Goal: Task Accomplishment & Management: Use online tool/utility

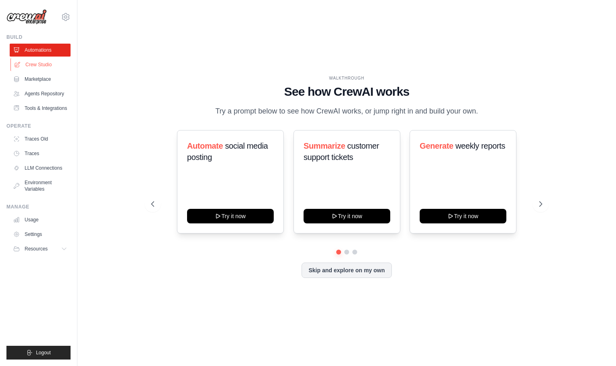
click at [42, 67] on link "Crew Studio" at bounding box center [40, 64] width 61 height 13
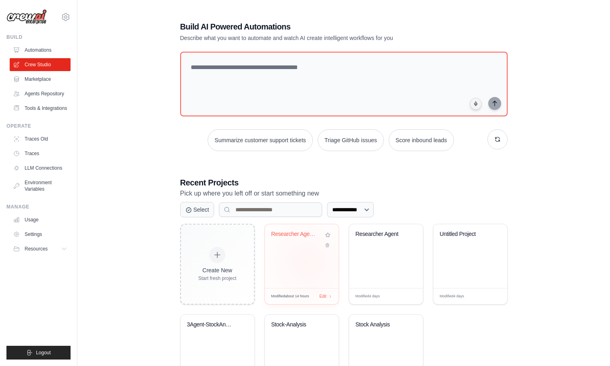
click at [306, 263] on div "Researcher Agent2" at bounding box center [302, 256] width 74 height 64
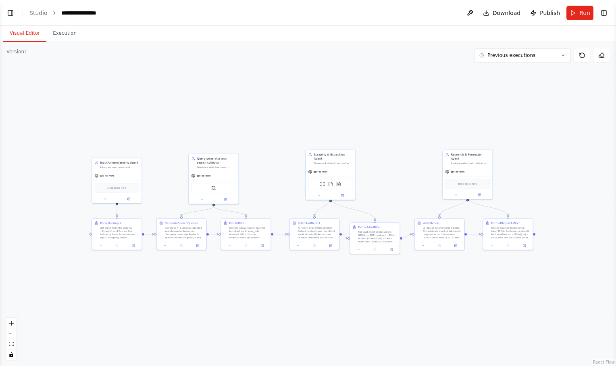
drag, startPoint x: 353, startPoint y: 263, endPoint x: 289, endPoint y: 260, distance: 64.6
click at [289, 260] on div ".deletable-edge-delete-btn { width: 20px; height: 20px; border: 0px solid #ffff…" at bounding box center [308, 204] width 616 height 324
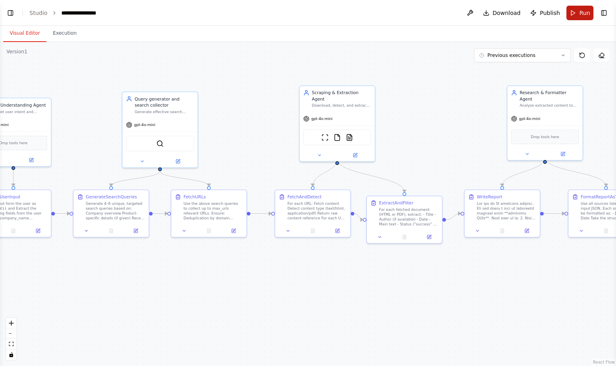
click at [585, 12] on span "Run" at bounding box center [585, 13] width 11 height 8
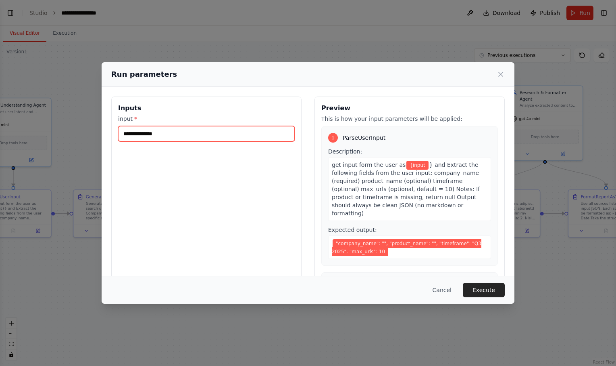
click at [244, 137] on input "input *" at bounding box center [206, 133] width 177 height 15
type input "**********"
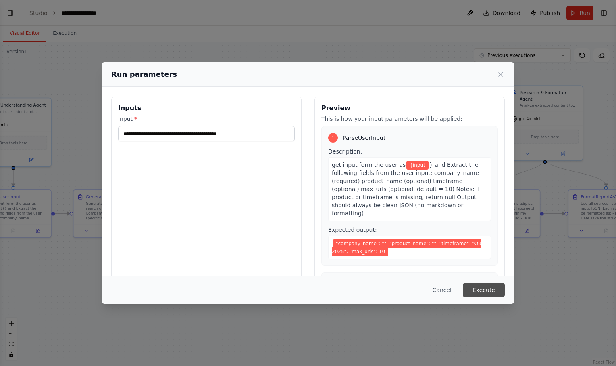
click at [482, 292] on button "Execute" at bounding box center [484, 289] width 42 height 15
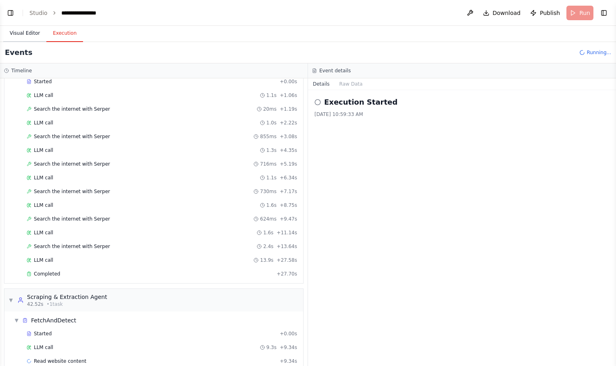
scroll to position [230, 0]
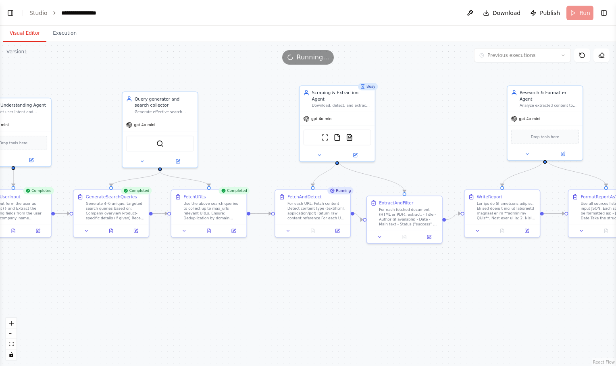
click at [26, 29] on button "Visual Editor" at bounding box center [24, 33] width 43 height 17
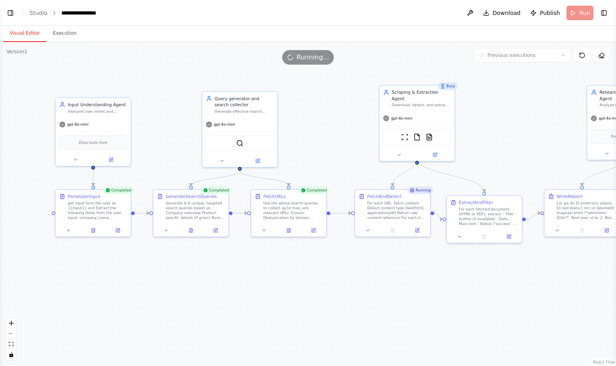
drag, startPoint x: 247, startPoint y: 116, endPoint x: 334, endPoint y: 115, distance: 86.7
click at [334, 115] on div ".deletable-edge-delete-btn { width: 20px; height: 20px; border: 0px solid #ffff…" at bounding box center [308, 204] width 616 height 324
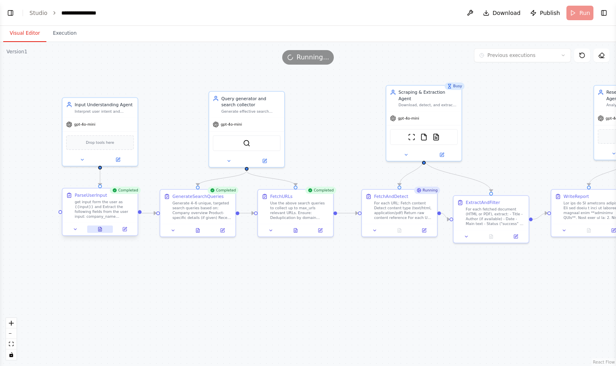
click at [100, 230] on icon at bounding box center [99, 229] width 3 height 4
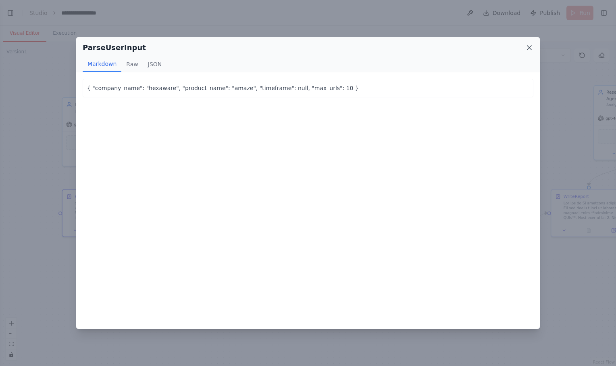
click at [527, 50] on icon at bounding box center [530, 48] width 8 height 8
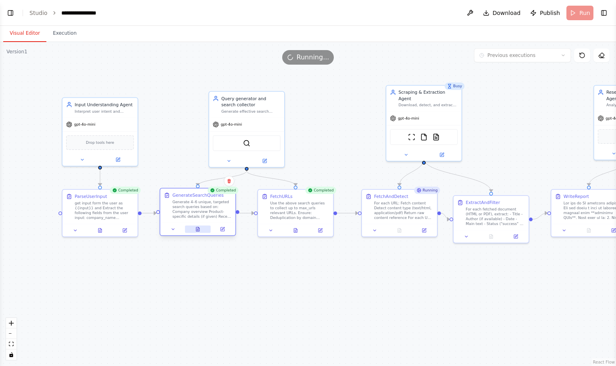
click at [201, 231] on button at bounding box center [198, 228] width 26 height 7
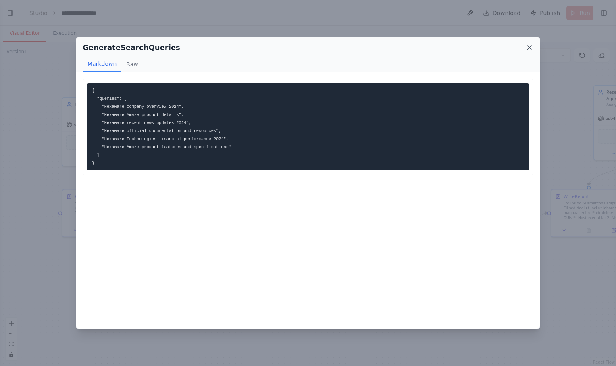
click at [529, 47] on icon at bounding box center [530, 48] width 8 height 8
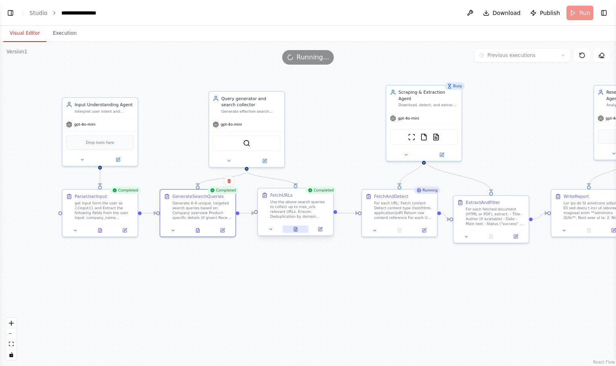
click at [297, 226] on icon at bounding box center [295, 228] width 5 height 5
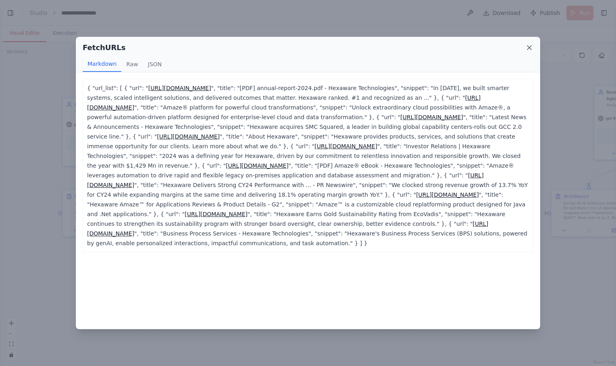
click at [531, 44] on icon at bounding box center [530, 48] width 8 height 8
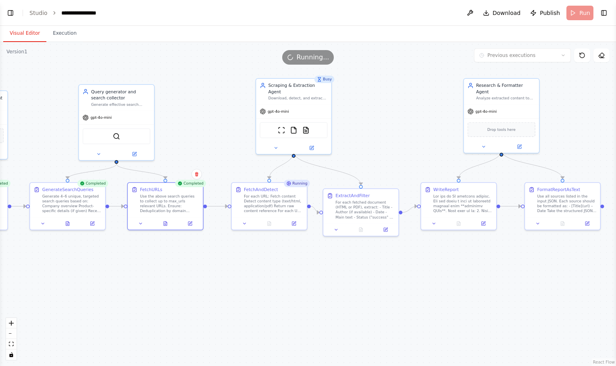
drag, startPoint x: 392, startPoint y: 267, endPoint x: 261, endPoint y: 261, distance: 130.5
click at [261, 261] on div ".deletable-edge-delete-btn { width: 20px; height: 20px; border: 0px solid #ffff…" at bounding box center [308, 204] width 616 height 324
click at [267, 223] on icon at bounding box center [269, 222] width 5 height 5
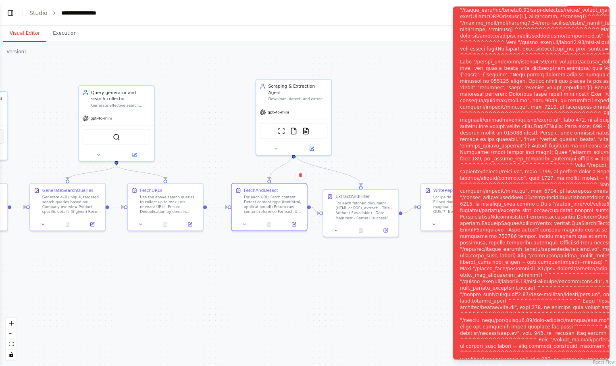
click at [542, 89] on div "Notifications (F8)" at bounding box center [592, 187] width 264 height 633
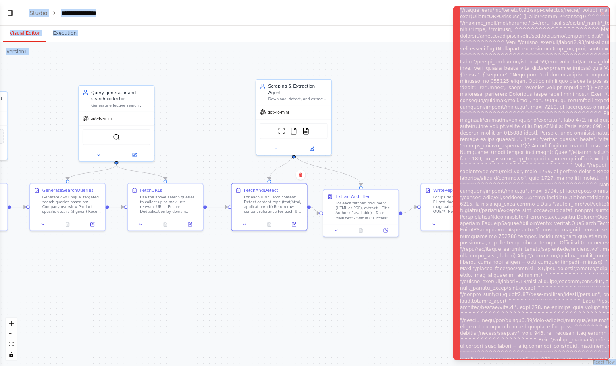
copy body "**********"
click at [411, 81] on div ".deletable-edge-delete-btn { width: 20px; height: 20px; border: 0px solid #ffff…" at bounding box center [308, 204] width 616 height 324
click at [412, 144] on div ".deletable-edge-delete-btn { width: 20px; height: 20px; border: 0px solid #ffff…" at bounding box center [308, 204] width 616 height 324
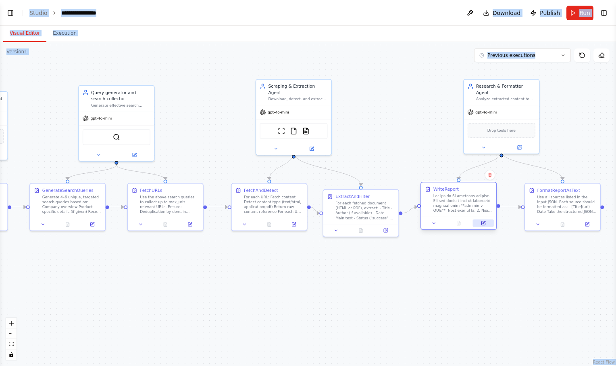
click at [485, 226] on button at bounding box center [483, 222] width 21 height 7
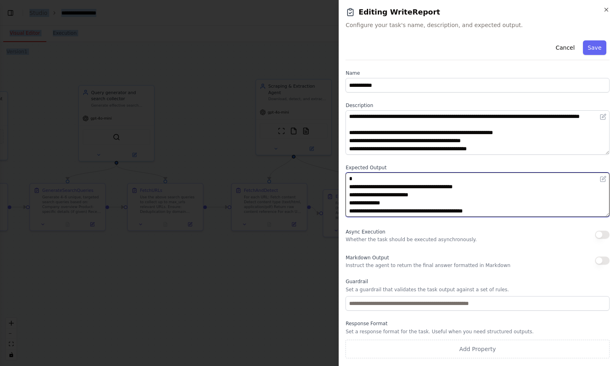
click at [503, 203] on textarea "**********" at bounding box center [478, 194] width 264 height 44
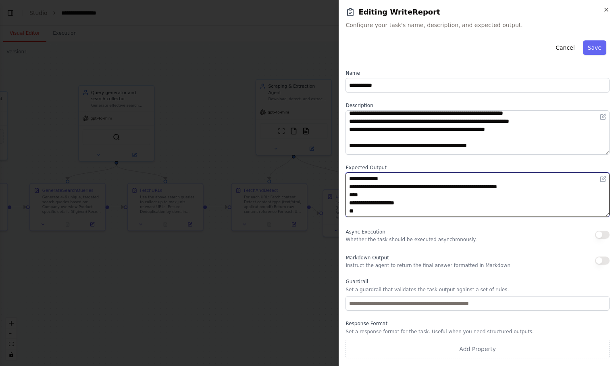
scroll to position [0, 0]
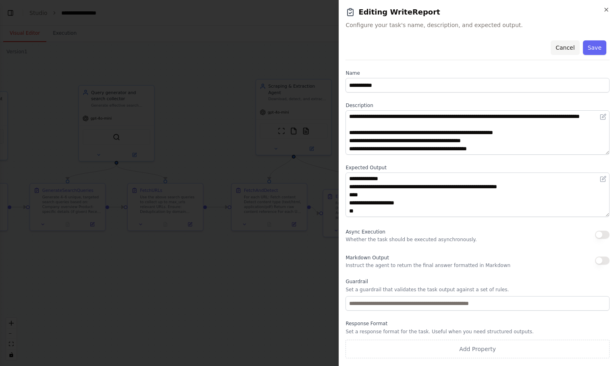
click at [565, 52] on button "Cancel" at bounding box center [565, 47] width 29 height 15
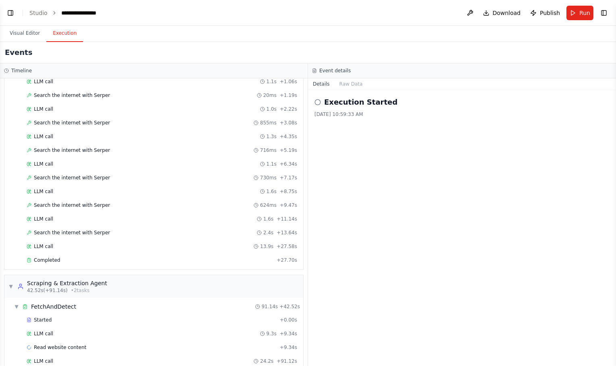
click at [60, 34] on button "Execution" at bounding box center [64, 33] width 37 height 17
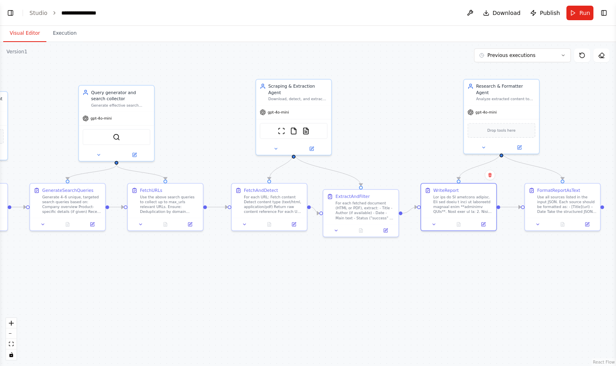
click at [27, 31] on button "Visual Editor" at bounding box center [24, 33] width 43 height 17
click at [385, 231] on icon at bounding box center [386, 229] width 4 height 4
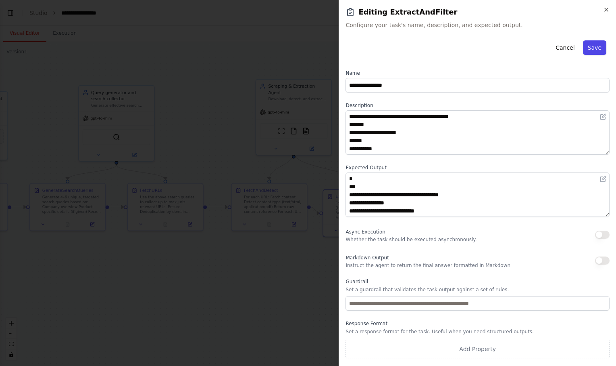
click at [591, 46] on button "Save" at bounding box center [594, 47] width 23 height 15
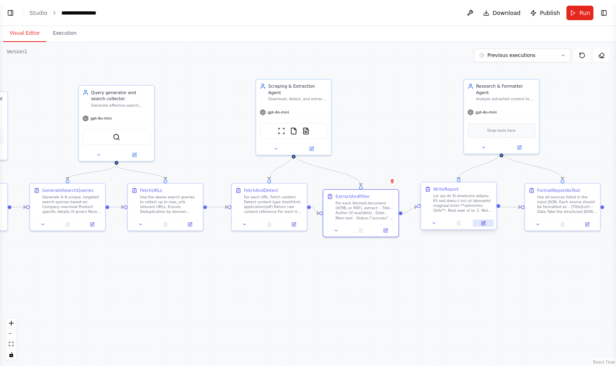
click at [486, 226] on button at bounding box center [483, 222] width 21 height 7
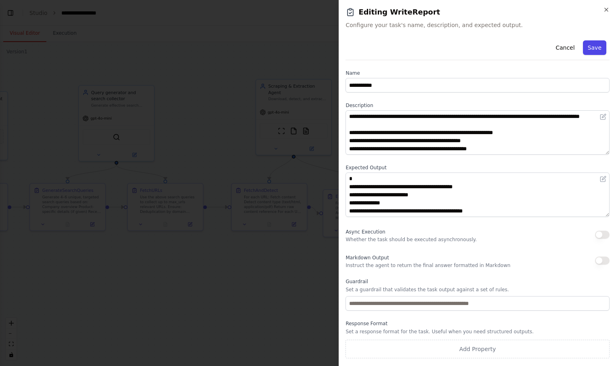
click at [596, 50] on button "Save" at bounding box center [594, 47] width 23 height 15
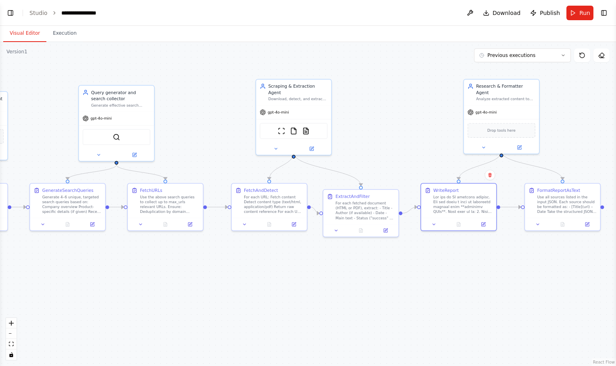
click at [586, 5] on header "**********" at bounding box center [308, 13] width 616 height 26
click at [584, 8] on button "Run" at bounding box center [580, 13] width 27 height 15
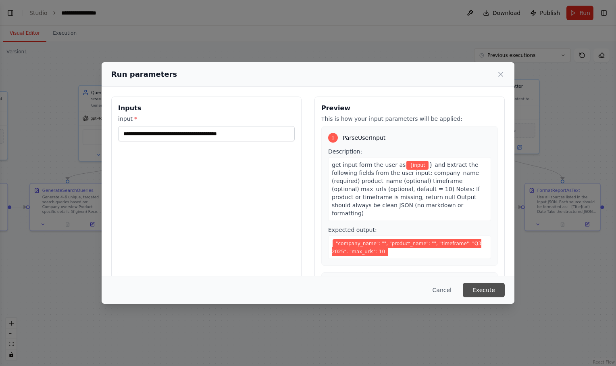
click at [482, 288] on button "Execute" at bounding box center [484, 289] width 42 height 15
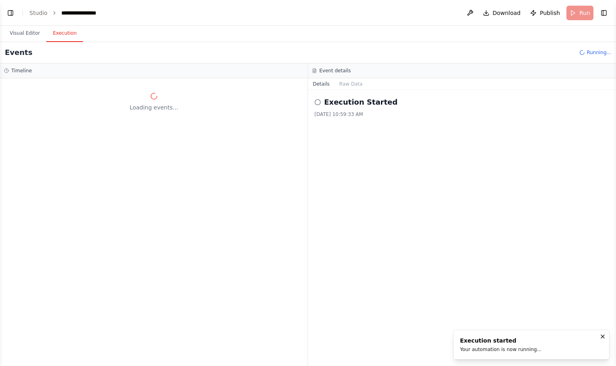
scroll to position [0, 0]
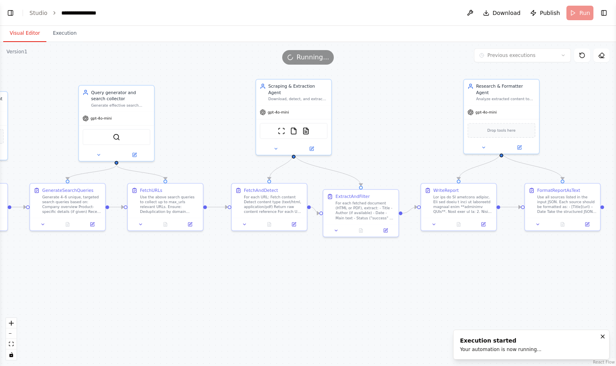
click at [26, 34] on button "Visual Editor" at bounding box center [24, 33] width 43 height 17
click at [196, 81] on div ".deletable-edge-delete-btn { width: 20px; height: 20px; border: 0px solid #ffff…" at bounding box center [308, 204] width 616 height 324
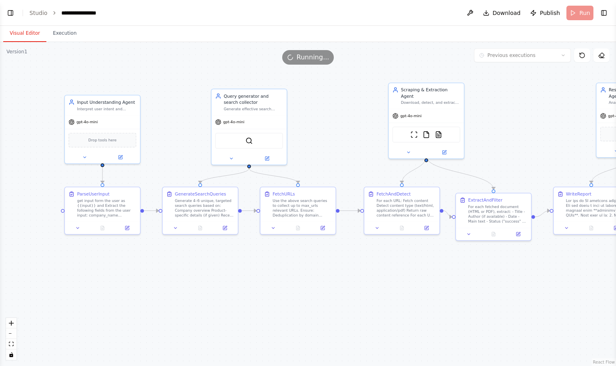
drag, startPoint x: 211, startPoint y: 84, endPoint x: 344, endPoint y: 88, distance: 132.8
click at [344, 88] on div ".deletable-edge-delete-btn { width: 20px; height: 20px; border: 0px solid #ffff…" at bounding box center [308, 204] width 616 height 324
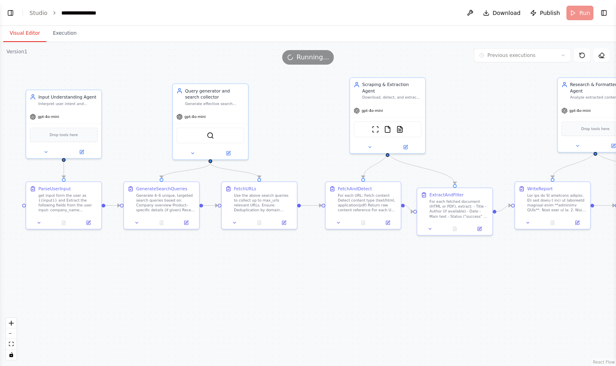
drag, startPoint x: 344, startPoint y: 88, endPoint x: 305, endPoint y: 83, distance: 39.1
click at [305, 83] on div ".deletable-edge-delete-btn { width: 20px; height: 20px; border: 0px solid #ffff…" at bounding box center [308, 204] width 616 height 324
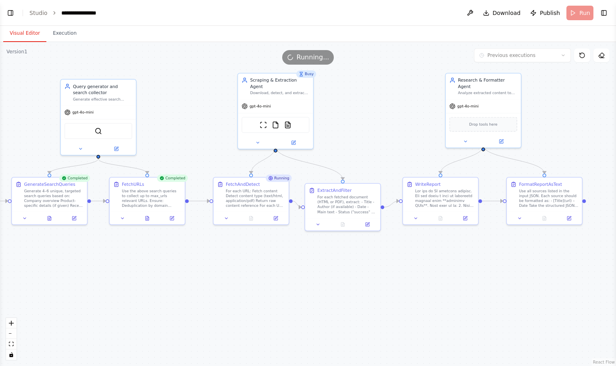
drag, startPoint x: 348, startPoint y: 265, endPoint x: 236, endPoint y: 261, distance: 112.3
click at [236, 261] on div ".deletable-edge-delete-btn { width: 20px; height: 20px; border: 0px solid #ffff…" at bounding box center [308, 204] width 616 height 324
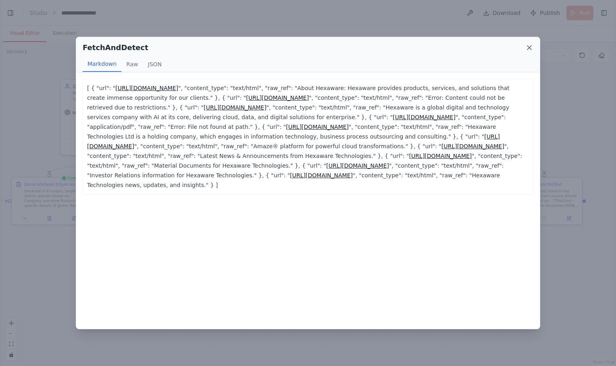
click at [529, 47] on icon at bounding box center [530, 48] width 4 height 4
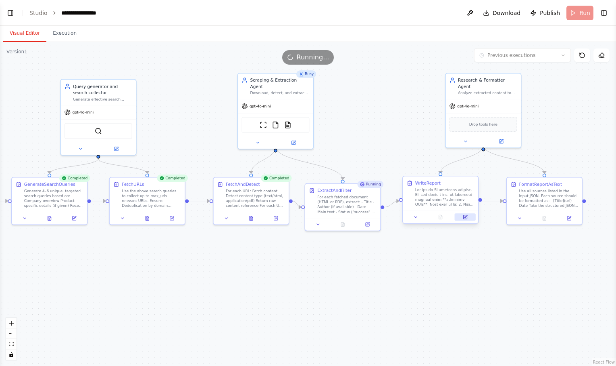
click at [465, 220] on button at bounding box center [465, 216] width 21 height 7
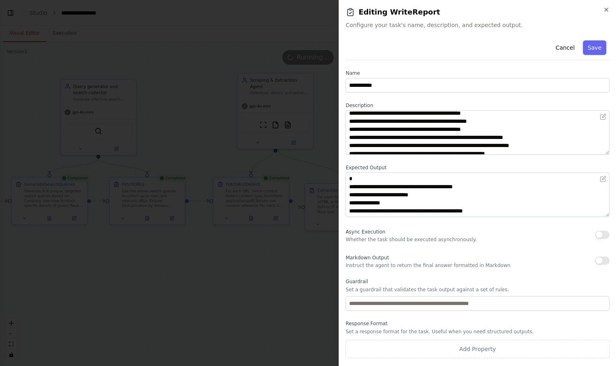
scroll to position [29, 0]
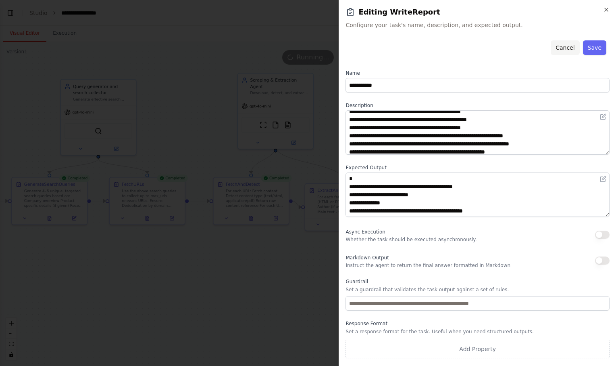
click at [577, 47] on button "Cancel" at bounding box center [565, 47] width 29 height 15
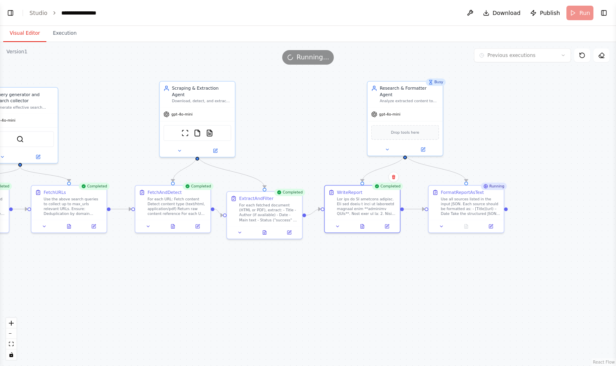
drag, startPoint x: 474, startPoint y: 262, endPoint x: 395, endPoint y: 270, distance: 78.7
click at [395, 270] on div ".deletable-edge-delete-btn { width: 20px; height: 20px; border: 0px solid #ffff…" at bounding box center [308, 204] width 616 height 324
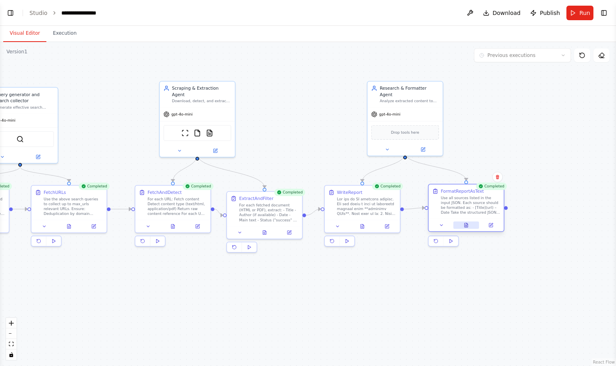
click at [469, 226] on button at bounding box center [466, 224] width 26 height 7
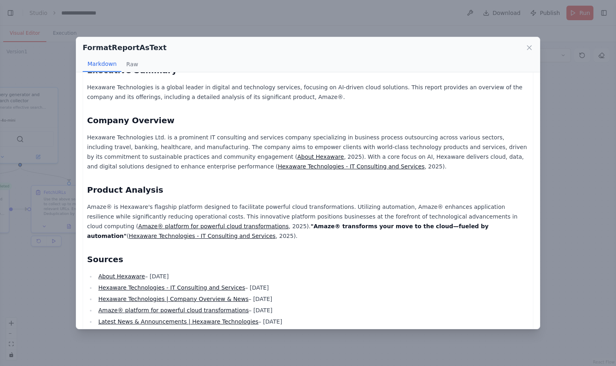
scroll to position [0, 0]
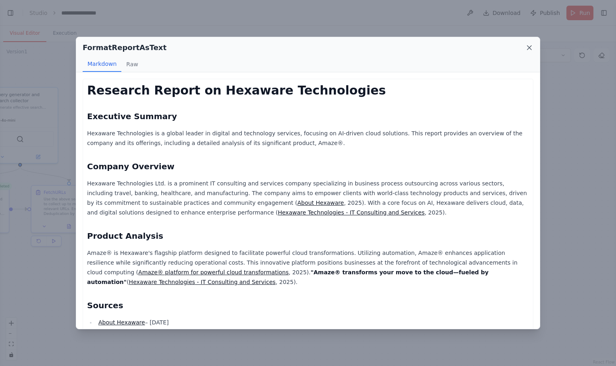
click at [531, 47] on icon at bounding box center [530, 48] width 4 height 4
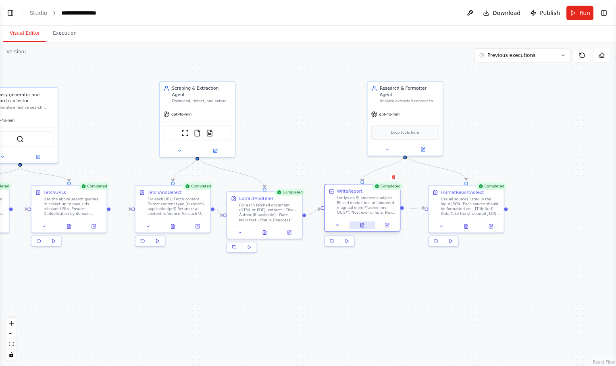
click at [367, 227] on button at bounding box center [363, 224] width 26 height 7
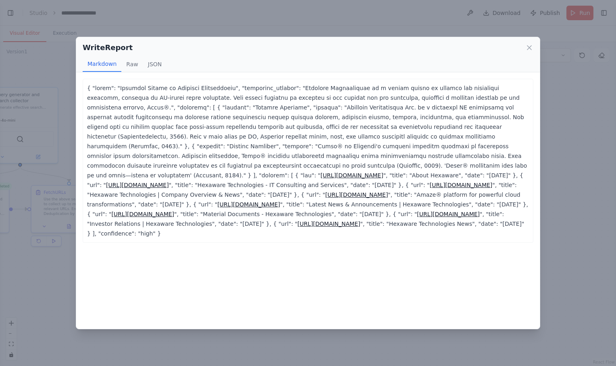
drag, startPoint x: 328, startPoint y: 223, endPoint x: 174, endPoint y: 208, distance: 154.0
click at [174, 208] on p "https://hexaware.com/about-us/ ", "title": "About Hexaware", "date": "2025-09-2…" at bounding box center [308, 160] width 442 height 155
drag, startPoint x: 85, startPoint y: 83, endPoint x: 265, endPoint y: 227, distance: 230.8
click at [265, 227] on div "https://hexaware.com/about-us/ ", "title": "About Hexaware", "date": "2025-09-2…" at bounding box center [308, 161] width 451 height 164
copy p "{ "title": "Research Report on Hexaware Technologies", "executive_summary": "He…"
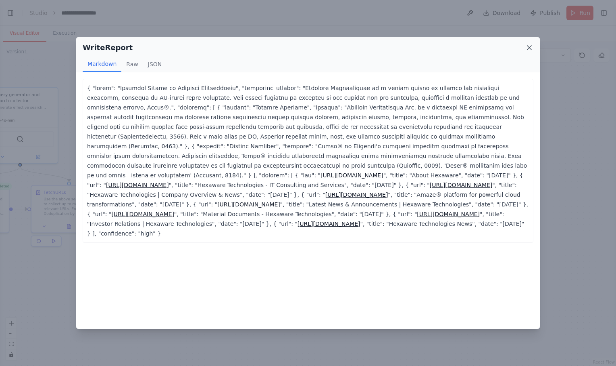
click at [530, 47] on icon at bounding box center [530, 48] width 4 height 4
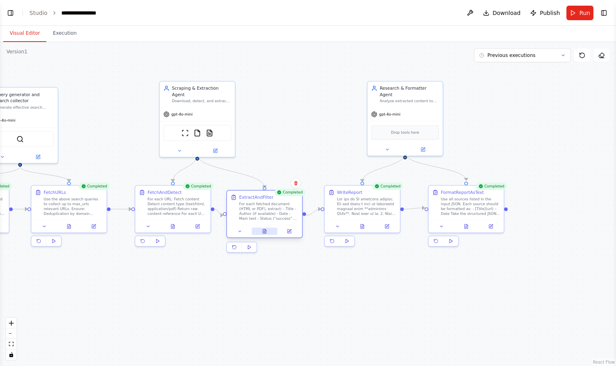
click at [263, 232] on icon at bounding box center [264, 231] width 3 height 4
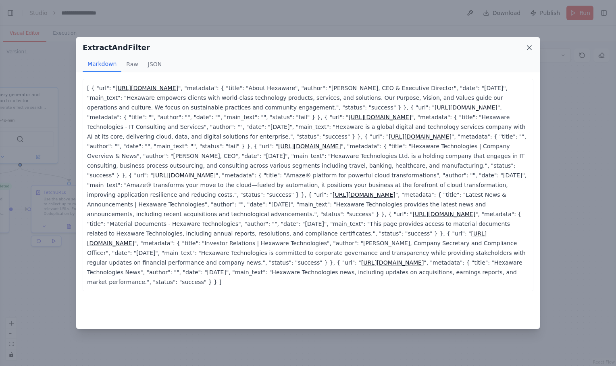
click at [529, 46] on icon at bounding box center [530, 48] width 4 height 4
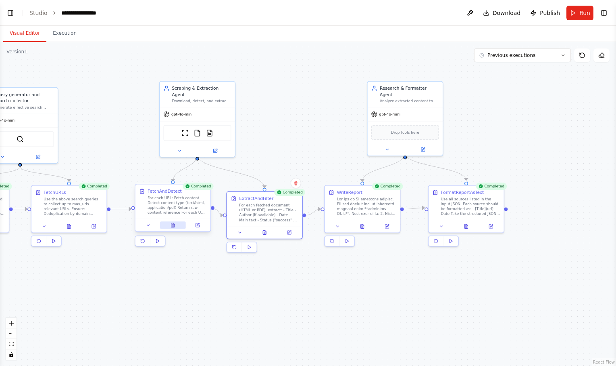
click at [176, 226] on button at bounding box center [173, 224] width 26 height 7
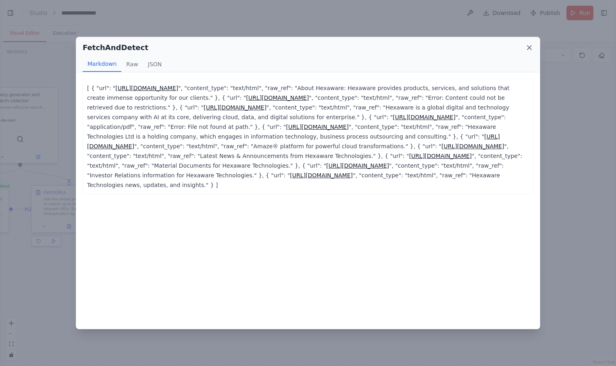
click at [530, 46] on icon at bounding box center [530, 48] width 8 height 8
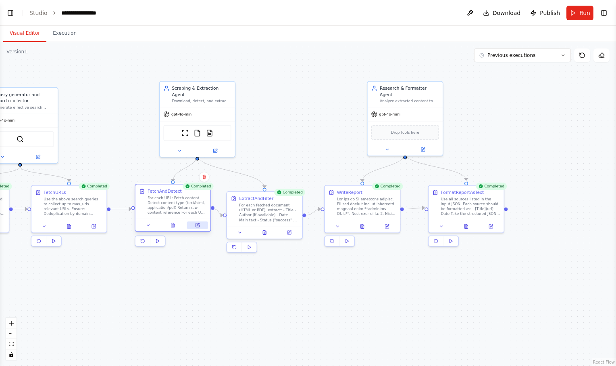
click at [199, 226] on icon at bounding box center [198, 225] width 4 height 4
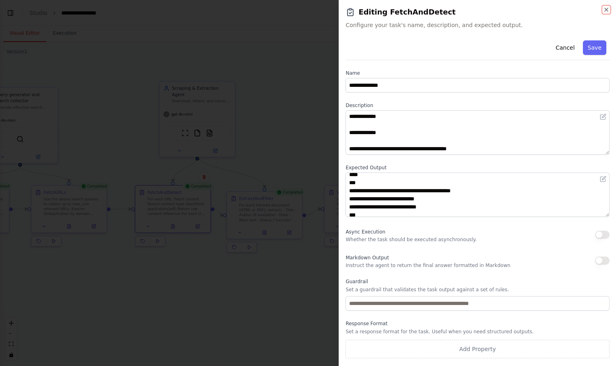
scroll to position [55, 0]
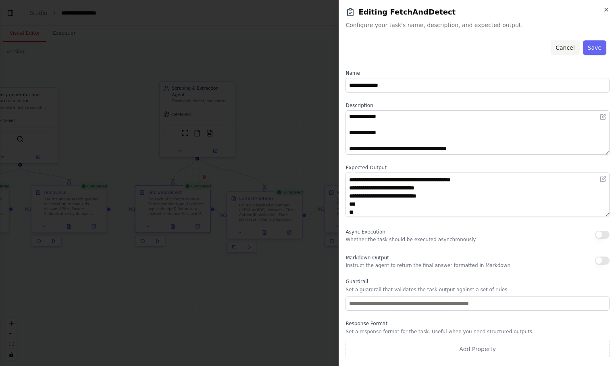
click at [564, 47] on button "Cancel" at bounding box center [565, 47] width 29 height 15
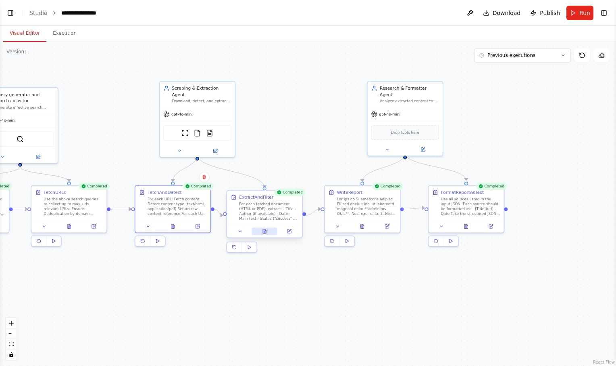
click at [265, 234] on button at bounding box center [265, 230] width 26 height 7
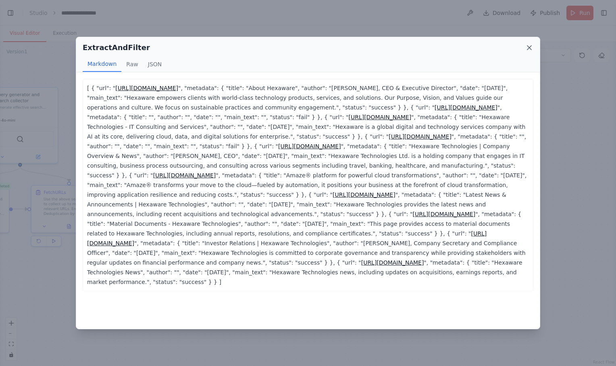
click at [529, 46] on icon at bounding box center [530, 48] width 8 height 8
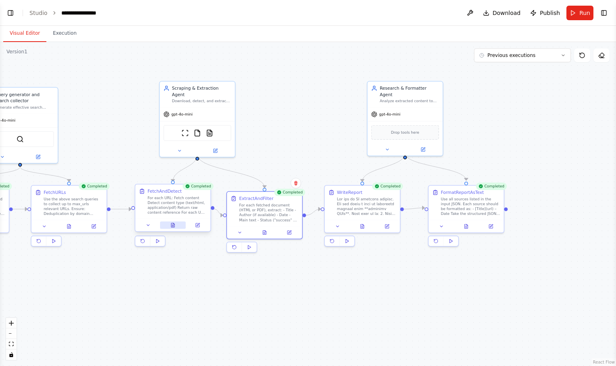
click at [173, 224] on icon at bounding box center [172, 225] width 3 height 4
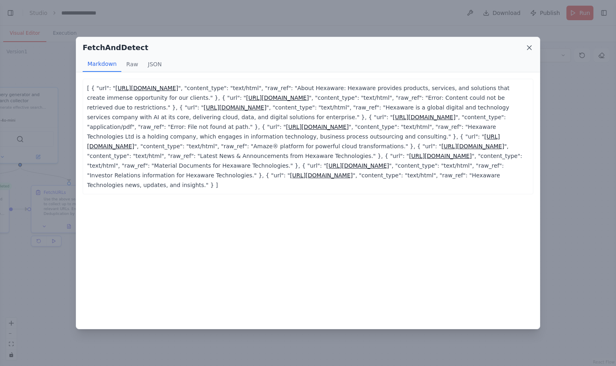
click at [527, 50] on icon at bounding box center [530, 48] width 8 height 8
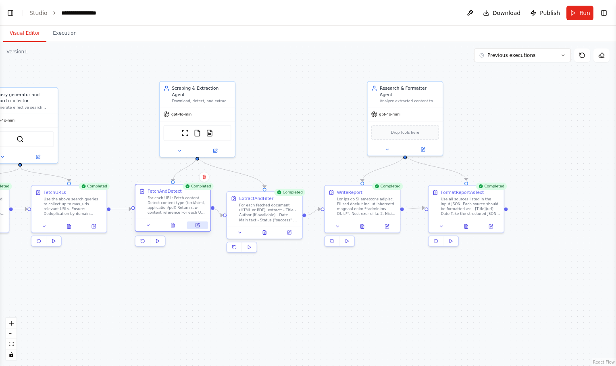
click at [198, 226] on icon at bounding box center [198, 224] width 3 height 3
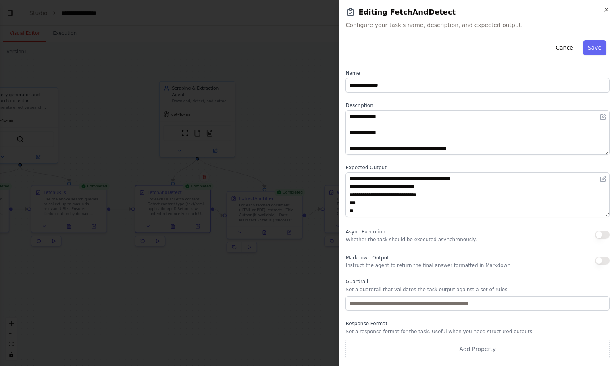
scroll to position [62, 0]
click at [561, 43] on button "Cancel" at bounding box center [565, 47] width 29 height 15
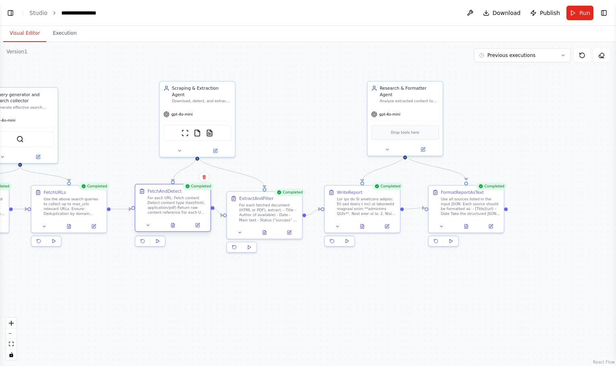
click at [175, 230] on div at bounding box center [173, 224] width 75 height 13
click at [172, 227] on icon at bounding box center [172, 225] width 3 height 4
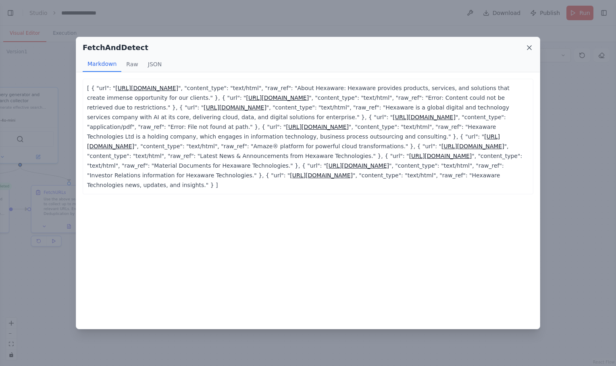
click at [531, 48] on icon at bounding box center [530, 48] width 4 height 4
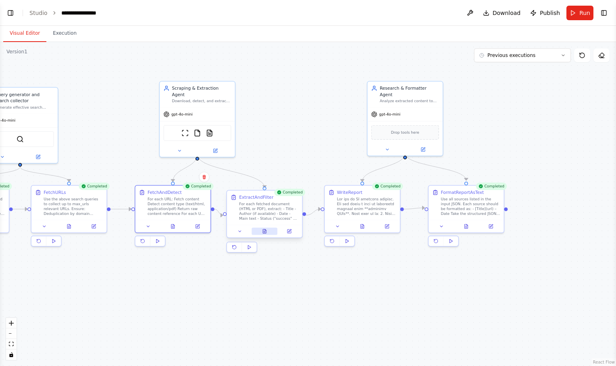
click at [265, 231] on icon at bounding box center [265, 231] width 2 height 0
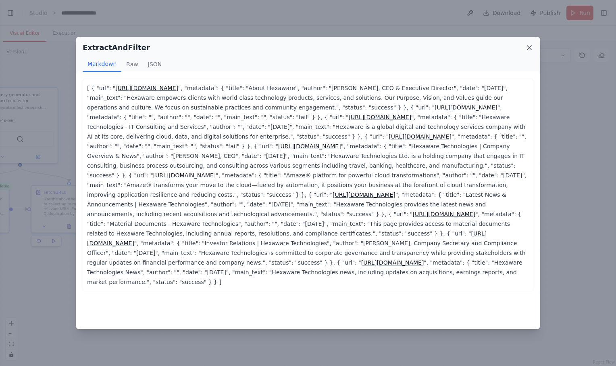
click at [532, 47] on icon at bounding box center [530, 48] width 8 height 8
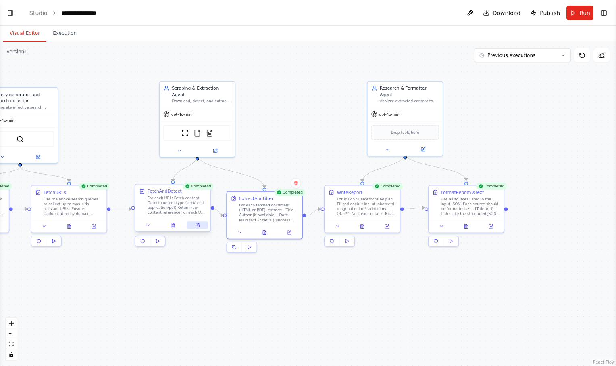
click at [196, 225] on icon at bounding box center [198, 225] width 4 height 4
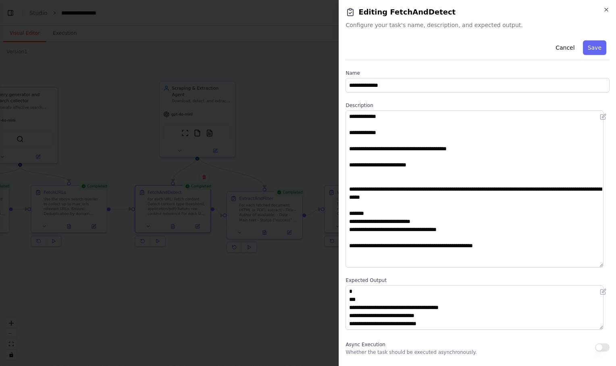
drag, startPoint x: 608, startPoint y: 152, endPoint x: 589, endPoint y: 274, distance: 123.7
click at [589, 267] on textarea "**********" at bounding box center [475, 188] width 258 height 157
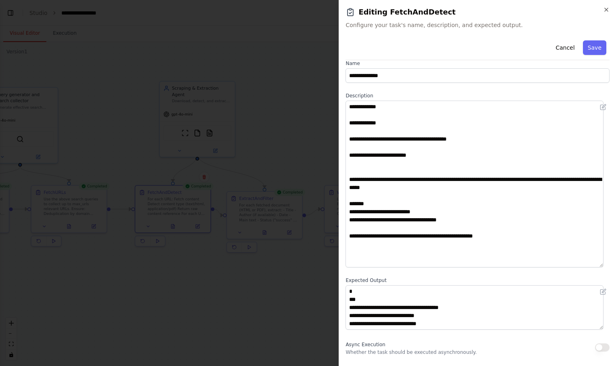
scroll to position [9, 0]
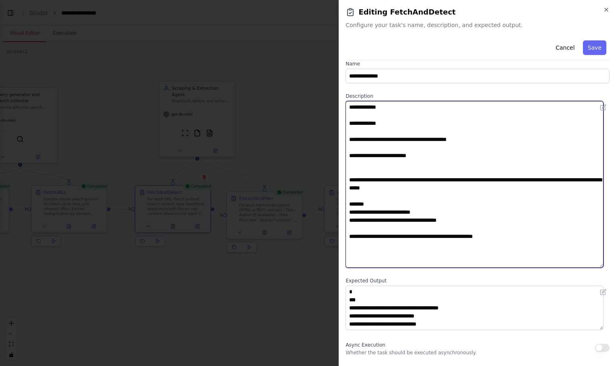
click at [462, 217] on textarea "**********" at bounding box center [475, 184] width 258 height 167
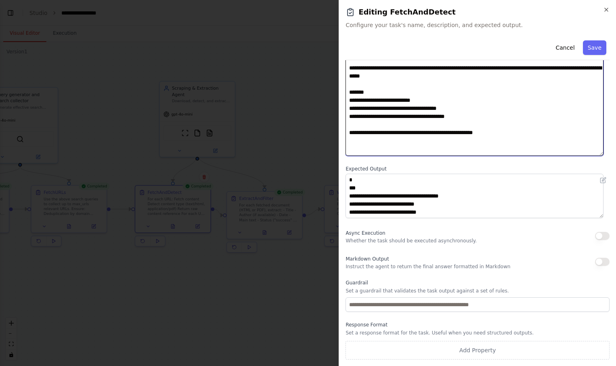
scroll to position [121, 0]
type textarea "**********"
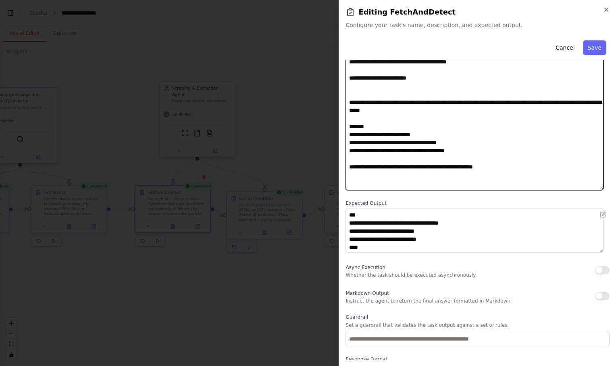
scroll to position [8, 0]
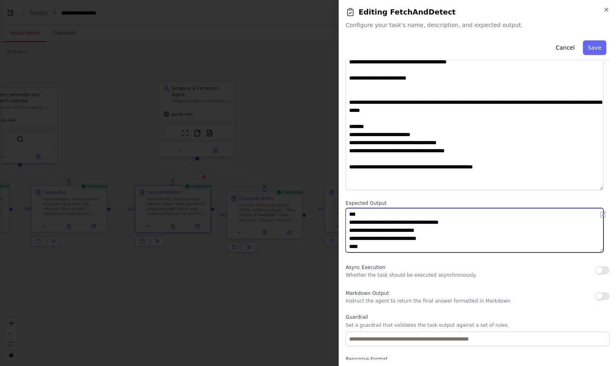
click at [432, 239] on textarea "**********" at bounding box center [475, 230] width 258 height 44
type textarea "**********"
click at [432, 239] on textarea "**********" at bounding box center [475, 230] width 258 height 44
drag, startPoint x: 411, startPoint y: 240, endPoint x: 355, endPoint y: 238, distance: 55.3
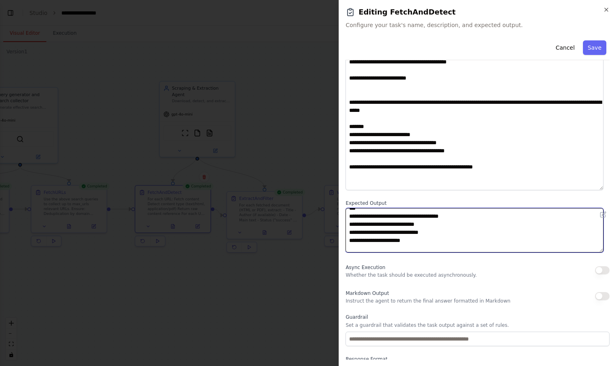
click at [355, 238] on textarea "**********" at bounding box center [475, 230] width 258 height 44
click at [433, 222] on textarea "**********" at bounding box center [475, 230] width 258 height 44
paste textarea "**********"
click at [359, 230] on textarea "**********" at bounding box center [475, 230] width 258 height 44
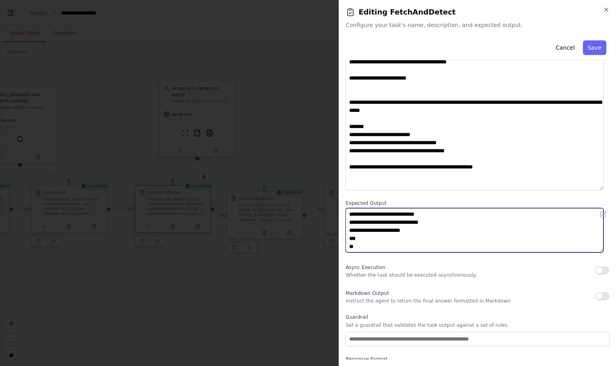
scroll to position [88, 0]
type textarea "**********"
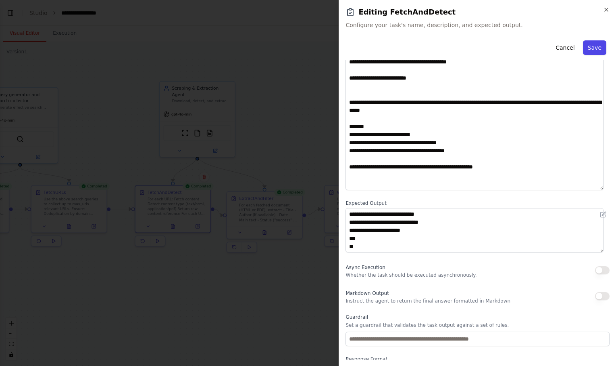
click at [588, 46] on button "Save" at bounding box center [594, 47] width 23 height 15
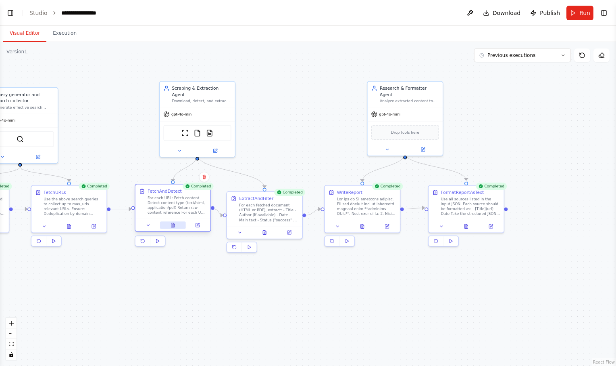
click at [173, 228] on button at bounding box center [173, 224] width 26 height 7
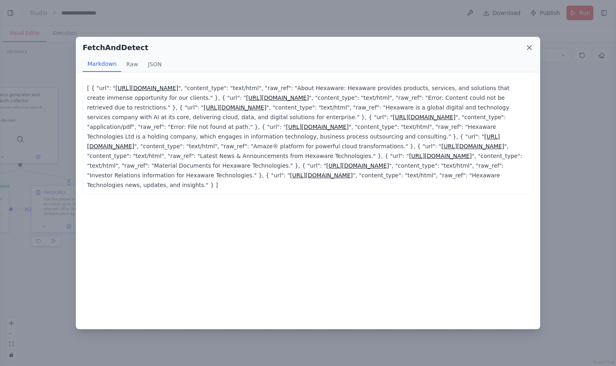
click at [532, 47] on icon at bounding box center [530, 48] width 8 height 8
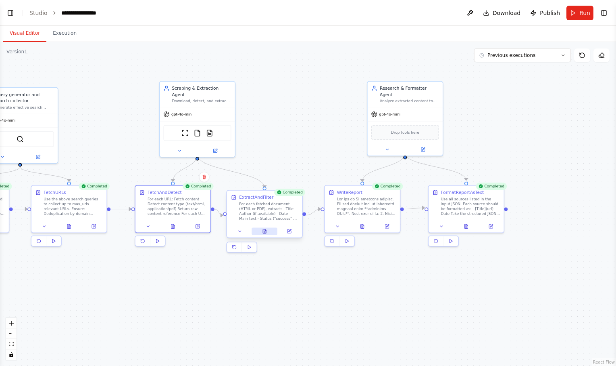
click at [267, 232] on button at bounding box center [265, 230] width 26 height 7
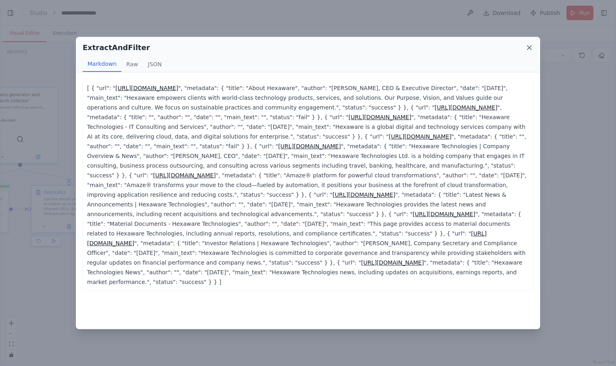
click at [532, 47] on icon at bounding box center [530, 48] width 8 height 8
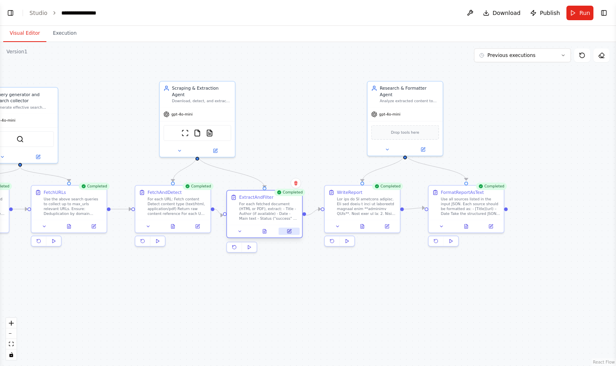
click at [293, 232] on button at bounding box center [289, 230] width 21 height 7
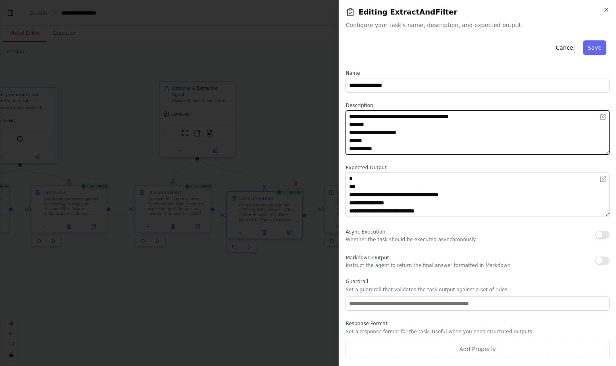
drag, startPoint x: 481, startPoint y: 153, endPoint x: 482, endPoint y: 171, distance: 18.2
click at [482, 171] on div "**********" at bounding box center [478, 197] width 264 height 321
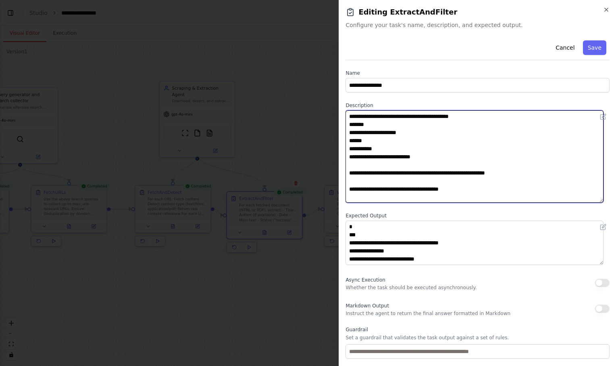
drag, startPoint x: 608, startPoint y: 151, endPoint x: 606, endPoint y: 199, distance: 48.1
click at [606, 199] on div "**********" at bounding box center [478, 198] width 264 height 322
click at [558, 184] on textarea "**********" at bounding box center [475, 156] width 258 height 92
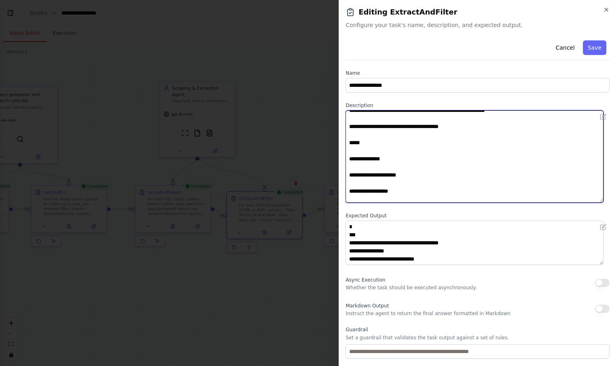
scroll to position [68, 0]
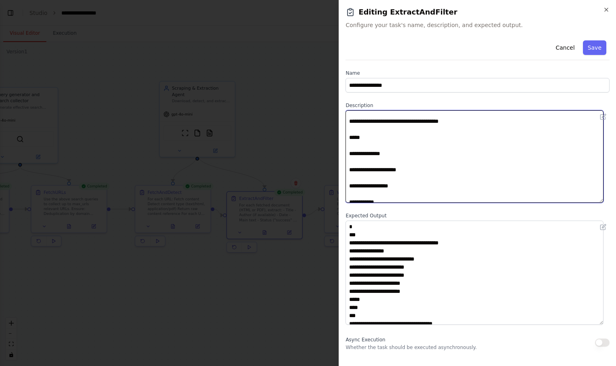
drag, startPoint x: 601, startPoint y: 261, endPoint x: 602, endPoint y: 326, distance: 65.8
click at [602, 324] on textarea "**********" at bounding box center [475, 272] width 258 height 104
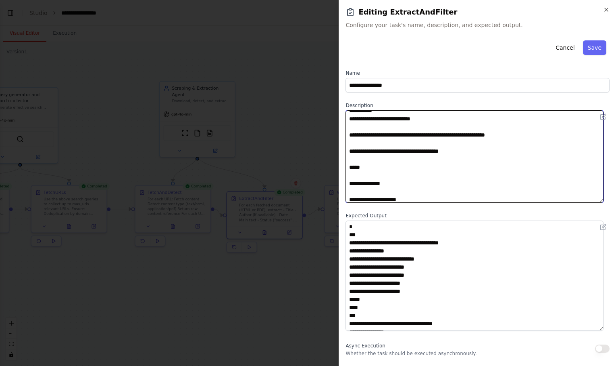
scroll to position [105, 0]
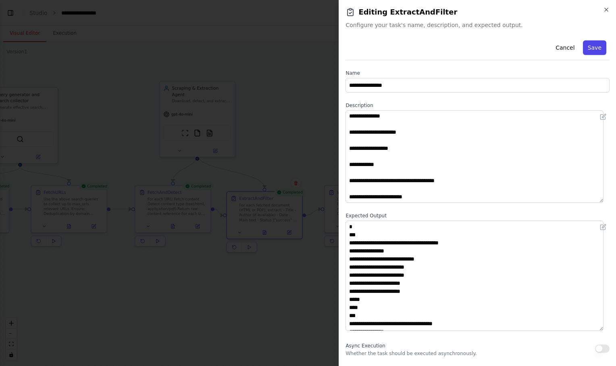
click at [586, 48] on button "Save" at bounding box center [594, 47] width 23 height 15
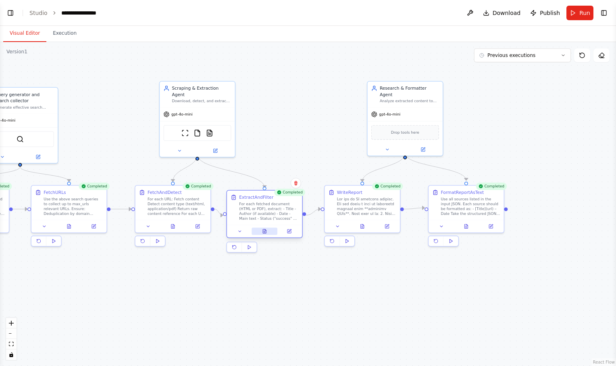
click at [266, 233] on icon at bounding box center [264, 231] width 3 height 4
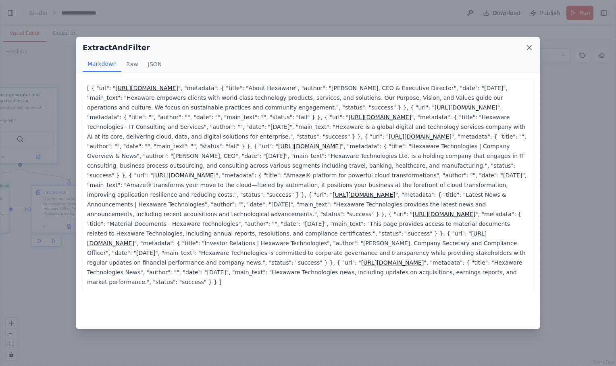
click at [528, 46] on icon at bounding box center [530, 48] width 4 height 4
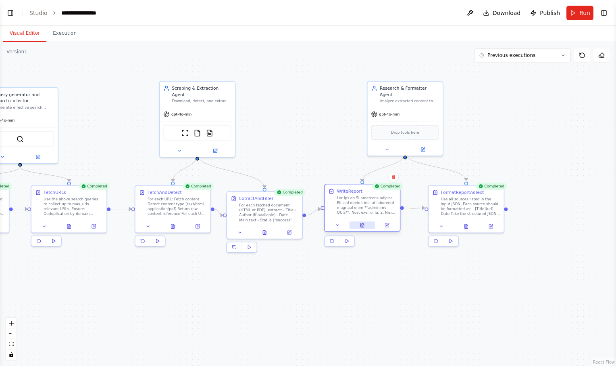
click at [364, 225] on icon at bounding box center [362, 225] width 3 height 4
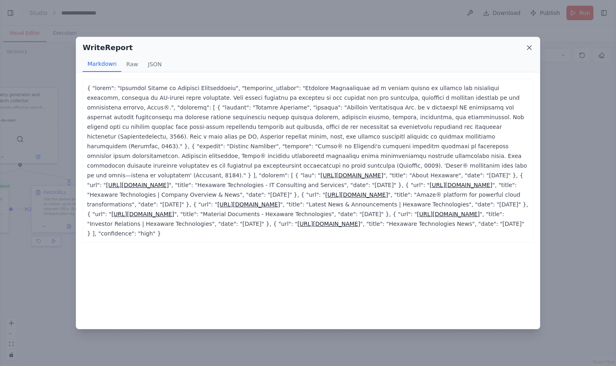
click at [526, 48] on icon at bounding box center [530, 48] width 8 height 8
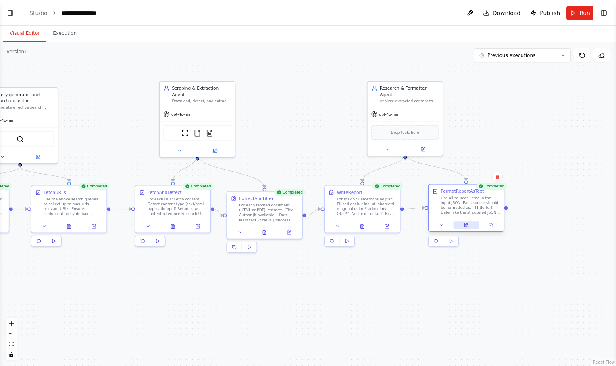
click at [468, 228] on button at bounding box center [466, 224] width 26 height 7
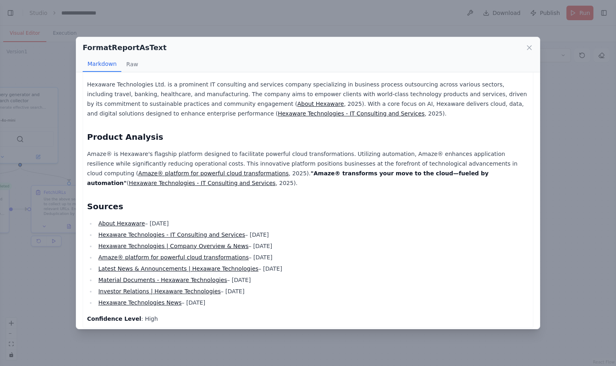
scroll to position [0, 0]
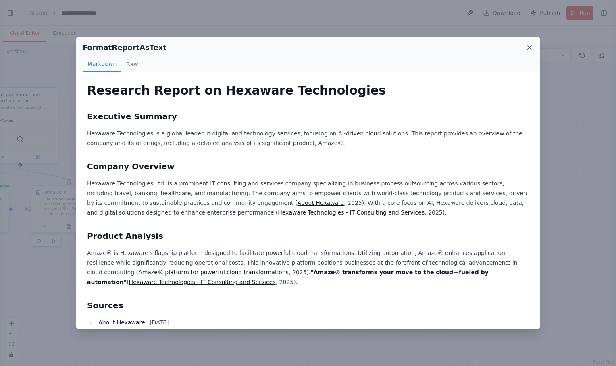
click at [529, 50] on icon at bounding box center [530, 48] width 8 height 8
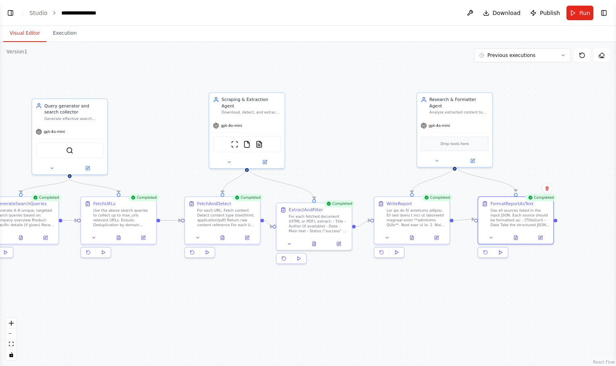
drag, startPoint x: 498, startPoint y: 133, endPoint x: 549, endPoint y: 145, distance: 51.9
click at [549, 145] on div ".deletable-edge-delete-btn { width: 20px; height: 20px; border: 0px solid #ffff…" at bounding box center [308, 204] width 616 height 324
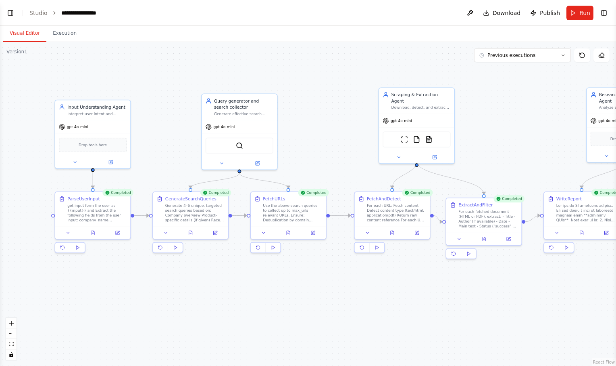
drag, startPoint x: 378, startPoint y: 294, endPoint x: 547, endPoint y: 288, distance: 169.1
click at [547, 288] on div ".deletable-edge-delete-btn { width: 20px; height: 20px; border: 0px solid #ffff…" at bounding box center [308, 204] width 616 height 324
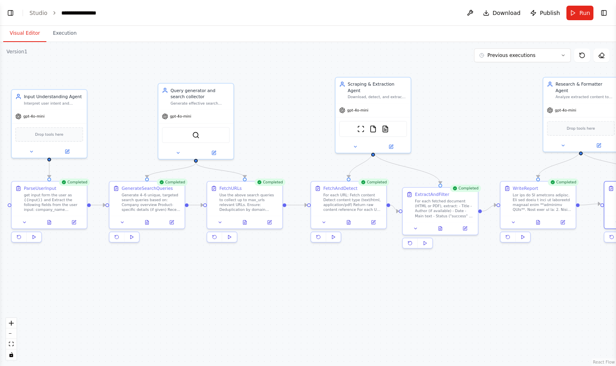
drag, startPoint x: 174, startPoint y: 288, endPoint x: 131, endPoint y: 277, distance: 44.8
click at [131, 277] on div ".deletable-edge-delete-btn { width: 20px; height: 20px; border: 0px solid #ffff…" at bounding box center [308, 204] width 616 height 324
click at [348, 222] on icon at bounding box center [348, 221] width 3 height 4
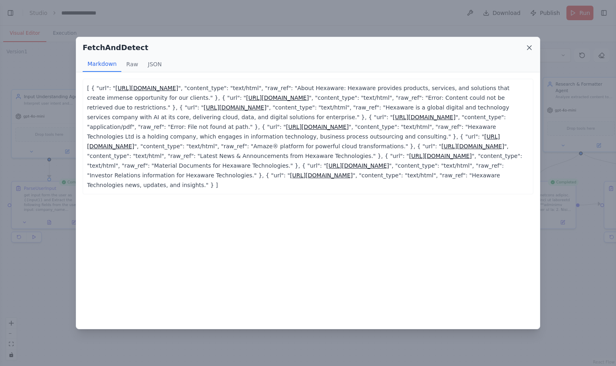
click at [529, 49] on icon at bounding box center [530, 48] width 8 height 8
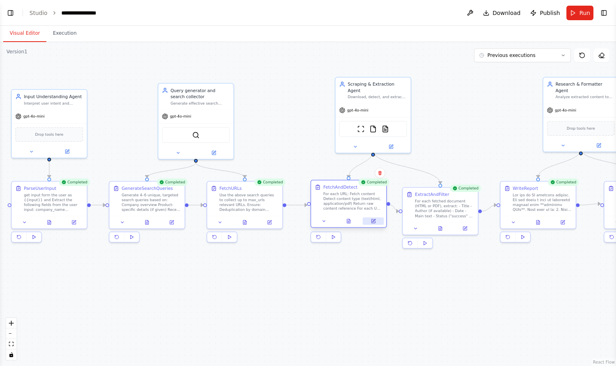
click at [374, 223] on icon at bounding box center [374, 221] width 4 height 4
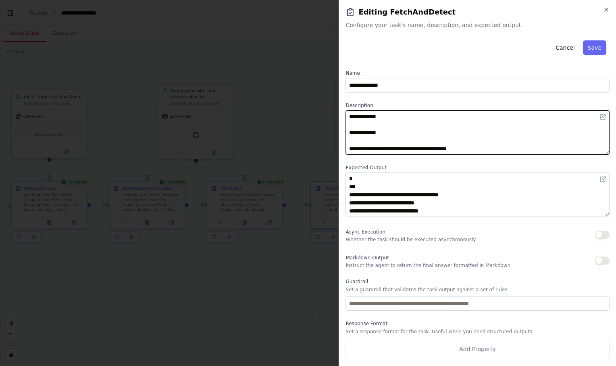
click at [418, 141] on textarea "**********" at bounding box center [478, 132] width 264 height 44
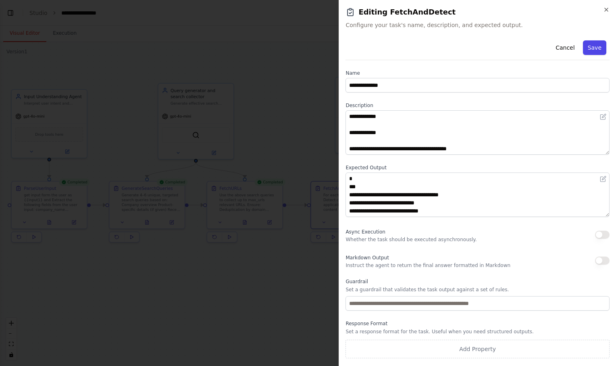
click at [596, 48] on button "Save" at bounding box center [594, 47] width 23 height 15
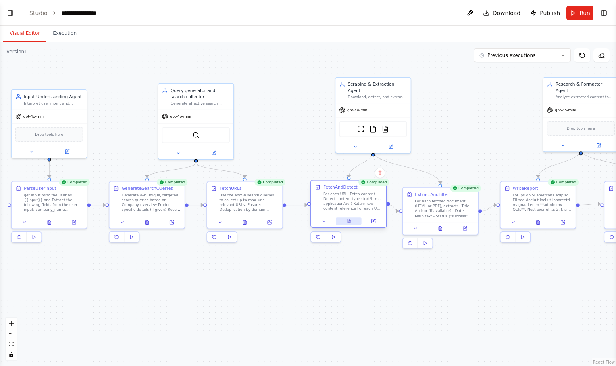
click at [349, 222] on icon at bounding box center [348, 221] width 3 height 4
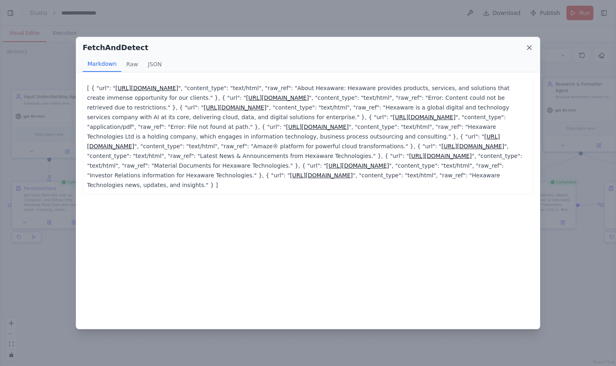
click at [529, 47] on icon at bounding box center [530, 48] width 8 height 8
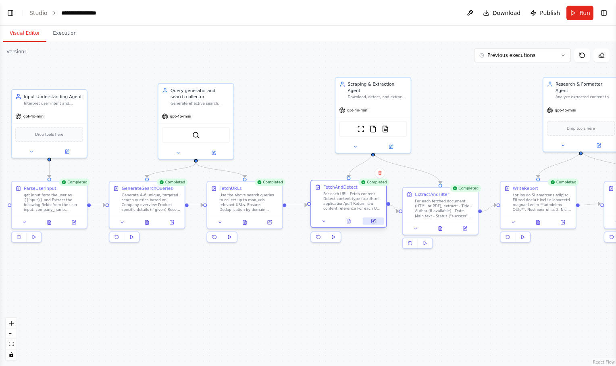
click at [372, 222] on icon at bounding box center [374, 221] width 4 height 4
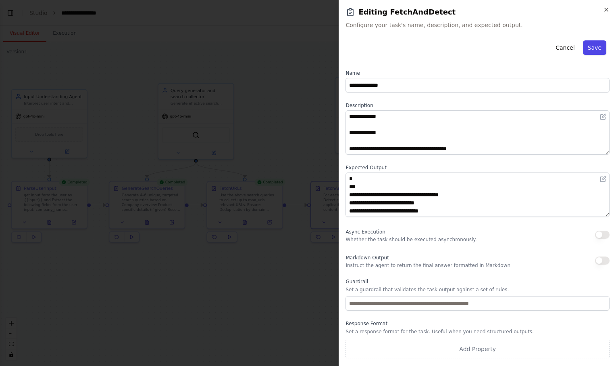
click at [597, 48] on button "Save" at bounding box center [594, 47] width 23 height 15
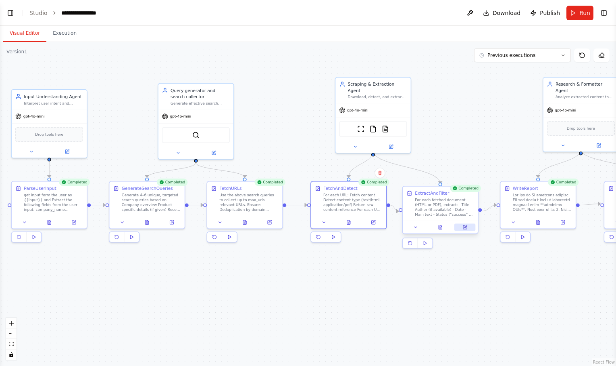
click at [467, 227] on icon at bounding box center [466, 227] width 4 height 4
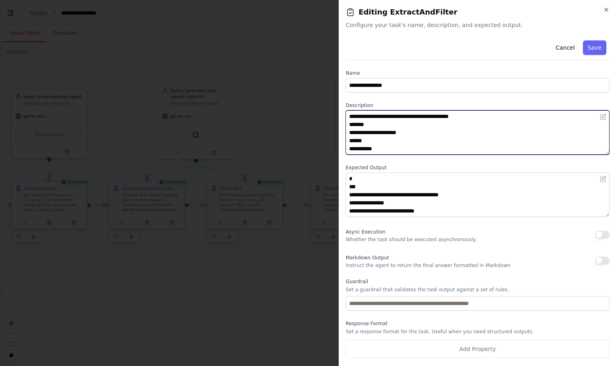
click at [438, 138] on textarea "**********" at bounding box center [478, 132] width 264 height 44
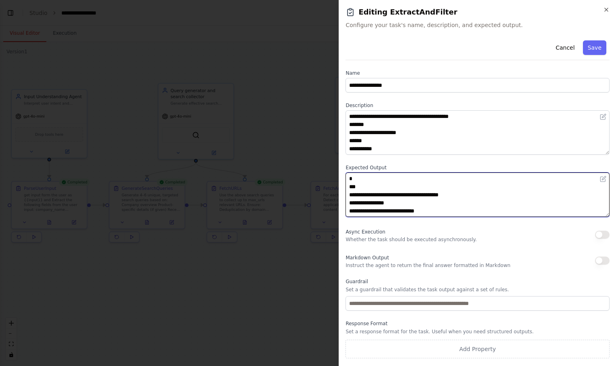
click at [396, 199] on textarea "**********" at bounding box center [478, 194] width 264 height 44
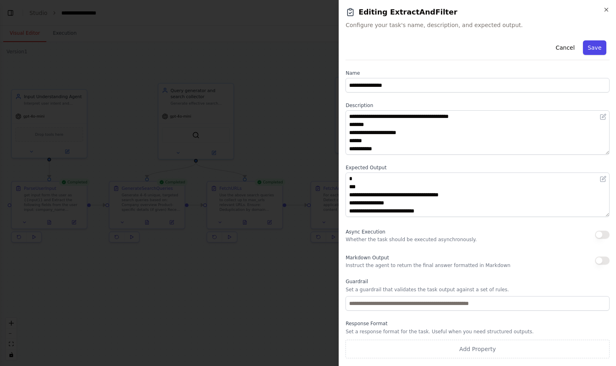
click at [596, 47] on button "Save" at bounding box center [594, 47] width 23 height 15
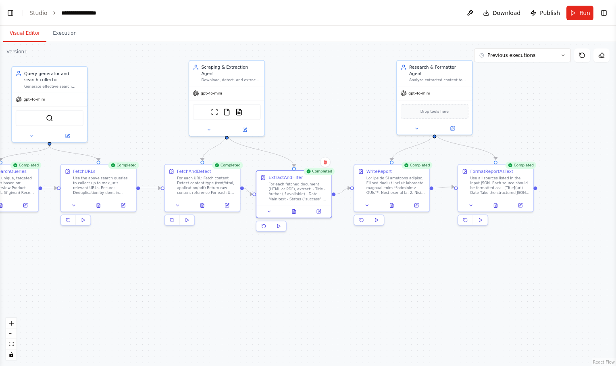
drag, startPoint x: 486, startPoint y: 297, endPoint x: 340, endPoint y: 280, distance: 147.4
click at [340, 280] on div ".deletable-edge-delete-btn { width: 20px; height: 20px; border: 0px solid #ffff…" at bounding box center [308, 204] width 616 height 324
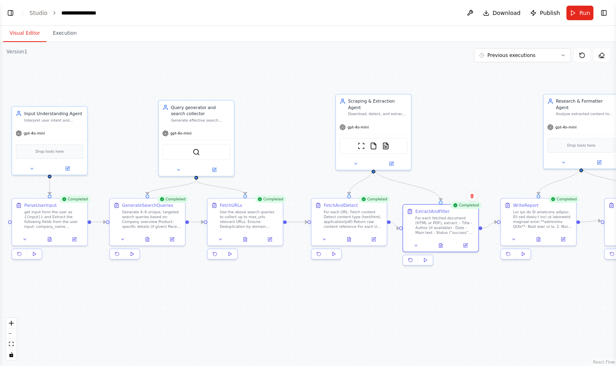
drag, startPoint x: 340, startPoint y: 280, endPoint x: 489, endPoint y: 315, distance: 153.6
click at [489, 315] on div ".deletable-edge-delete-btn { width: 20px; height: 20px; border: 0px solid #ffff…" at bounding box center [308, 204] width 616 height 324
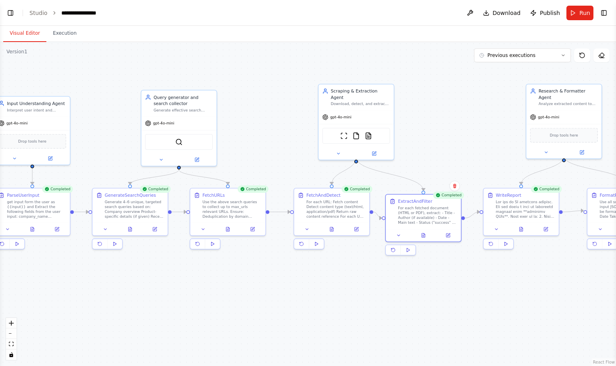
drag, startPoint x: 306, startPoint y: 135, endPoint x: 286, endPoint y: 124, distance: 22.7
click at [286, 124] on div ".deletable-edge-delete-btn { width: 20px; height: 20px; border: 0px solid #ffff…" at bounding box center [308, 204] width 616 height 324
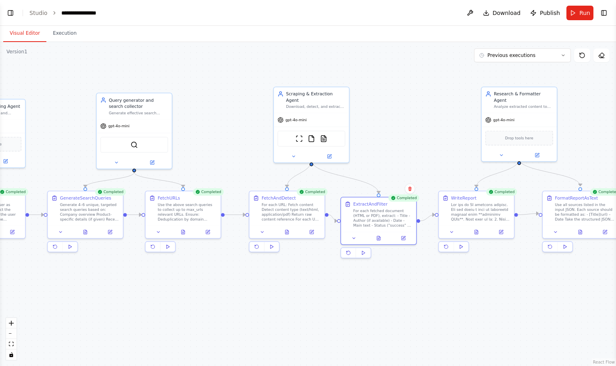
drag, startPoint x: 474, startPoint y: 121, endPoint x: 429, endPoint y: 123, distance: 45.3
click at [429, 123] on div ".deletable-edge-delete-btn { width: 20px; height: 20px; border: 0px solid #ffff…" at bounding box center [308, 204] width 616 height 324
click at [311, 230] on icon at bounding box center [311, 231] width 4 height 4
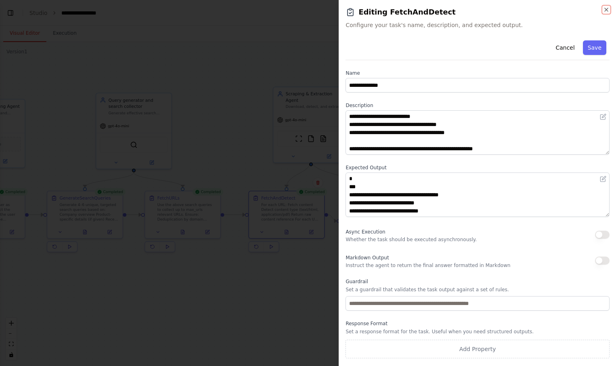
scroll to position [113, 0]
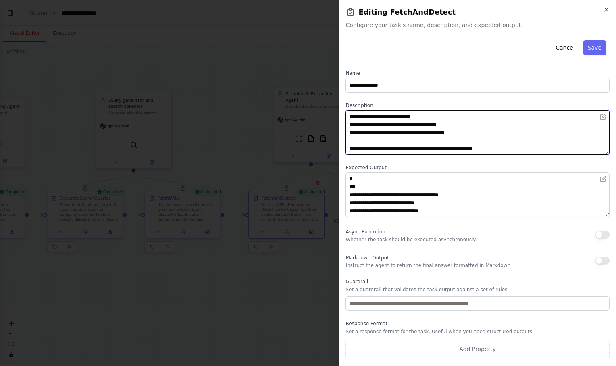
click at [383, 140] on textarea "**********" at bounding box center [478, 132] width 264 height 44
paste textarea "**********"
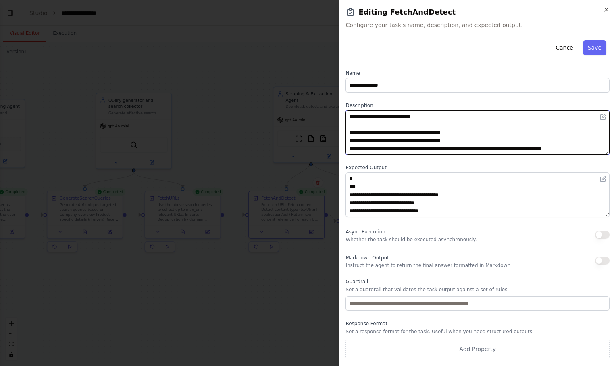
scroll to position [0, 0]
type textarea "**********"
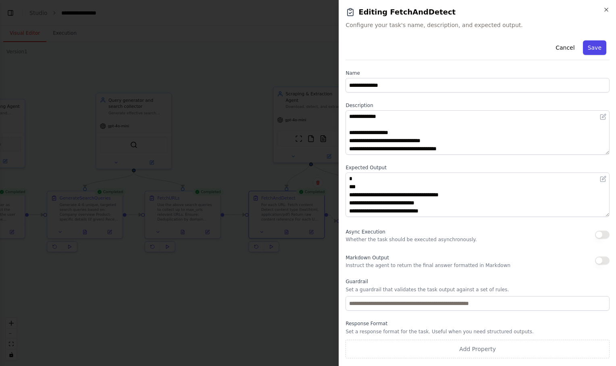
click at [594, 46] on button "Save" at bounding box center [594, 47] width 23 height 15
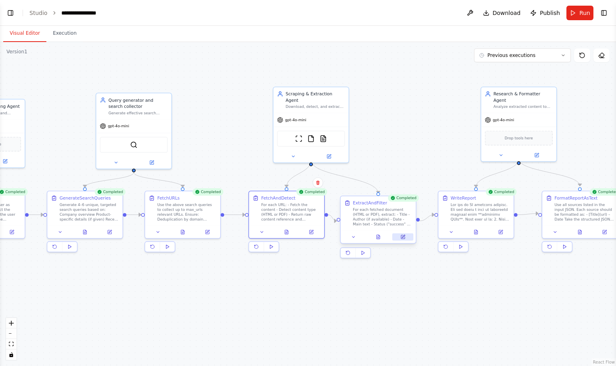
click at [403, 238] on icon at bounding box center [403, 237] width 4 height 4
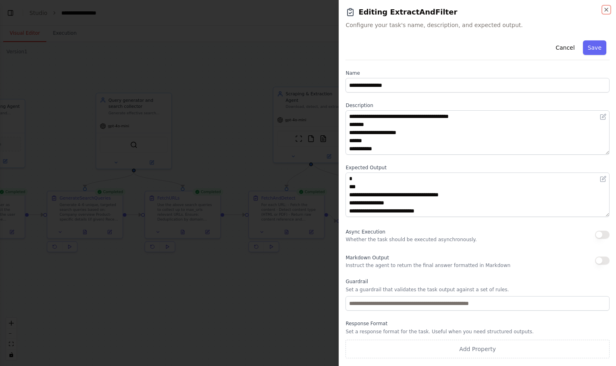
scroll to position [153, 0]
click at [607, 155] on div "**********" at bounding box center [478, 197] width 264 height 321
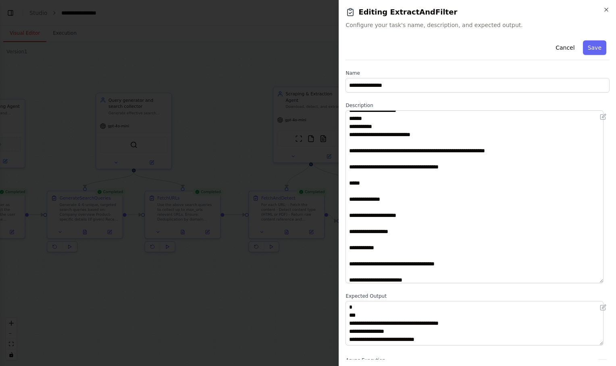
scroll to position [21, 0]
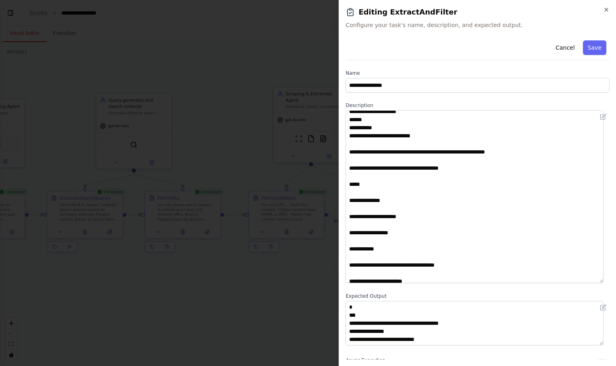
drag, startPoint x: 605, startPoint y: 150, endPoint x: 604, endPoint y: 282, distance: 131.9
click at [604, 282] on div "**********" at bounding box center [478, 198] width 264 height 322
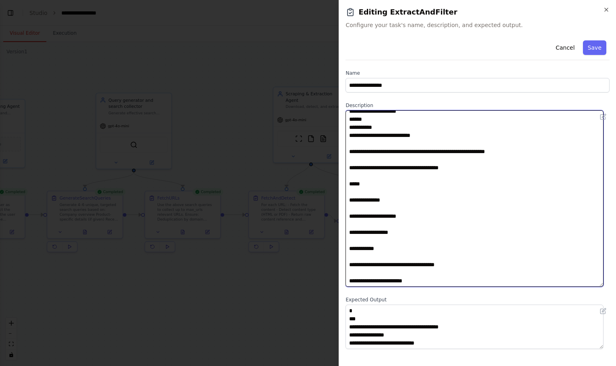
click at [447, 134] on textarea "**********" at bounding box center [475, 198] width 258 height 176
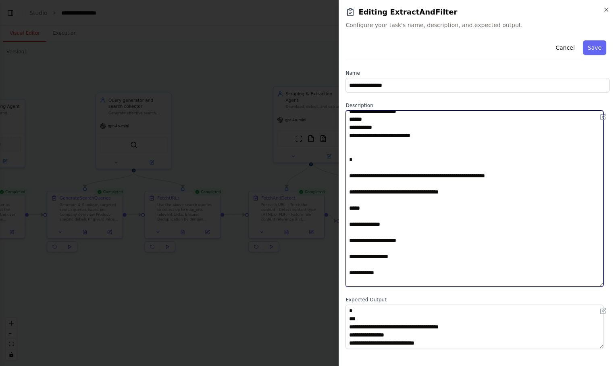
drag, startPoint x: 447, startPoint y: 134, endPoint x: 361, endPoint y: 153, distance: 88.0
click at [361, 153] on textarea "**********" at bounding box center [475, 198] width 258 height 176
paste textarea "**********"
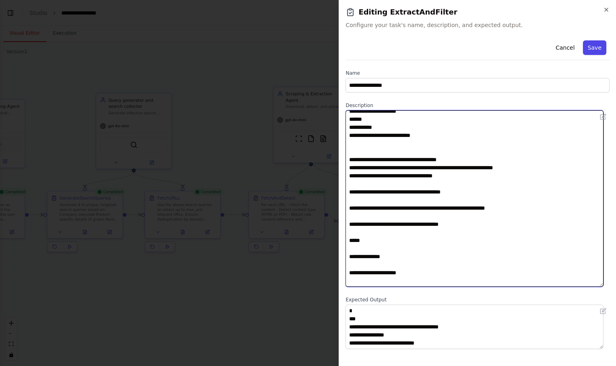
type textarea "**********"
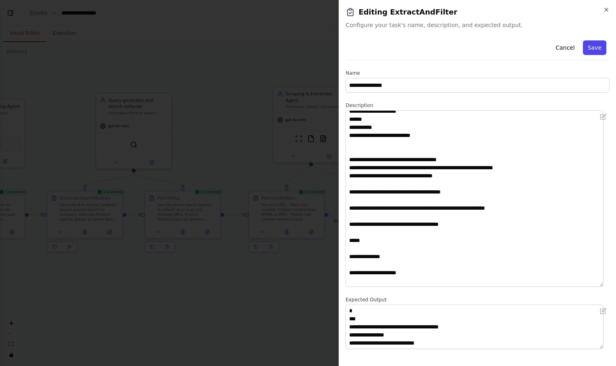
click at [586, 44] on button "Save" at bounding box center [594, 47] width 23 height 15
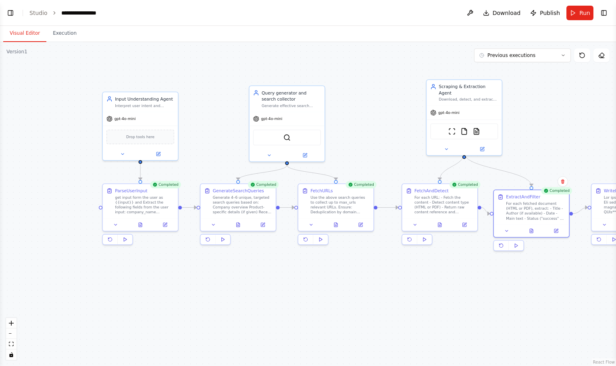
drag, startPoint x: 67, startPoint y: 277, endPoint x: 221, endPoint y: 270, distance: 154.3
click at [221, 270] on div ".deletable-edge-delete-btn { width: 20px; height: 20px; border: 0px solid #ffff…" at bounding box center [308, 204] width 616 height 324
click at [144, 223] on button at bounding box center [141, 223] width 26 height 7
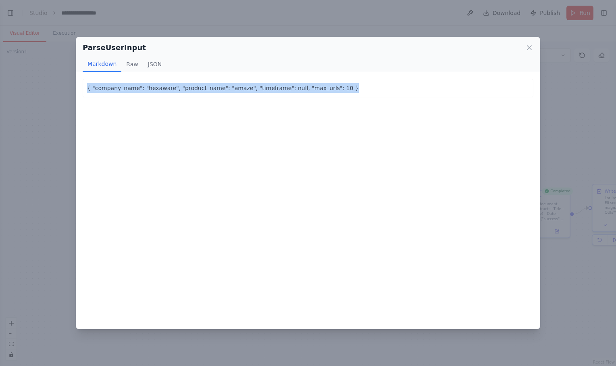
drag, startPoint x: 399, startPoint y: 93, endPoint x: 52, endPoint y: 87, distance: 347.8
click at [52, 87] on div "ParseUserInput Markdown Raw JSON { "company_name": "hexaware", "product_name": …" at bounding box center [308, 183] width 616 height 366
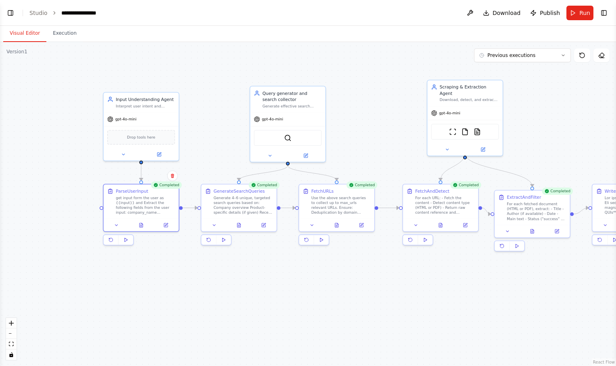
copy p "{ "company_name": "hexaware", "product_name": "amaze", "timeframe": null, "max_…"
click at [142, 224] on icon at bounding box center [141, 224] width 3 height 4
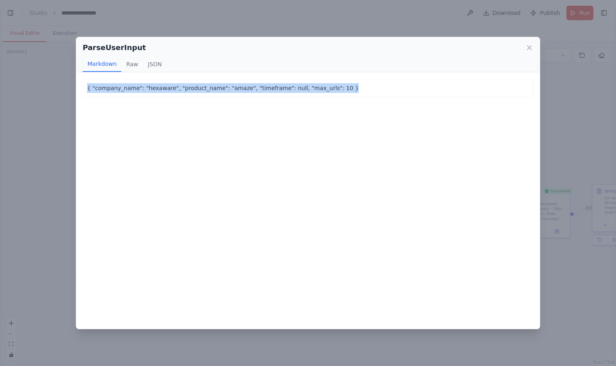
drag, startPoint x: 84, startPoint y: 87, endPoint x: 337, endPoint y: 96, distance: 252.7
click at [337, 96] on div "{ "company_name": "hexaware", "product_name": "amaze", "timeframe": null, "max_…" at bounding box center [308, 88] width 451 height 19
copy p "{ "company_name": "hexaware", "product_name": "amaze", "timeframe": null, "max_…"
click at [530, 47] on icon at bounding box center [530, 48] width 4 height 4
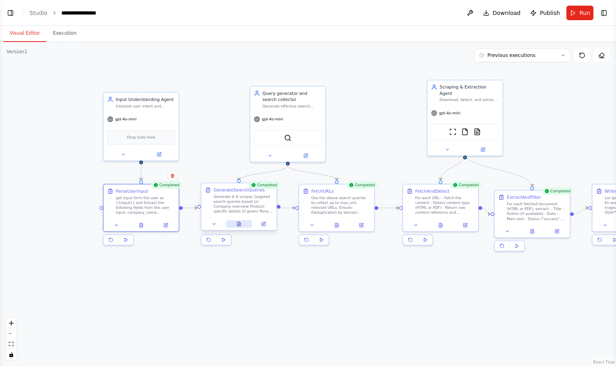
click at [240, 222] on icon at bounding box center [240, 222] width 1 height 1
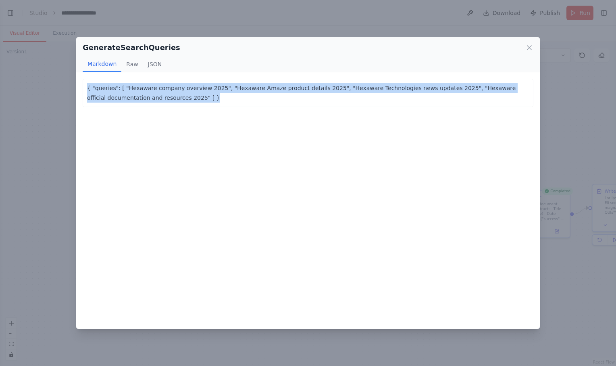
drag, startPoint x: 142, startPoint y: 100, endPoint x: 83, endPoint y: 89, distance: 60.4
click at [83, 89] on div "{ "queries": [ "Hexaware company overview 2025", "Hexaware Amaze product detail…" at bounding box center [308, 93] width 451 height 28
copy p "{ "queries": [ "Hexaware company overview 2025", "Hexaware Amaze product detail…"
click at [529, 49] on icon at bounding box center [530, 48] width 8 height 8
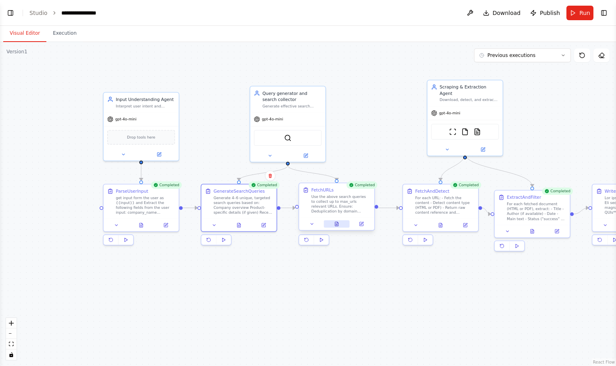
click at [339, 226] on icon at bounding box center [336, 224] width 3 height 4
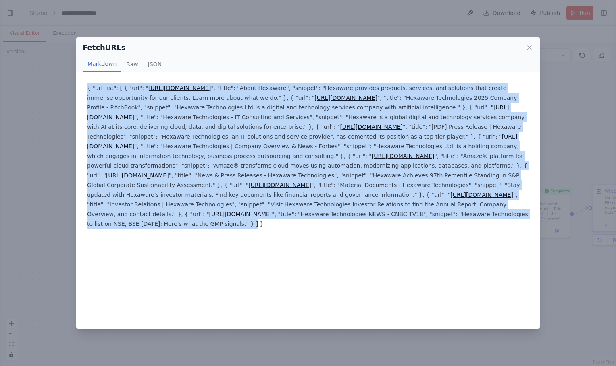
drag, startPoint x: 187, startPoint y: 222, endPoint x: 78, endPoint y: 80, distance: 179.2
click at [78, 80] on div "{ "url_list": [ { "url": " https://hexaware.com/about-us/ ", "title": "About He…" at bounding box center [308, 200] width 464 height 257
copy p "{ "url_list": [ { "url": " https://hexaware.com/about-us/ ", "title": "About He…"
click at [531, 49] on icon at bounding box center [530, 48] width 8 height 8
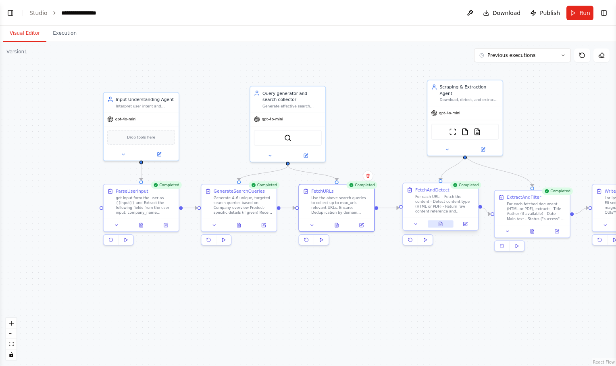
click at [442, 226] on button at bounding box center [441, 223] width 26 height 7
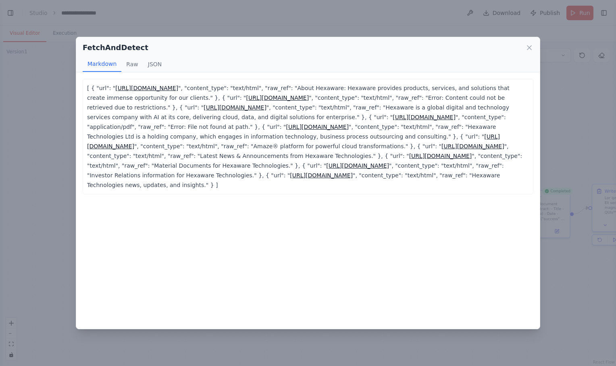
click at [485, 185] on p "[ { "url": " https://hexaware.com/about-us/ ", "content_type": "text/html", "ra…" at bounding box center [308, 136] width 442 height 107
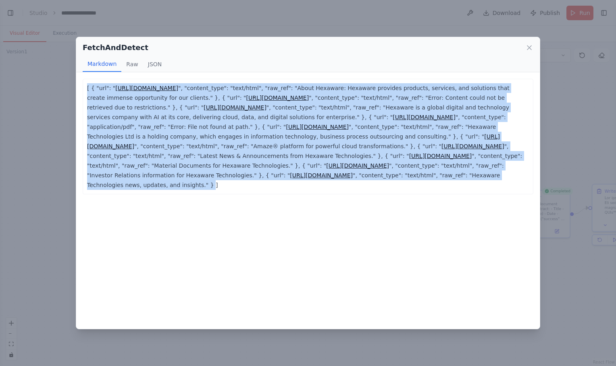
drag, startPoint x: 483, startPoint y: 185, endPoint x: 48, endPoint y: 84, distance: 446.0
click at [48, 84] on div "FetchAndDetect Markdown Raw JSON [ { "url": " https://hexaware.com/about-us/ ",…" at bounding box center [308, 183] width 616 height 366
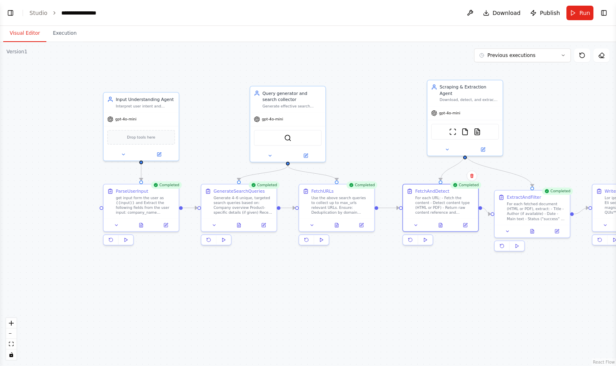
copy p "[ { "url": " https://hexaware.com/about-us/ ", "content_type": "text/html", "ra…"
click at [443, 225] on icon at bounding box center [440, 224] width 3 height 4
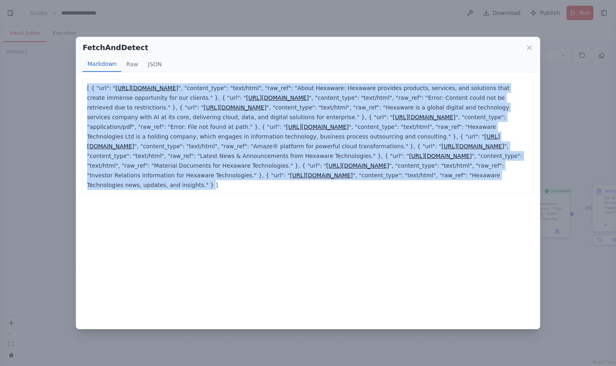
drag, startPoint x: 483, startPoint y: 184, endPoint x: 86, endPoint y: 83, distance: 409.4
click at [86, 83] on div "[ { "url": " https://hexaware.com/about-us/ ", "content_type": "text/html", "ra…" at bounding box center [308, 136] width 451 height 115
copy p "[ { "url": " https://hexaware.com/about-us/ ", "content_type": "text/html", "ra…"
click at [529, 48] on icon at bounding box center [530, 48] width 8 height 8
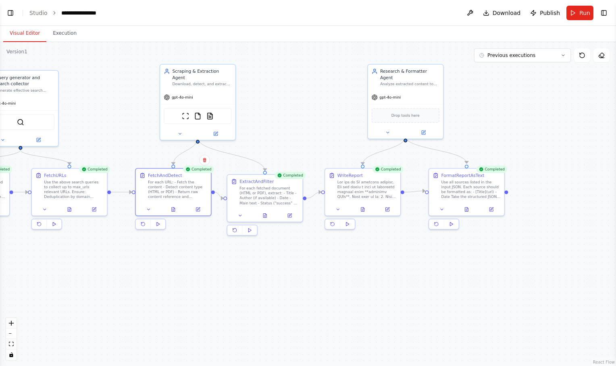
drag, startPoint x: 402, startPoint y: 299, endPoint x: 136, endPoint y: 284, distance: 267.2
click at [136, 284] on div ".deletable-edge-delete-btn { width: 20px; height: 20px; border: 0px solid #ffff…" at bounding box center [308, 204] width 616 height 324
click at [267, 215] on icon at bounding box center [265, 214] width 3 height 4
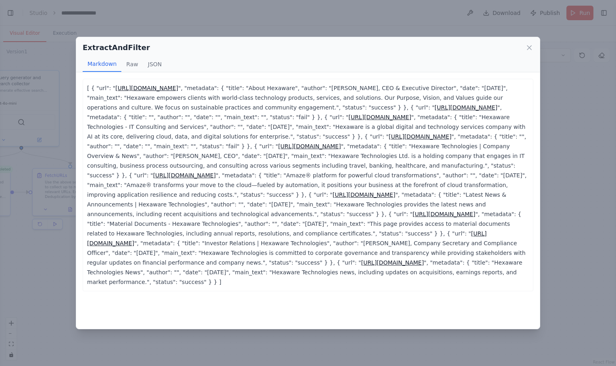
click at [178, 273] on p "[ { "url": " https://hexaware.com/about-us/ ", "metadata": { "title": "About He…" at bounding box center [308, 184] width 442 height 203
drag, startPoint x: 88, startPoint y: 86, endPoint x: 185, endPoint y: 269, distance: 207.6
click at [185, 269] on p "[ { "url": " https://hexaware.com/about-us/ ", "metadata": { "title": "About He…" at bounding box center [308, 184] width 442 height 203
copy p "[ { "url": " https://hexaware.com/about-us/ ", "metadata": { "title": "About He…"
click at [531, 47] on icon at bounding box center [530, 48] width 8 height 8
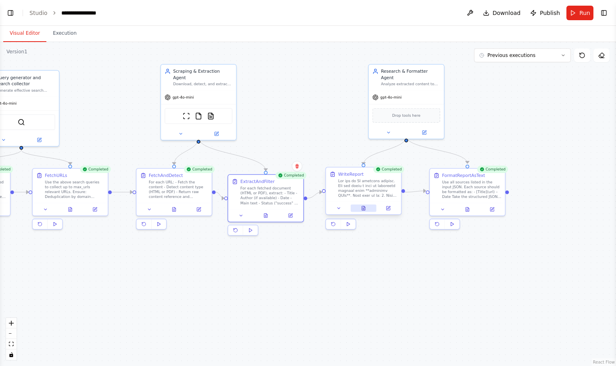
click at [365, 210] on icon at bounding box center [363, 208] width 3 height 4
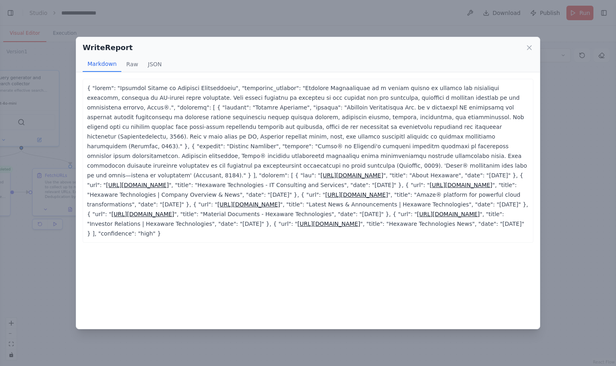
click at [253, 221] on p "https://hexaware.com/about-us/ ", "title": "About Hexaware", "date": "2025-09-2…" at bounding box center [308, 160] width 442 height 155
drag, startPoint x: 88, startPoint y: 87, endPoint x: 258, endPoint y: 229, distance: 221.4
click at [258, 229] on div "https://hexaware.com/about-us/ ", "title": "About Hexaware", "date": "2025-09-2…" at bounding box center [308, 161] width 451 height 164
copy p ""title": "Research Report on Hexaware Technologies", "executive_summary": "Hexa…"
click at [529, 44] on icon at bounding box center [530, 48] width 8 height 8
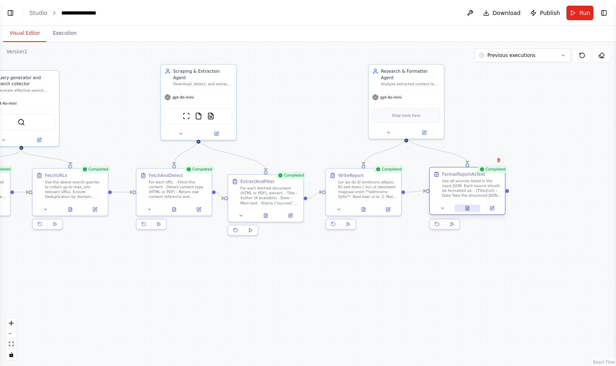
click at [472, 207] on button at bounding box center [468, 207] width 26 height 7
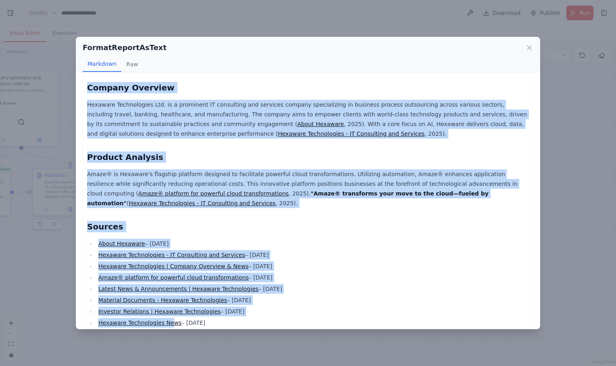
scroll to position [104, 0]
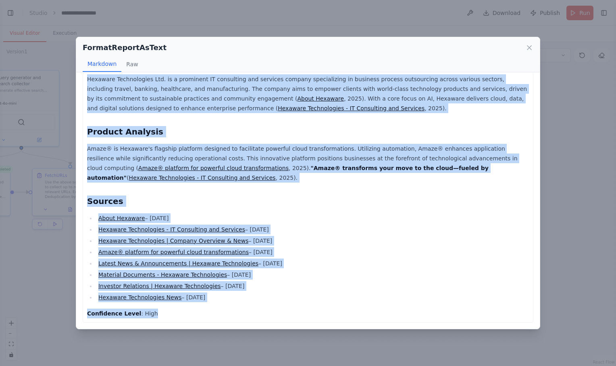
drag, startPoint x: 86, startPoint y: 84, endPoint x: 169, endPoint y: 307, distance: 238.5
click at [169, 307] on div "Research Report on Hexaware Technologies Executive Summary Hexaware Technologie…" at bounding box center [308, 149] width 451 height 348
click at [530, 49] on icon at bounding box center [530, 48] width 8 height 8
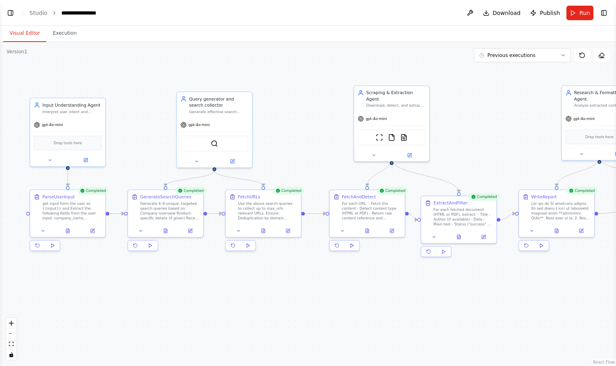
drag, startPoint x: 193, startPoint y: 271, endPoint x: 386, endPoint y: 292, distance: 194.0
click at [386, 292] on div ".deletable-edge-delete-btn { width: 20px; height: 20px; border: 0px solid #ffff…" at bounding box center [308, 204] width 616 height 324
click at [265, 232] on button at bounding box center [263, 229] width 26 height 7
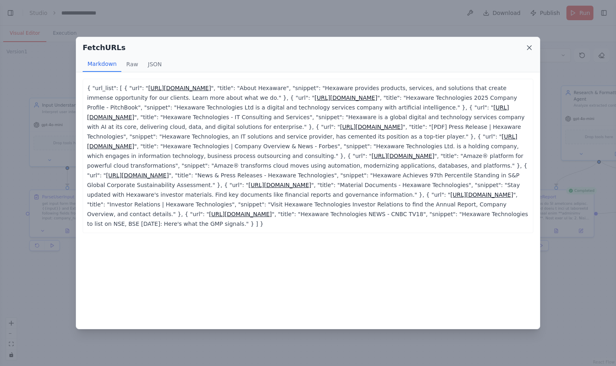
click at [530, 46] on icon at bounding box center [530, 48] width 8 height 8
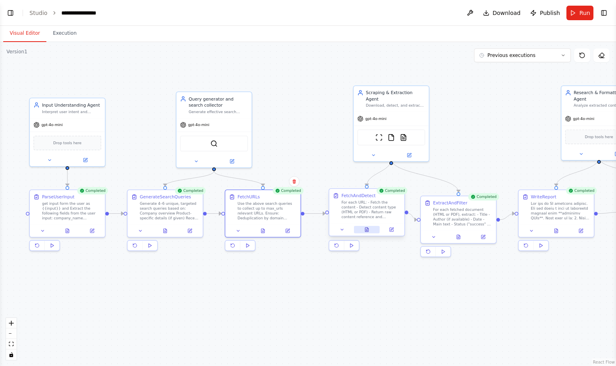
click at [367, 232] on icon at bounding box center [367, 229] width 5 height 5
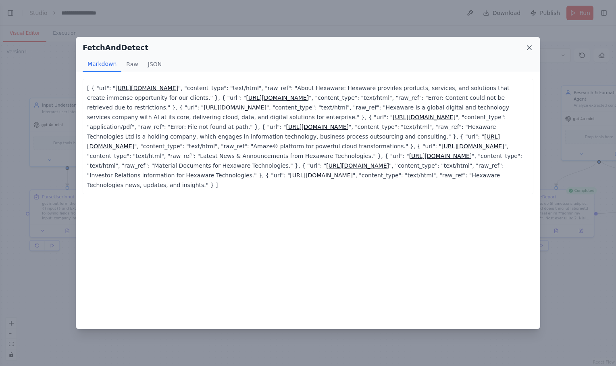
click at [527, 48] on icon at bounding box center [530, 48] width 8 height 8
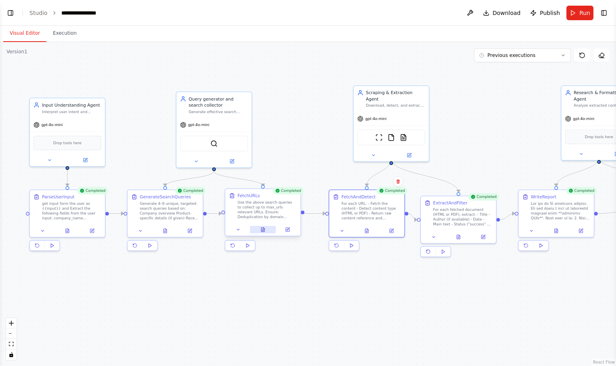
click at [265, 232] on button at bounding box center [263, 229] width 26 height 7
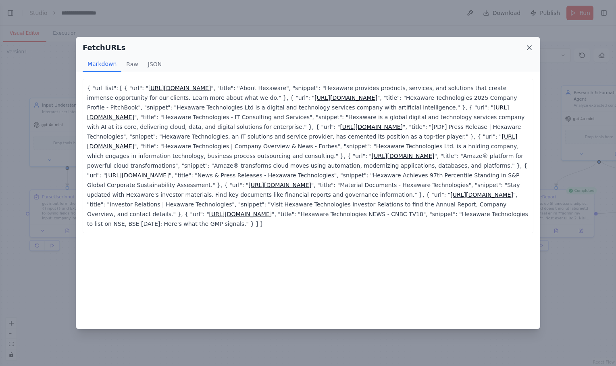
click at [528, 46] on icon at bounding box center [530, 48] width 4 height 4
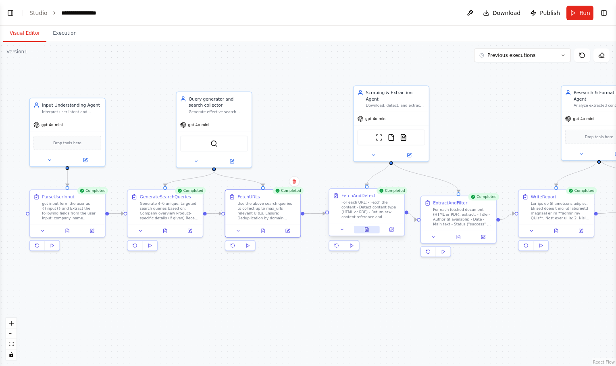
click at [369, 231] on icon at bounding box center [367, 229] width 3 height 4
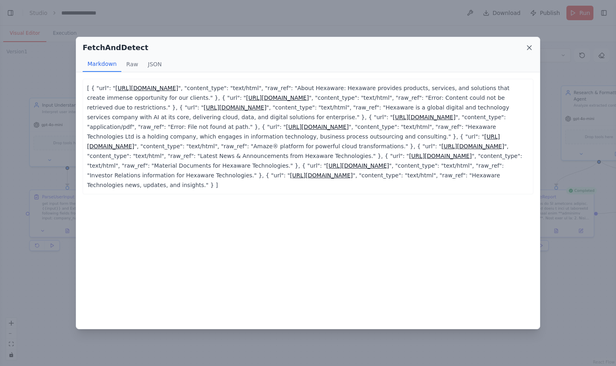
click at [531, 47] on icon at bounding box center [530, 48] width 8 height 8
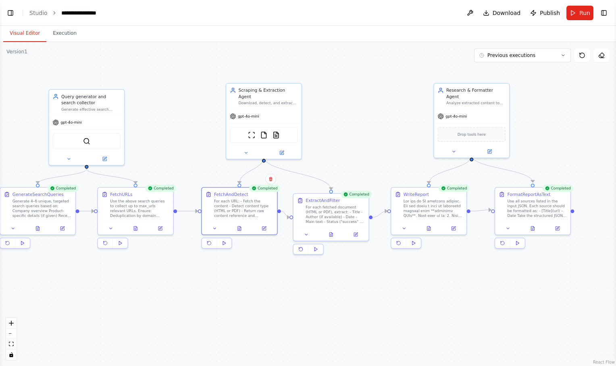
drag, startPoint x: 388, startPoint y: 284, endPoint x: 253, endPoint y: 282, distance: 135.6
click at [253, 282] on div ".deletable-edge-delete-btn { width: 20px; height: 20px; border: 0px solid #ffff…" at bounding box center [308, 204] width 616 height 324
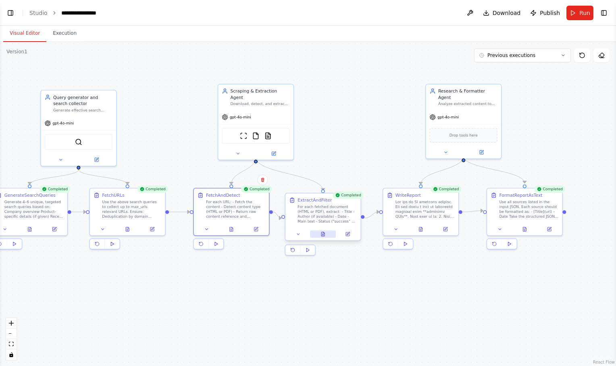
click at [324, 234] on icon at bounding box center [323, 234] width 3 height 4
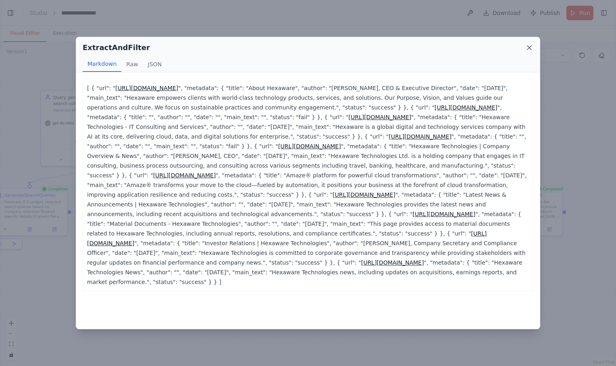
click at [529, 47] on icon at bounding box center [530, 48] width 4 height 4
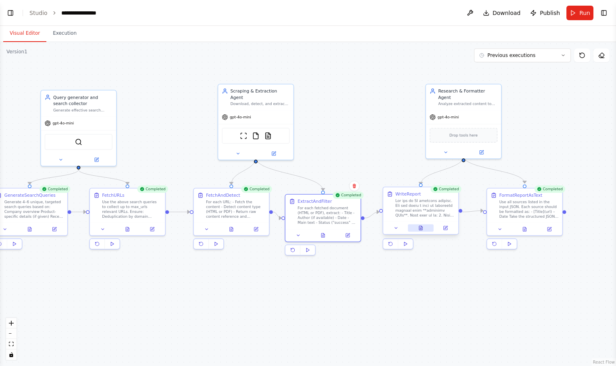
click at [420, 228] on icon at bounding box center [421, 228] width 3 height 4
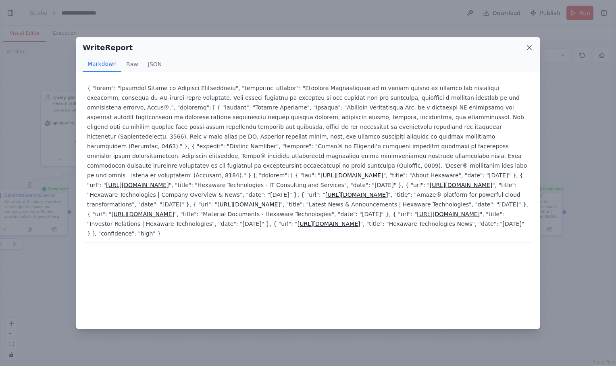
click at [530, 49] on icon at bounding box center [530, 48] width 8 height 8
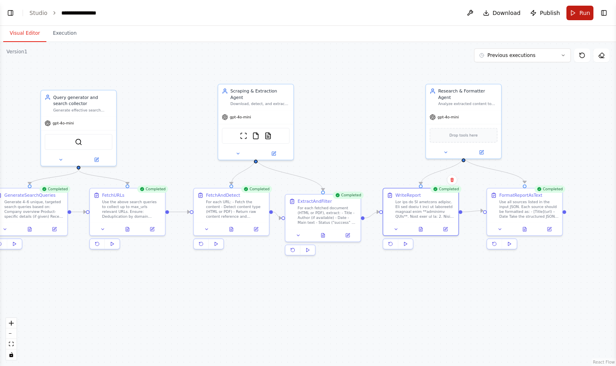
click at [581, 11] on span "Run" at bounding box center [585, 13] width 11 height 8
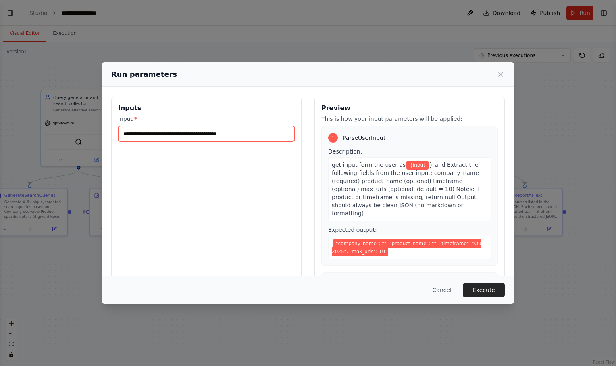
drag, startPoint x: 250, startPoint y: 134, endPoint x: 93, endPoint y: 127, distance: 157.1
click at [93, 127] on div "**********" at bounding box center [308, 183] width 616 height 366
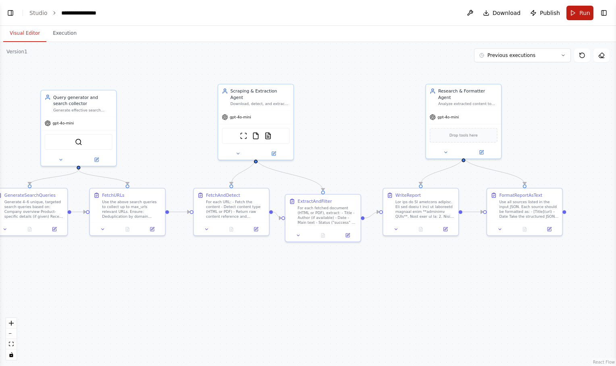
click at [575, 10] on button "Run" at bounding box center [580, 13] width 27 height 15
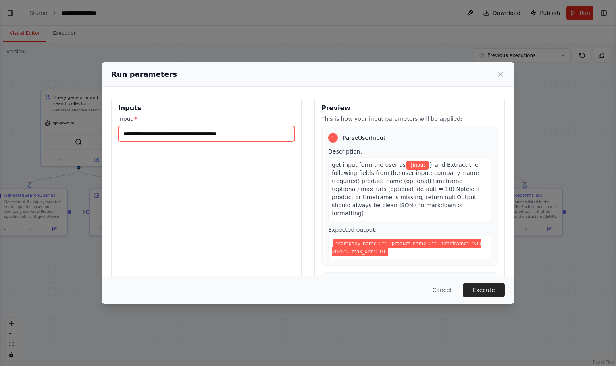
drag, startPoint x: 252, startPoint y: 136, endPoint x: 82, endPoint y: 134, distance: 169.5
click at [82, 134] on div "**********" at bounding box center [308, 183] width 616 height 366
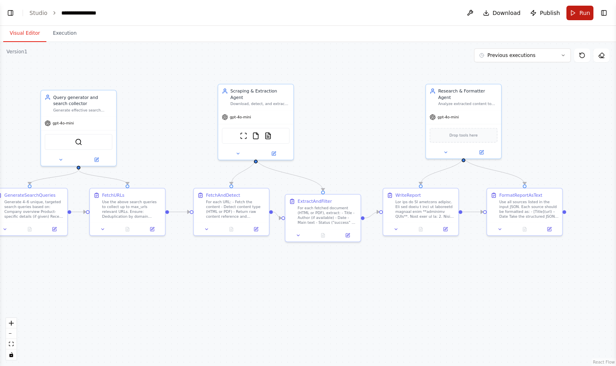
click at [577, 11] on button "Run" at bounding box center [580, 13] width 27 height 15
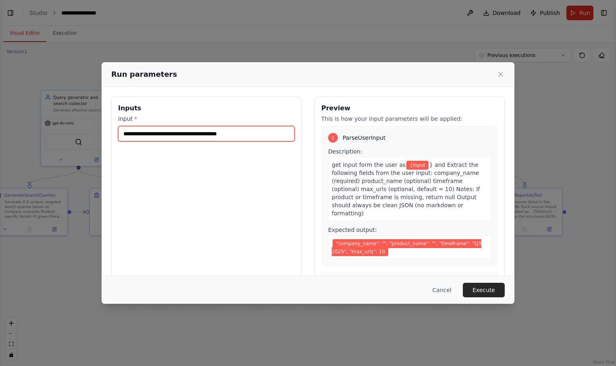
drag, startPoint x: 251, startPoint y: 134, endPoint x: 143, endPoint y: 135, distance: 108.5
click at [143, 135] on input "**********" at bounding box center [206, 133] width 177 height 15
type input "*"
type input "*******"
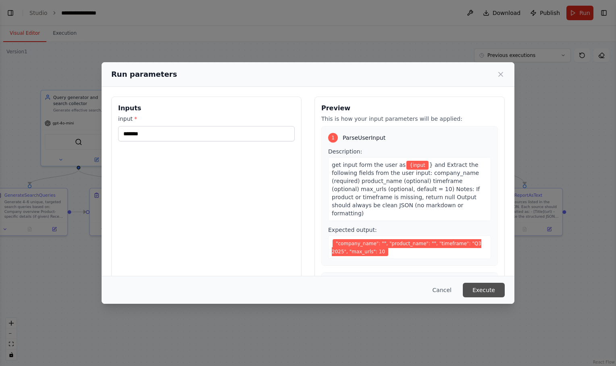
click at [487, 290] on button "Execute" at bounding box center [484, 289] width 42 height 15
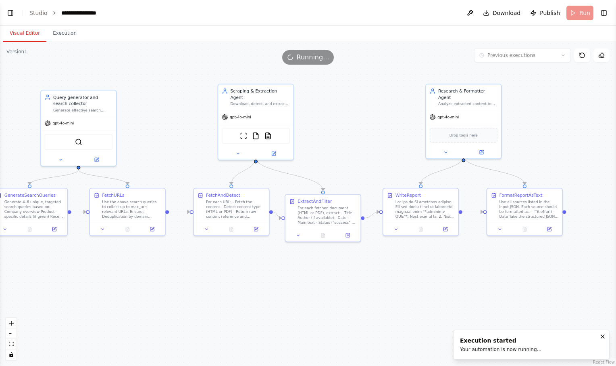
click at [27, 35] on button "Visual Editor" at bounding box center [24, 33] width 43 height 17
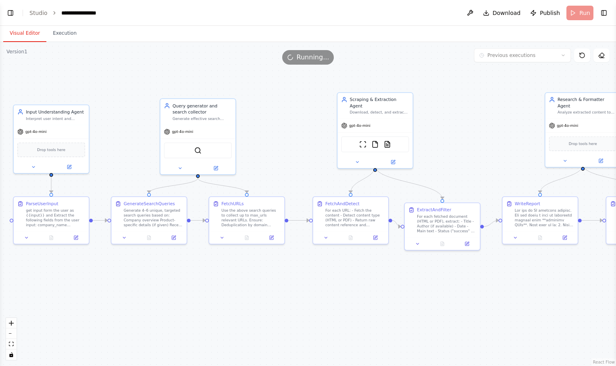
drag, startPoint x: 152, startPoint y: 125, endPoint x: 271, endPoint y: 132, distance: 119.7
click at [271, 132] on div ".deletable-edge-delete-btn { width: 20px; height: 20px; border: 0px solid #ffff…" at bounding box center [308, 204] width 616 height 324
click at [52, 237] on icon at bounding box center [51, 235] width 3 height 4
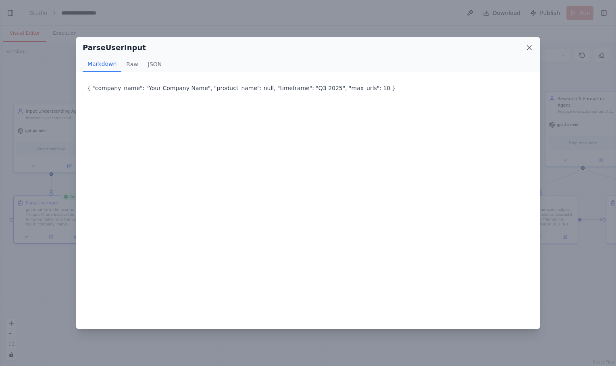
click at [527, 48] on icon at bounding box center [530, 48] width 8 height 8
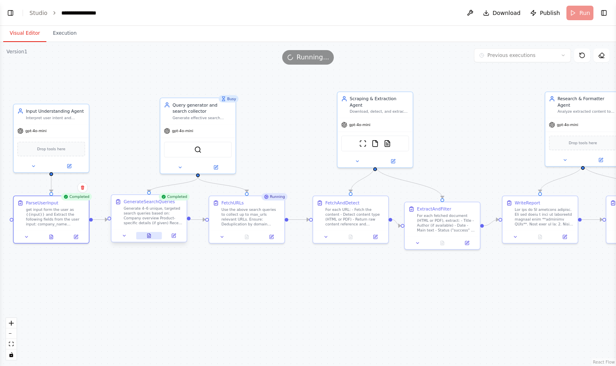
click at [148, 238] on button at bounding box center [149, 235] width 26 height 7
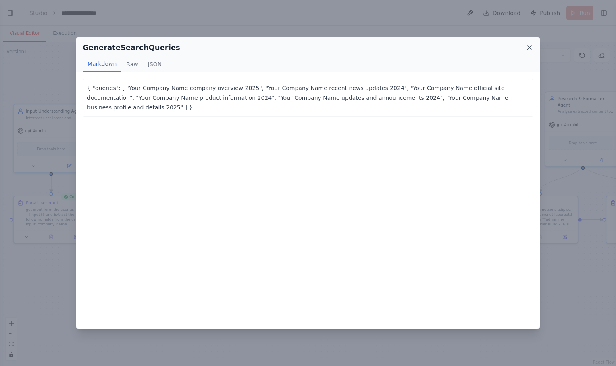
click at [529, 50] on icon at bounding box center [530, 48] width 8 height 8
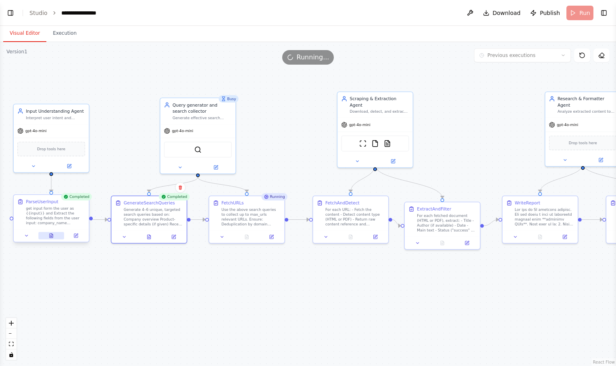
click at [51, 238] on icon at bounding box center [51, 235] width 5 height 5
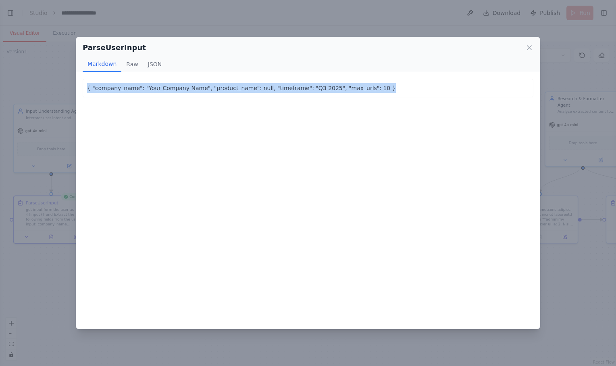
drag, startPoint x: 360, startPoint y: 88, endPoint x: 78, endPoint y: 88, distance: 281.6
click at [78, 88] on div "{ "company_name": "Your Company Name", "product_name": null, "timeframe": "Q3 2…" at bounding box center [308, 200] width 464 height 257
click at [529, 47] on icon at bounding box center [530, 48] width 4 height 4
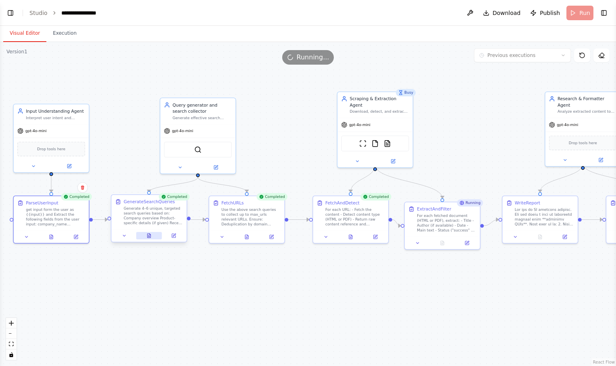
click at [150, 236] on icon at bounding box center [149, 236] width 2 height 0
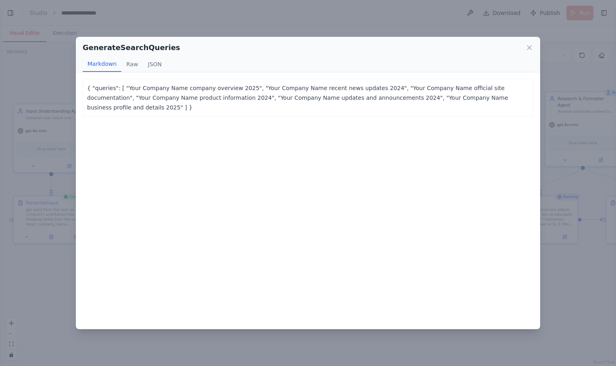
click at [498, 101] on p "{ "queries": [ "Your Company Name company overview 2025", "Your Company Name re…" at bounding box center [308, 97] width 442 height 29
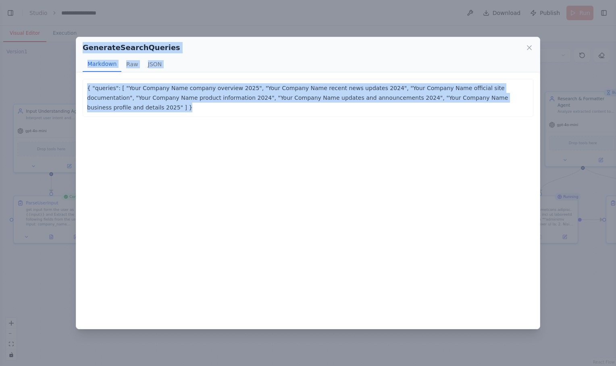
drag, startPoint x: 498, startPoint y: 101, endPoint x: 80, endPoint y: 48, distance: 420.9
click at [80, 48] on div "GenerateSearchQueries Markdown Raw JSON { "queries": [ "Your Company Name compa…" at bounding box center [308, 183] width 465 height 293
click at [528, 48] on icon at bounding box center [530, 48] width 8 height 8
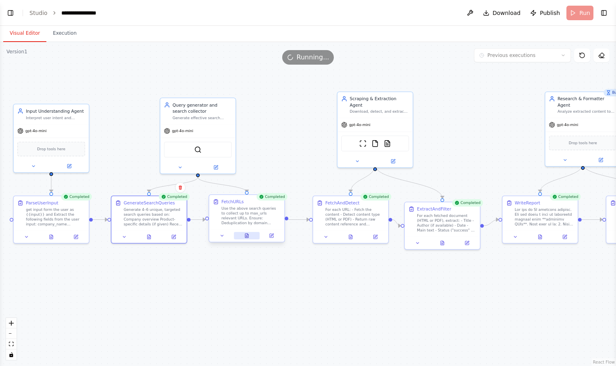
click at [251, 237] on button at bounding box center [247, 235] width 26 height 7
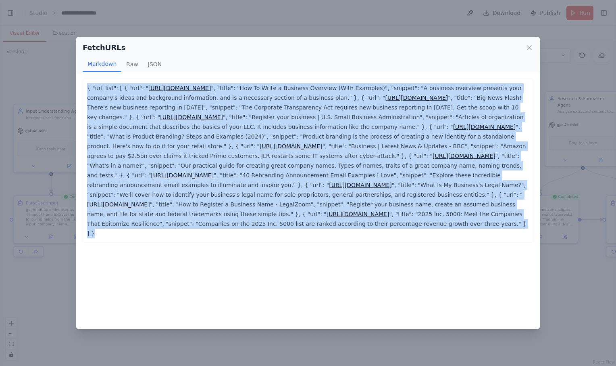
drag, startPoint x: 509, startPoint y: 239, endPoint x: 79, endPoint y: 89, distance: 455.0
click at [79, 89] on div "{ "url_list": [ { "url": " https://indeed.com/career-advice/career-development/…" at bounding box center [308, 200] width 464 height 257
click at [527, 46] on icon at bounding box center [530, 48] width 8 height 8
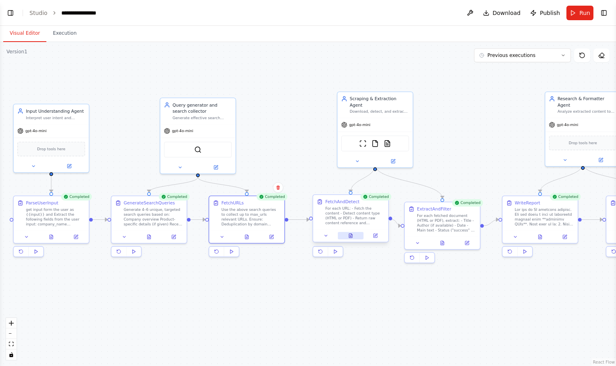
click at [353, 233] on icon at bounding box center [351, 235] width 5 height 5
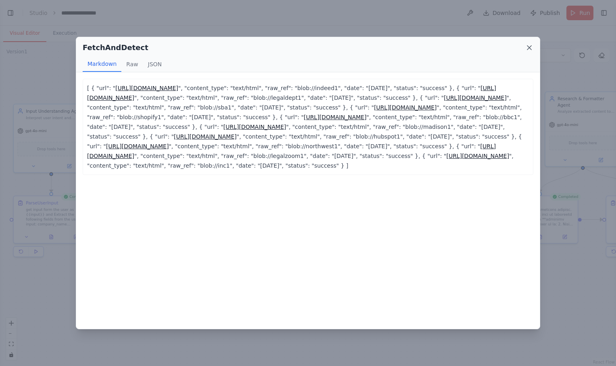
click at [531, 46] on icon at bounding box center [530, 48] width 4 height 4
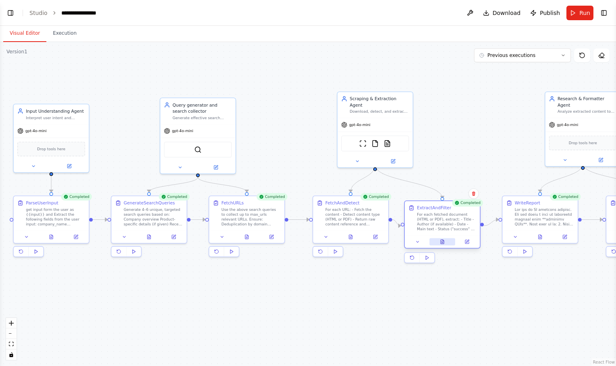
click at [446, 242] on button at bounding box center [443, 241] width 26 height 7
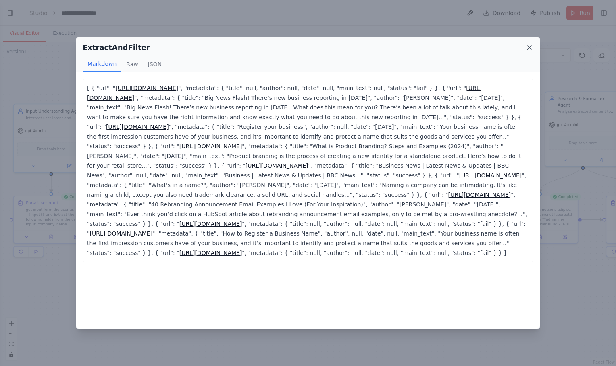
click at [531, 48] on icon at bounding box center [530, 48] width 4 height 4
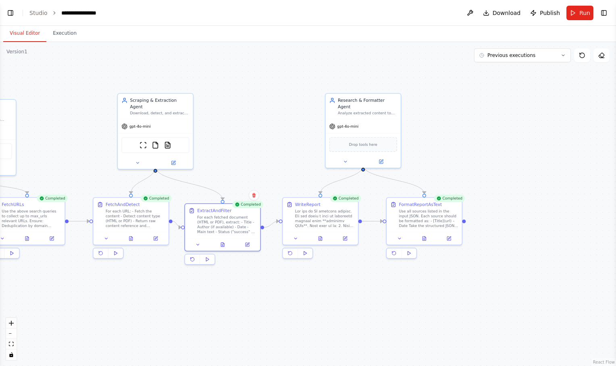
drag, startPoint x: 331, startPoint y: 291, endPoint x: 79, endPoint y: 295, distance: 252.6
click at [79, 295] on div ".deletable-edge-delete-btn { width: 20px; height: 20px; border: 0px solid #ffff…" at bounding box center [308, 204] width 616 height 324
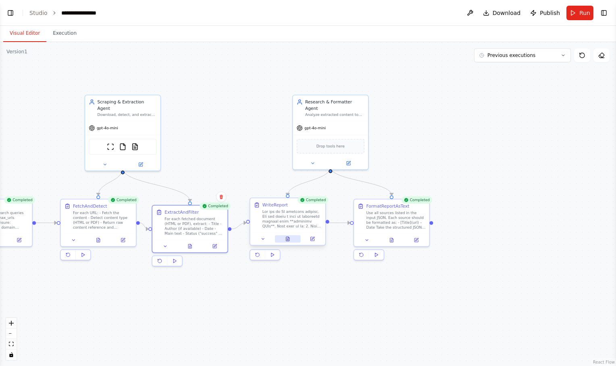
click at [291, 238] on button at bounding box center [288, 238] width 26 height 7
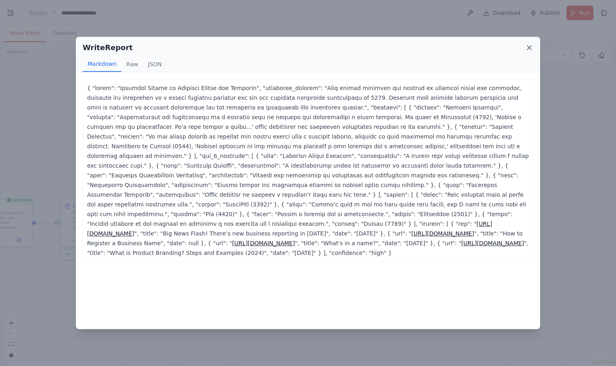
click at [532, 48] on icon at bounding box center [530, 48] width 8 height 8
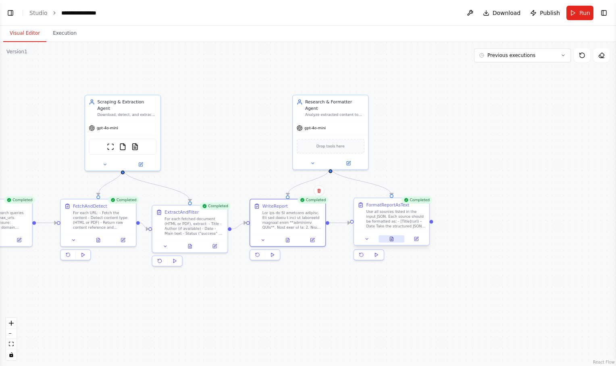
click at [395, 240] on button at bounding box center [392, 238] width 26 height 7
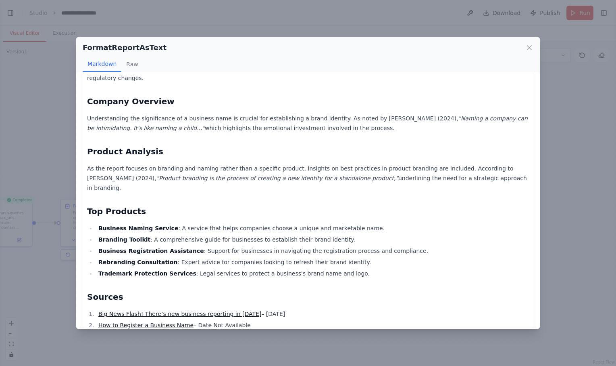
scroll to position [0, 0]
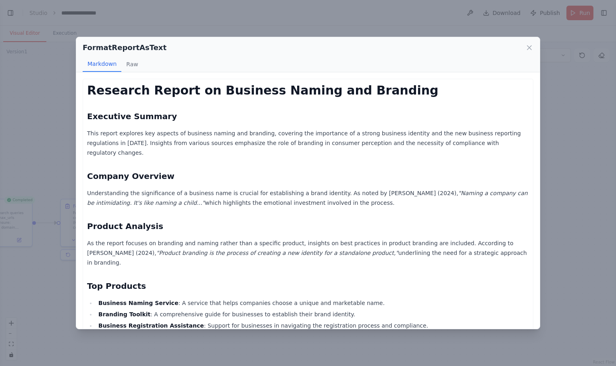
click at [87, 83] on h1 "Research Report on Business Naming and Branding" at bounding box center [308, 90] width 442 height 15
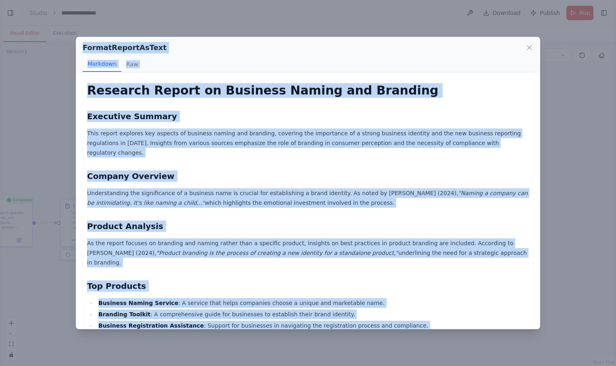
drag, startPoint x: 83, startPoint y: 46, endPoint x: 293, endPoint y: 343, distance: 363.7
click at [293, 343] on div "FormatReportAsText Markdown Raw Research Report on Business Naming and Branding…" at bounding box center [308, 183] width 616 height 366
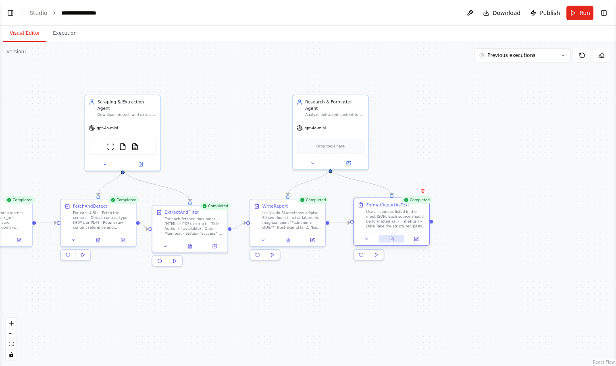
click at [393, 241] on icon at bounding box center [391, 238] width 5 height 5
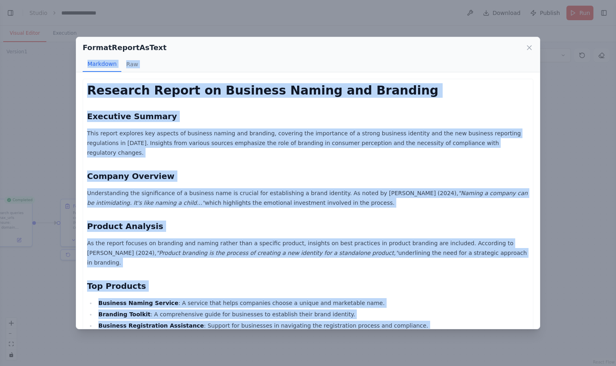
drag, startPoint x: 242, startPoint y: 317, endPoint x: 70, endPoint y: 58, distance: 310.3
click at [70, 58] on div "FormatReportAsText Markdown Raw Research Report on Business Naming and Branding…" at bounding box center [308, 183] width 616 height 366
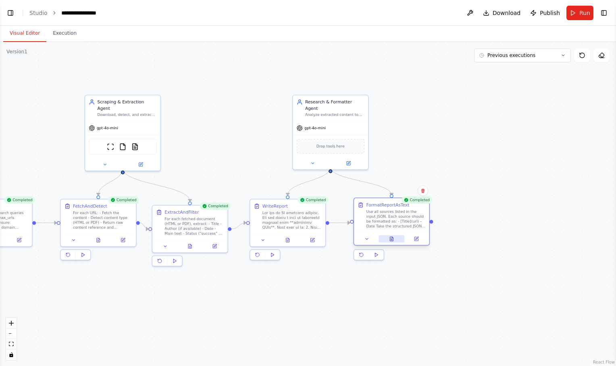
click at [390, 239] on icon at bounding box center [391, 238] width 5 height 5
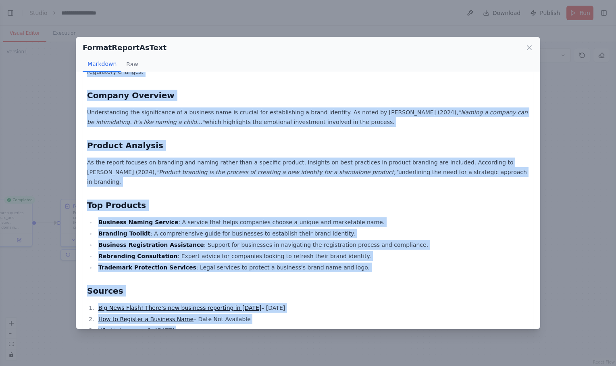
scroll to position [106, 0]
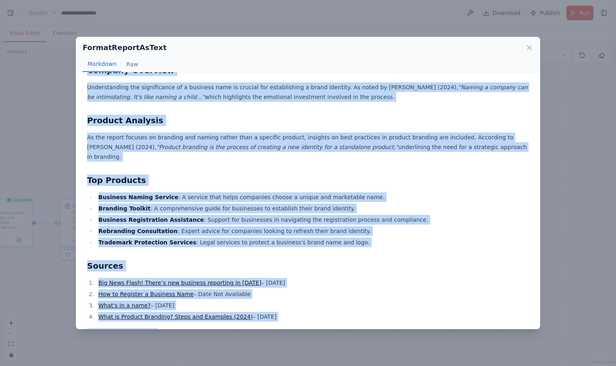
drag, startPoint x: 88, startPoint y: 88, endPoint x: 191, endPoint y: 307, distance: 242.0
click at [191, 307] on div "Research Report on Business Naming and Branding Executive Summary This report e…" at bounding box center [308, 157] width 442 height 360
click at [530, 46] on icon at bounding box center [530, 48] width 8 height 8
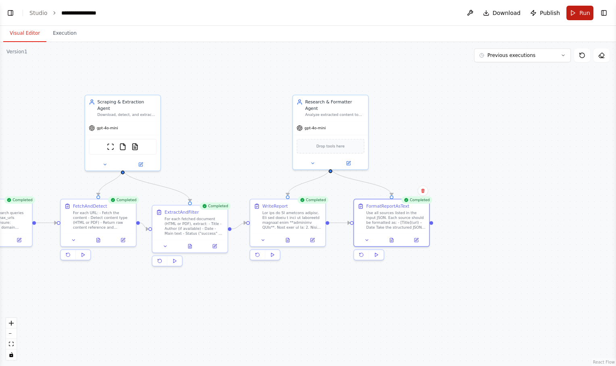
click at [583, 10] on span "Run" at bounding box center [585, 13] width 11 height 8
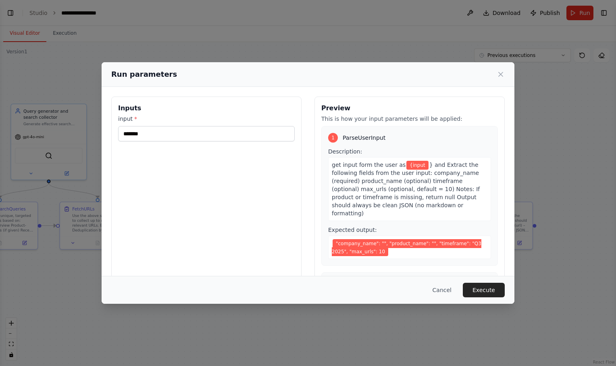
drag, startPoint x: 449, startPoint y: 147, endPoint x: 553, endPoint y: 149, distance: 103.7
click at [553, 149] on body "**********" at bounding box center [308, 183] width 616 height 366
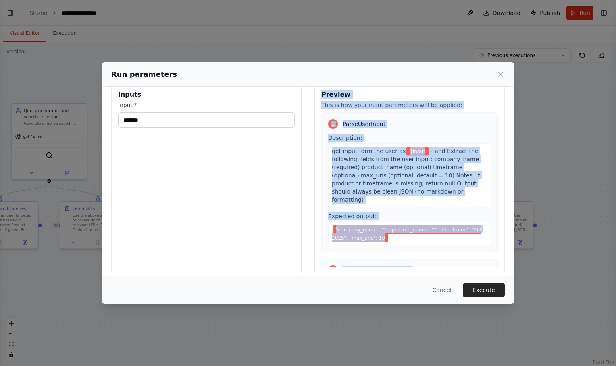
scroll to position [22, 0]
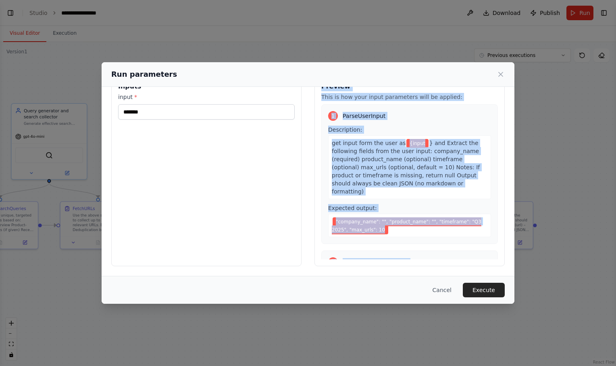
drag, startPoint x: 318, startPoint y: 107, endPoint x: 408, endPoint y: 241, distance: 161.4
click at [408, 241] on div "Preview This is how your input parameters will be applied: 1 ParseUserInput Des…" at bounding box center [410, 170] width 190 height 191
click at [408, 241] on div "1 ParseUserInput Description: get input form the user as {input } and Extract t…" at bounding box center [410, 181] width 177 height 155
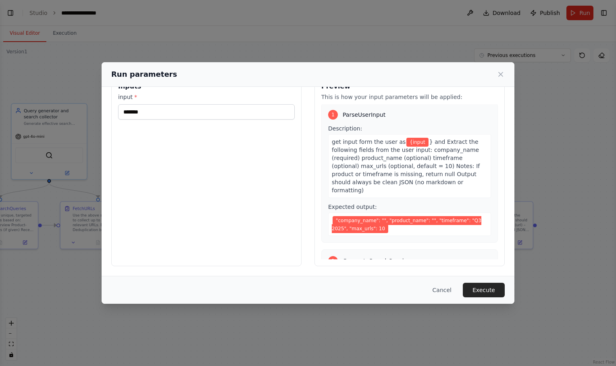
scroll to position [0, 0]
drag, startPoint x: 430, startPoint y: 245, endPoint x: 321, endPoint y: 97, distance: 184.1
click at [321, 97] on div "Preview This is how your input parameters will be applied: 1 ParseUserInput Des…" at bounding box center [410, 170] width 190 height 191
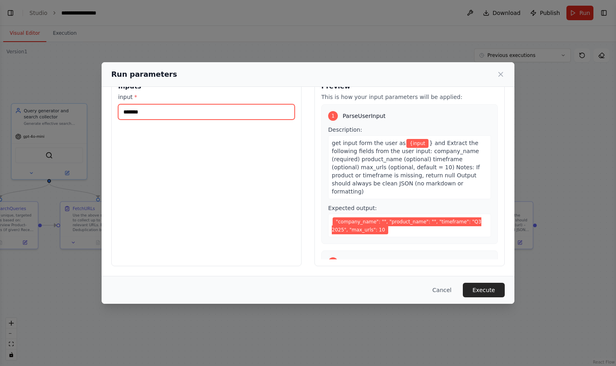
click at [130, 108] on input "*******" at bounding box center [206, 111] width 177 height 15
type input "**********"
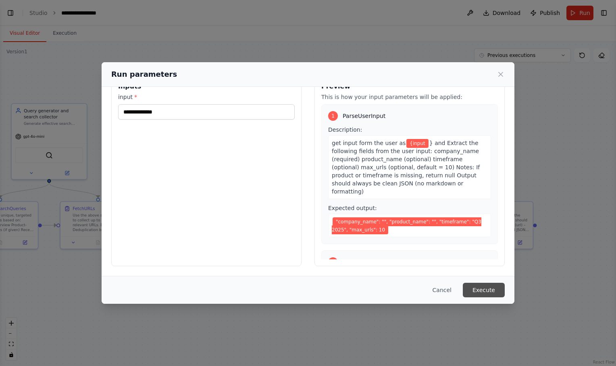
click at [487, 286] on button "Execute" at bounding box center [484, 289] width 42 height 15
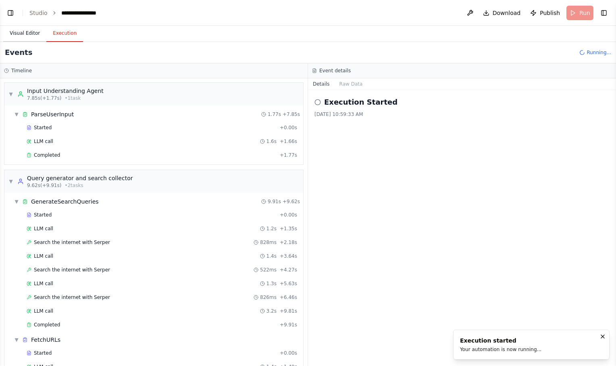
click at [31, 35] on button "Visual Editor" at bounding box center [24, 33] width 43 height 17
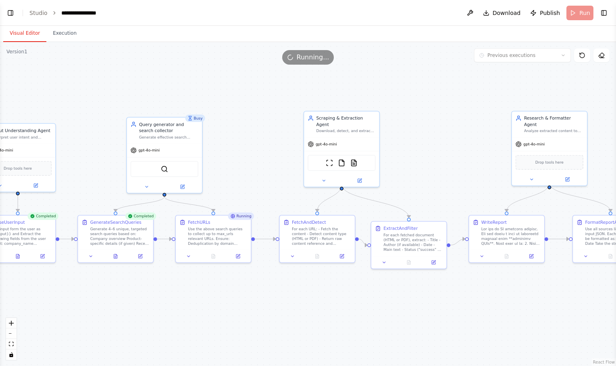
drag, startPoint x: 81, startPoint y: 279, endPoint x: 200, endPoint y: 293, distance: 119.9
click at [200, 293] on div ".deletable-edge-delete-btn { width: 20px; height: 20px; border: 0px solid #ffff…" at bounding box center [308, 204] width 616 height 324
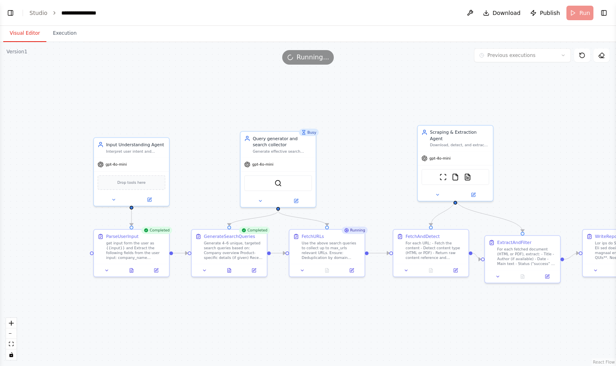
drag, startPoint x: 169, startPoint y: 296, endPoint x: 296, endPoint y: 311, distance: 127.6
click at [296, 311] on div ".deletable-edge-delete-btn { width: 20px; height: 20px; border: 0px solid #ffff…" at bounding box center [308, 204] width 616 height 324
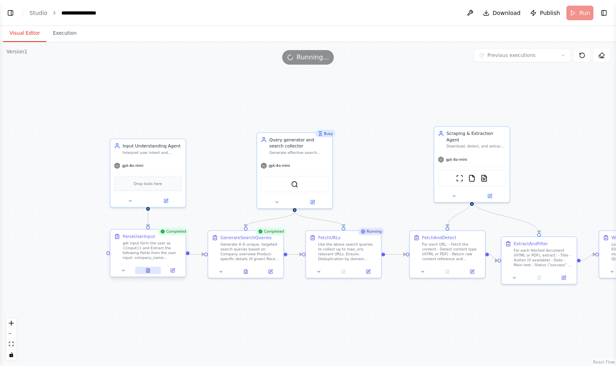
click at [148, 271] on icon at bounding box center [148, 271] width 2 height 0
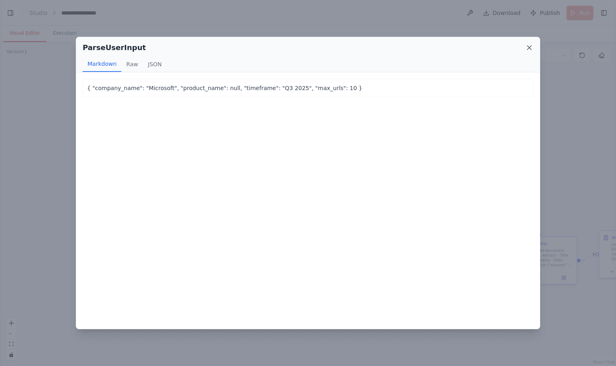
click at [526, 48] on icon at bounding box center [530, 48] width 8 height 8
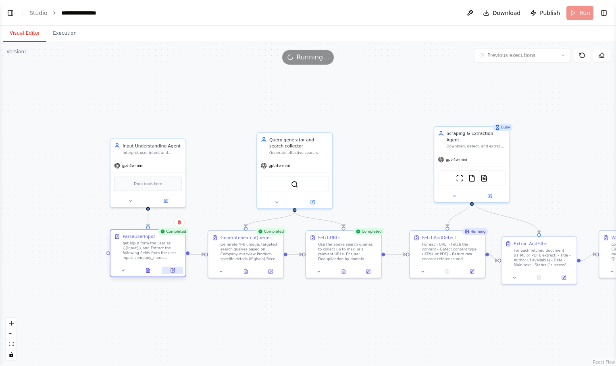
click at [173, 271] on icon at bounding box center [173, 270] width 4 height 4
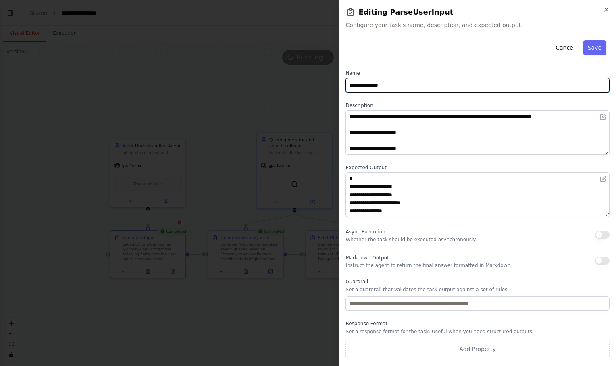
drag, startPoint x: 349, startPoint y: 82, endPoint x: 394, endPoint y: 209, distance: 135.4
click at [394, 209] on div "**********" at bounding box center [478, 197] width 264 height 321
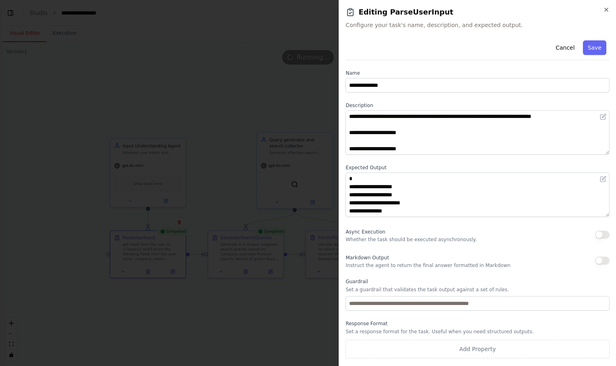
click at [399, 66] on div "**********" at bounding box center [478, 197] width 264 height 321
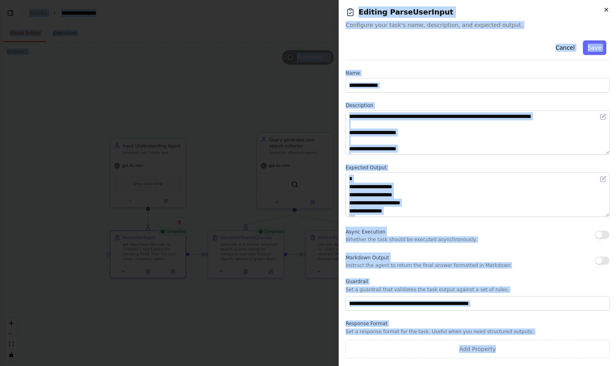
click at [608, 9] on icon "button" at bounding box center [606, 9] width 3 height 3
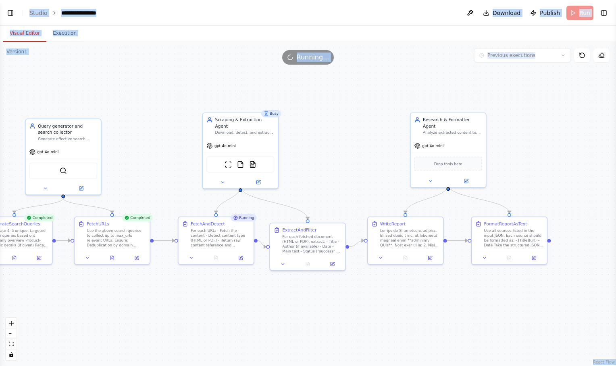
drag, startPoint x: 412, startPoint y: 305, endPoint x: 175, endPoint y: 293, distance: 237.6
click at [175, 293] on div ".deletable-edge-delete-btn { width: 20px; height: 20px; border: 0px solid #ffff…" at bounding box center [308, 204] width 616 height 324
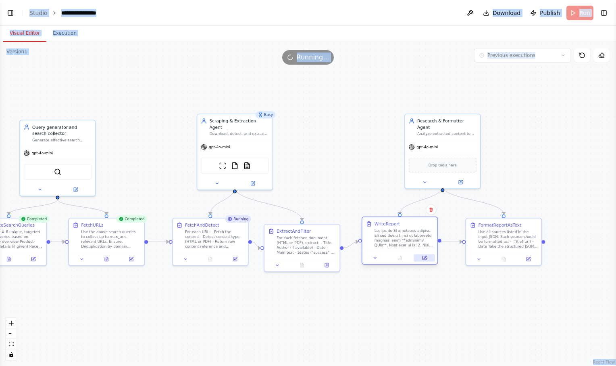
click at [426, 260] on button at bounding box center [424, 257] width 21 height 7
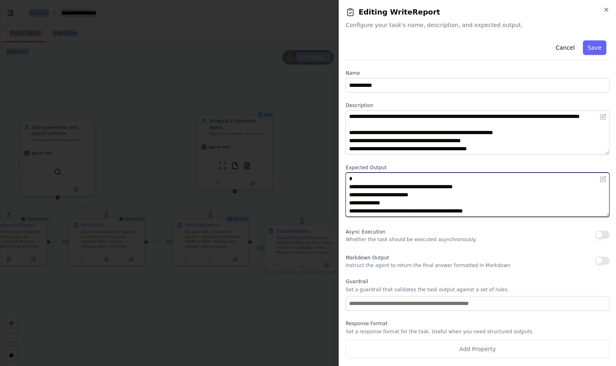
click at [456, 175] on textarea "**********" at bounding box center [478, 194] width 264 height 44
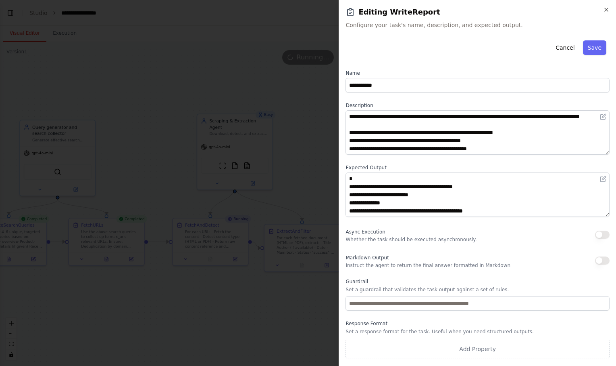
click at [441, 162] on div "**********" at bounding box center [478, 197] width 264 height 321
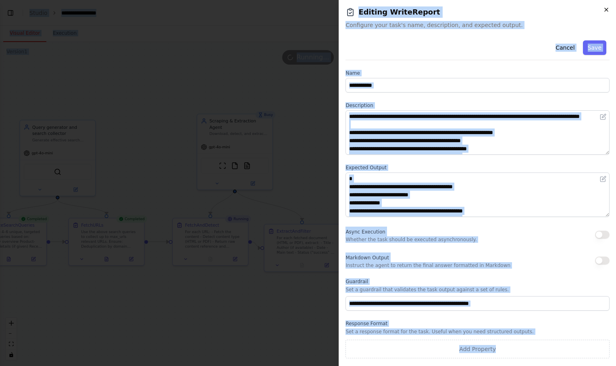
click at [608, 9] on icon "button" at bounding box center [607, 9] width 6 height 6
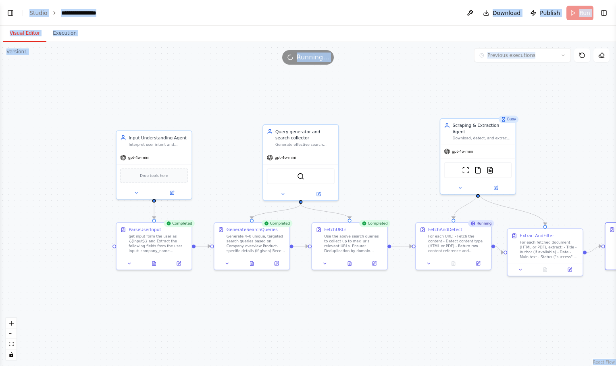
drag, startPoint x: 124, startPoint y: 305, endPoint x: 368, endPoint y: 309, distance: 244.1
click at [368, 309] on div ".deletable-edge-delete-btn { width: 20px; height: 20px; border: 0px solid #ffff…" at bounding box center [308, 204] width 616 height 324
click at [179, 261] on icon at bounding box center [180, 262] width 4 height 4
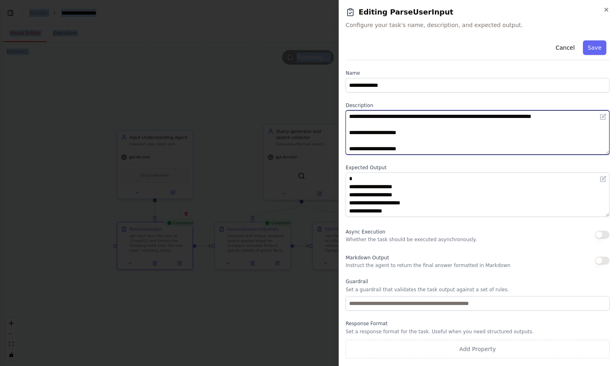
click at [518, 141] on textarea "**********" at bounding box center [478, 132] width 264 height 44
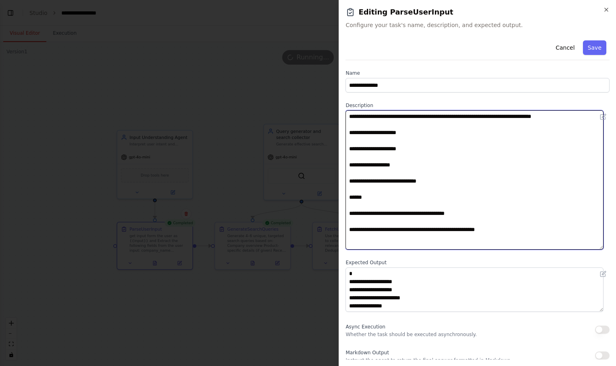
drag, startPoint x: 608, startPoint y: 151, endPoint x: 608, endPoint y: 264, distance: 113.0
click at [608, 264] on div "**********" at bounding box center [478, 198] width 264 height 322
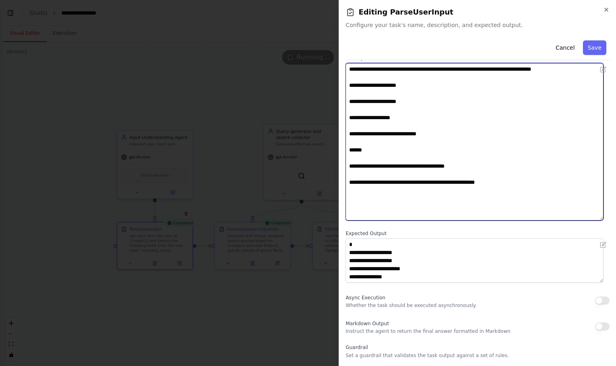
scroll to position [50, 0]
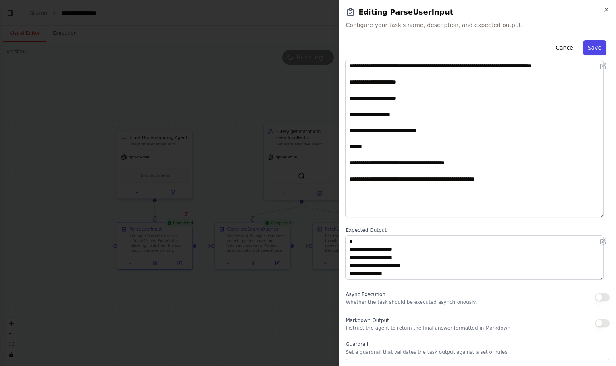
click at [592, 43] on button "Save" at bounding box center [594, 47] width 23 height 15
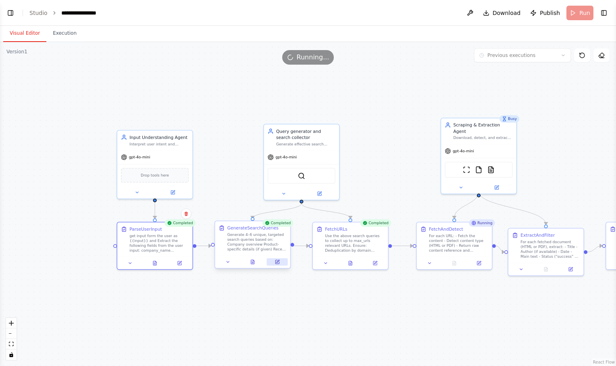
click at [278, 261] on icon at bounding box center [278, 260] width 3 height 3
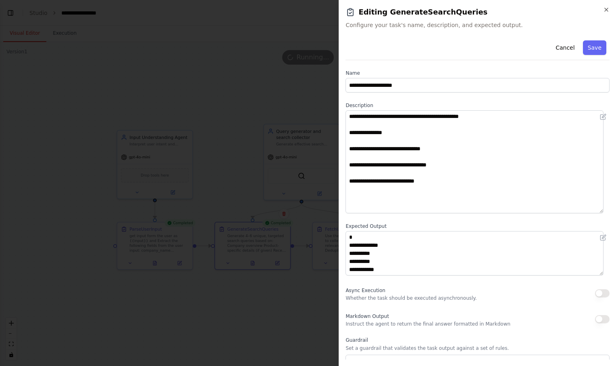
drag, startPoint x: 609, startPoint y: 150, endPoint x: 616, endPoint y: 209, distance: 58.9
click at [616, 209] on div "**********" at bounding box center [478, 183] width 278 height 366
click at [387, 68] on div "**********" at bounding box center [478, 226] width 264 height 379
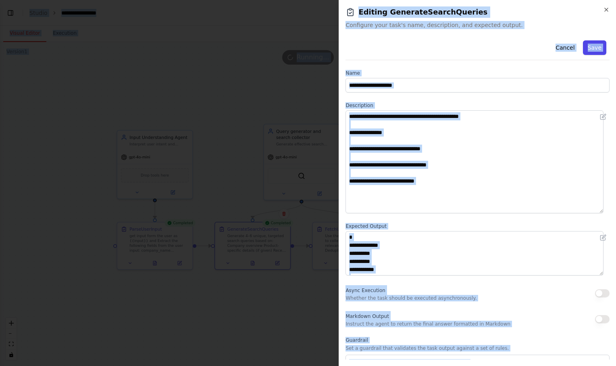
click at [583, 46] on button "Save" at bounding box center [594, 47] width 23 height 15
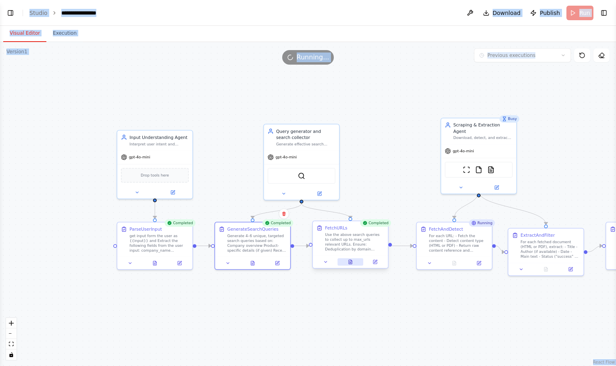
click at [351, 261] on icon at bounding box center [351, 259] width 1 height 1
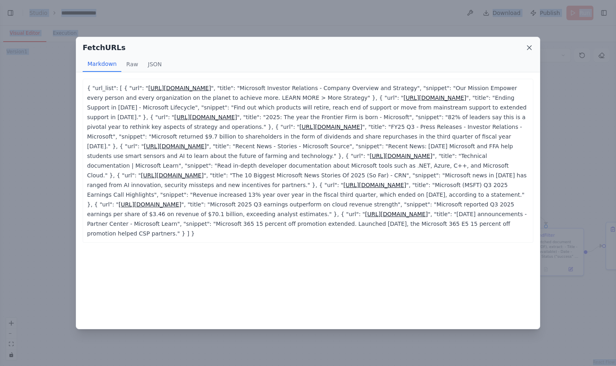
click at [531, 46] on icon at bounding box center [530, 48] width 4 height 4
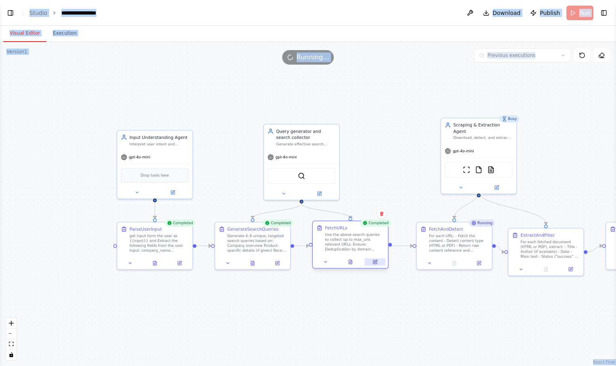
click at [377, 264] on button at bounding box center [375, 261] width 21 height 7
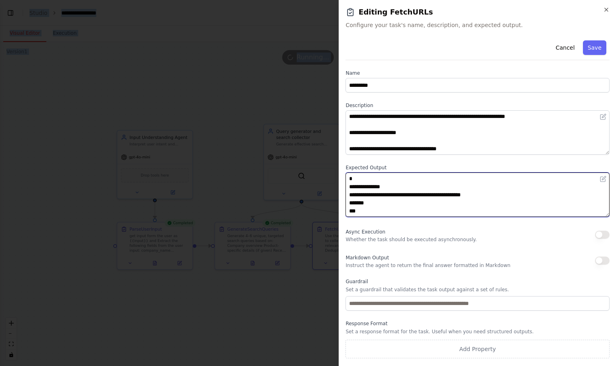
click at [483, 177] on textarea "**********" at bounding box center [478, 194] width 264 height 44
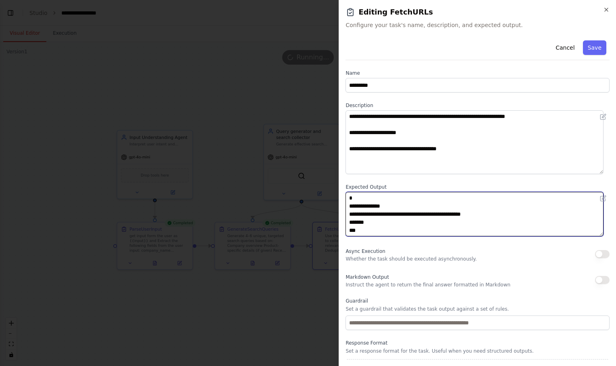
drag, startPoint x: 608, startPoint y: 154, endPoint x: 616, endPoint y: 172, distance: 20.2
click at [616, 172] on html "**********" at bounding box center [308, 183] width 616 height 366
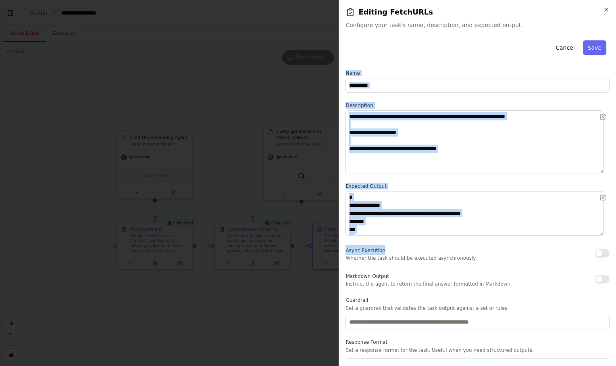
drag, startPoint x: 347, startPoint y: 68, endPoint x: 483, endPoint y: 240, distance: 219.3
click at [483, 240] on div "**********" at bounding box center [478, 206] width 264 height 339
click at [559, 47] on button "Cancel" at bounding box center [565, 47] width 29 height 15
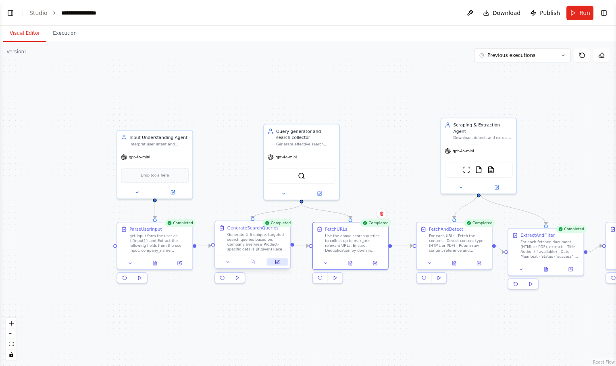
click at [282, 263] on button at bounding box center [277, 261] width 21 height 7
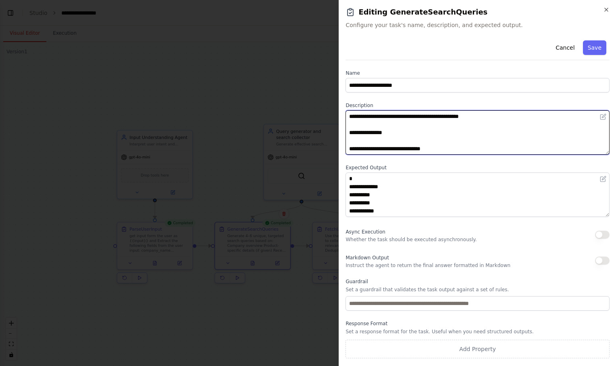
click at [421, 145] on textarea "**********" at bounding box center [478, 132] width 264 height 44
paste textarea "**********"
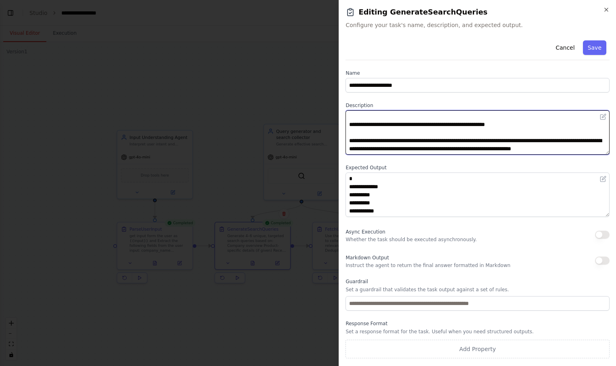
scroll to position [46, 0]
paste textarea "**********"
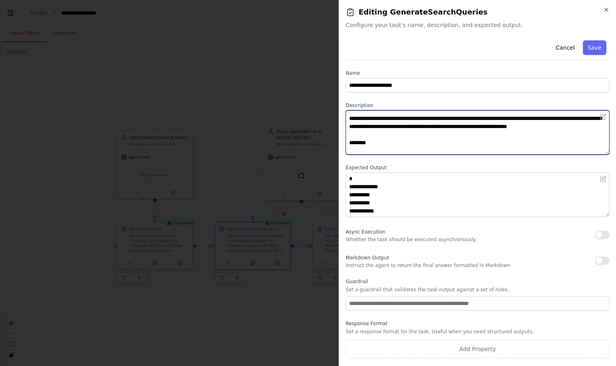
scroll to position [176, 0]
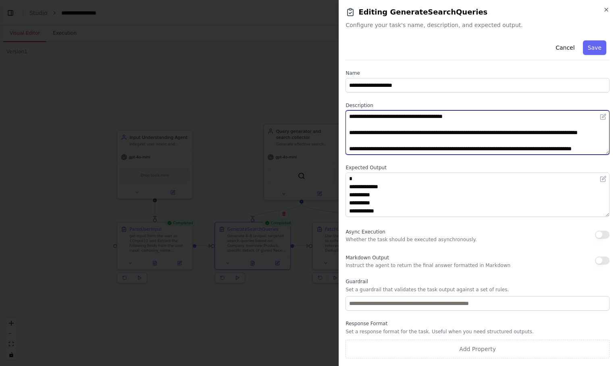
type textarea "**********"
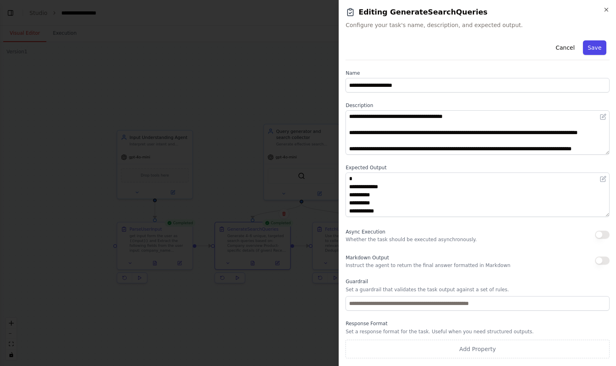
click at [592, 50] on button "Save" at bounding box center [594, 47] width 23 height 15
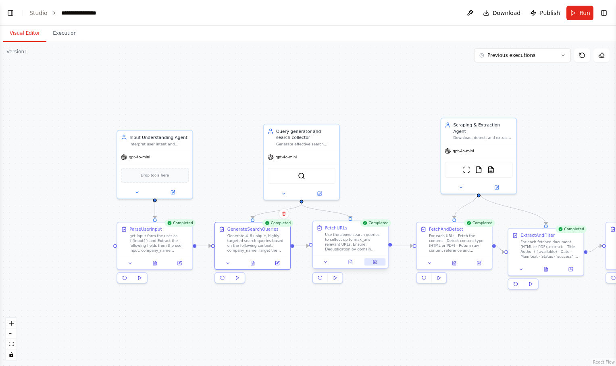
click at [376, 260] on icon at bounding box center [375, 261] width 5 height 5
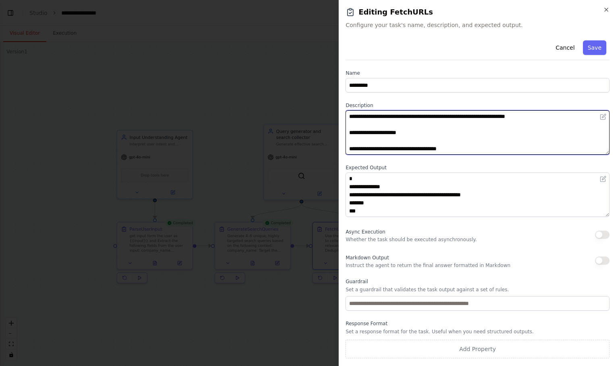
click at [464, 140] on textarea "**********" at bounding box center [478, 132] width 264 height 44
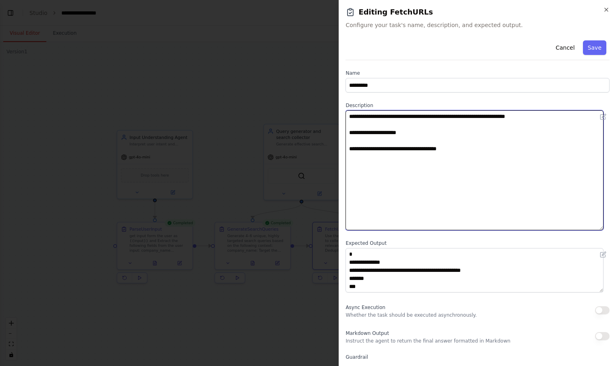
drag, startPoint x: 608, startPoint y: 153, endPoint x: 608, endPoint y: 230, distance: 77.5
click at [608, 230] on div "**********" at bounding box center [478, 198] width 264 height 322
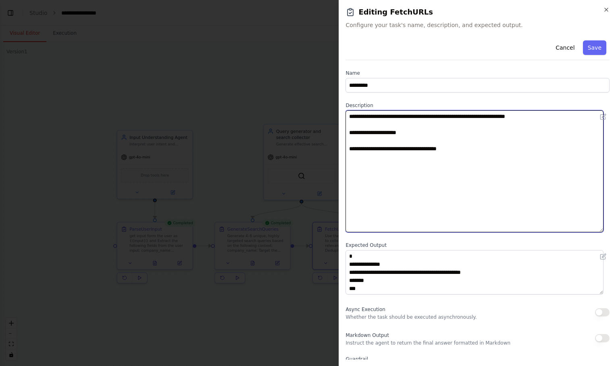
click at [486, 156] on textarea "**********" at bounding box center [475, 171] width 258 height 122
paste textarea "**********"
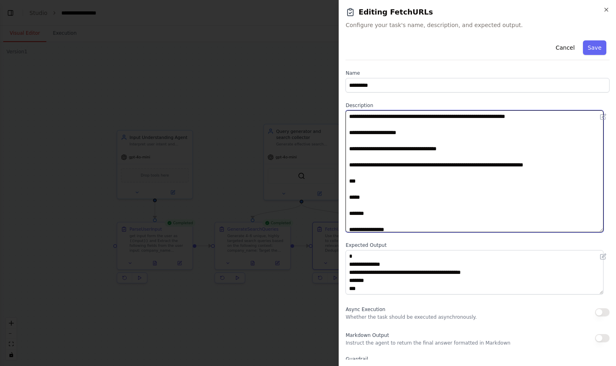
drag, startPoint x: 458, startPoint y: 148, endPoint x: 336, endPoint y: 122, distance: 124.9
click at [336, 122] on body "**********" at bounding box center [308, 183] width 616 height 366
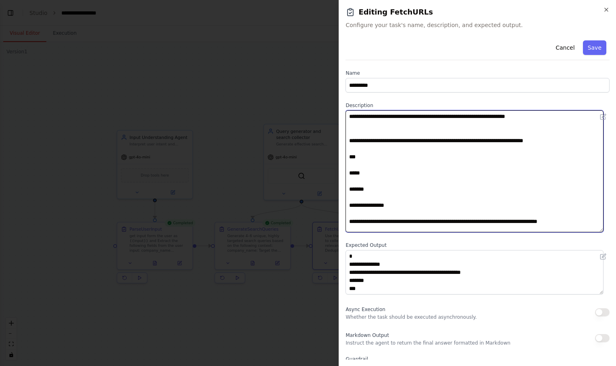
click at [564, 142] on textarea "**********" at bounding box center [475, 171] width 258 height 122
click at [378, 190] on textarea "**********" at bounding box center [475, 171] width 258 height 122
drag, startPoint x: 361, startPoint y: 133, endPoint x: 346, endPoint y: 111, distance: 26.3
click at [346, 111] on textarea "**********" at bounding box center [475, 171] width 258 height 122
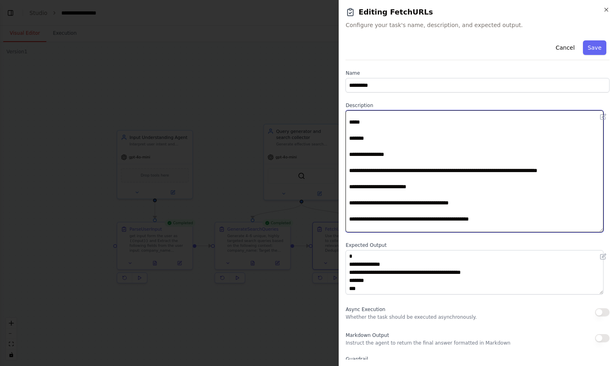
scroll to position [30, 0]
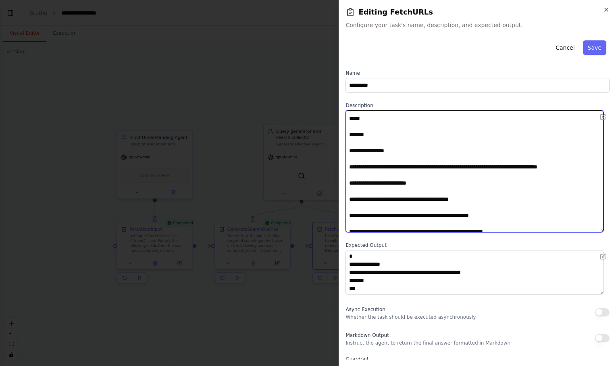
click at [589, 164] on textarea "**********" at bounding box center [475, 171] width 258 height 122
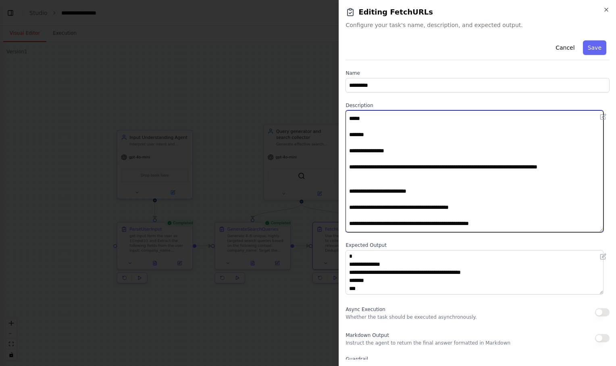
paste textarea "**********"
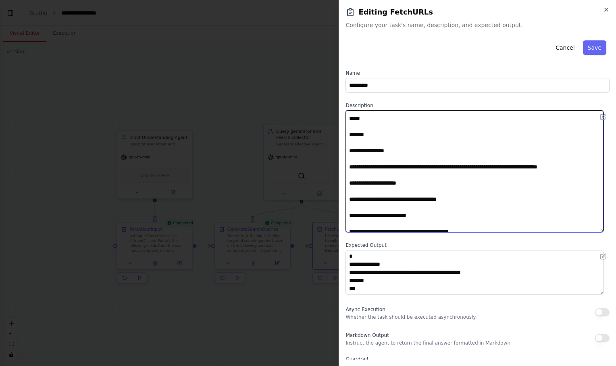
drag, startPoint x: 418, startPoint y: 182, endPoint x: 341, endPoint y: 173, distance: 77.6
click at [341, 173] on div "**********" at bounding box center [478, 183] width 278 height 366
type textarea "**********"
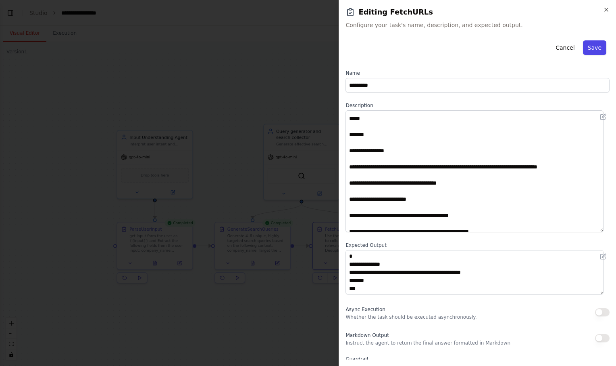
click at [592, 46] on button "Save" at bounding box center [594, 47] width 23 height 15
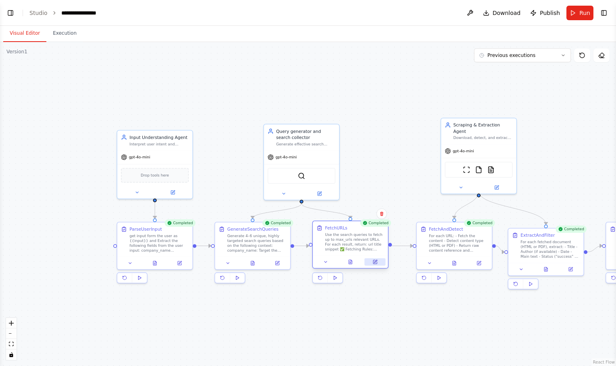
click at [377, 262] on icon at bounding box center [376, 262] width 4 height 4
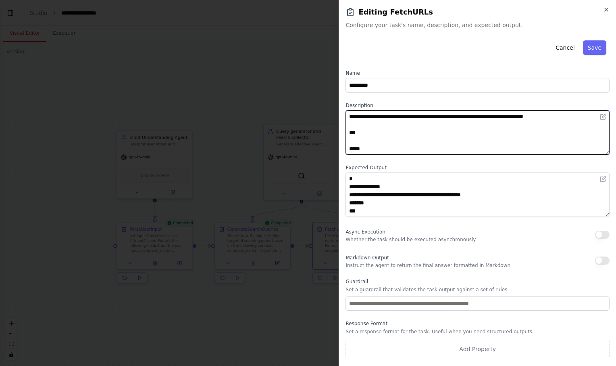
click at [395, 146] on textarea "**********" at bounding box center [478, 132] width 264 height 44
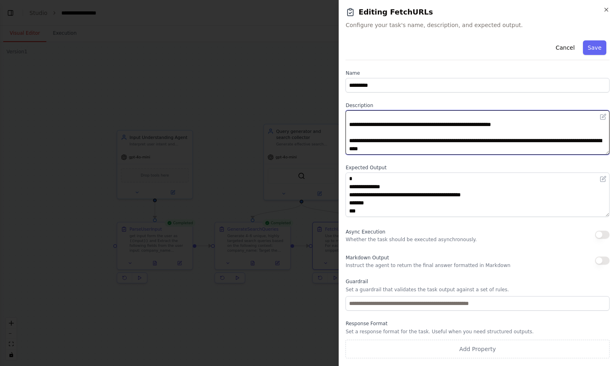
click at [437, 148] on textarea "**********" at bounding box center [478, 132] width 264 height 44
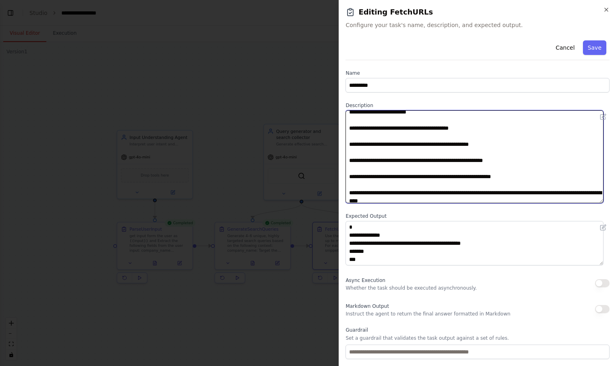
drag, startPoint x: 607, startPoint y: 151, endPoint x: 614, endPoint y: 203, distance: 52.6
click at [614, 203] on div "**********" at bounding box center [478, 183] width 278 height 366
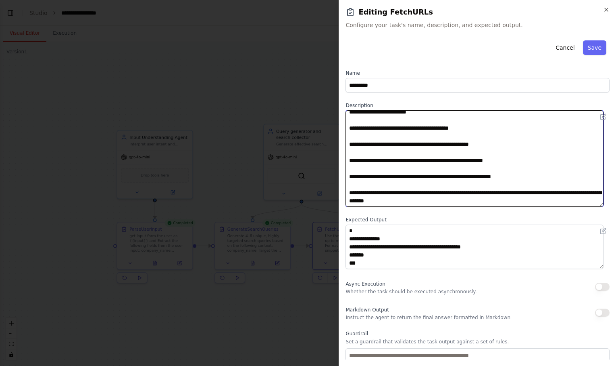
scroll to position [140, 0]
paste textarea "**********"
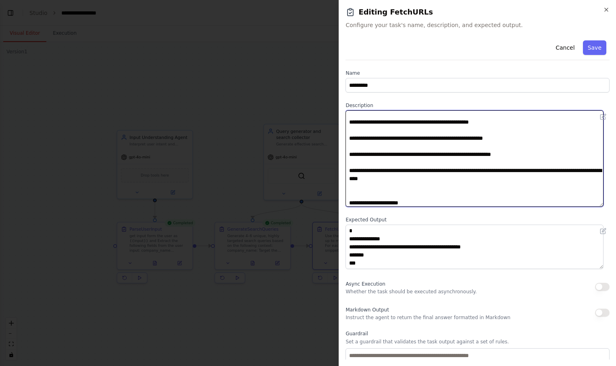
scroll to position [236, 0]
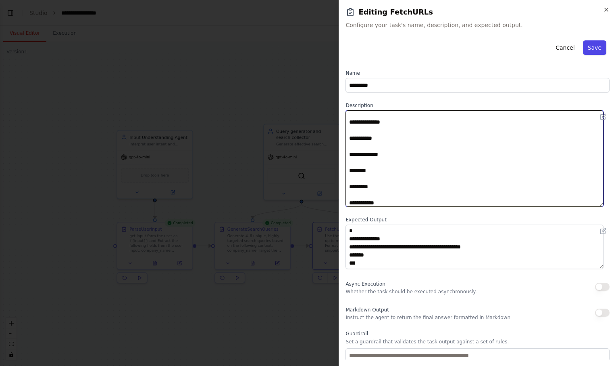
type textarea "**********"
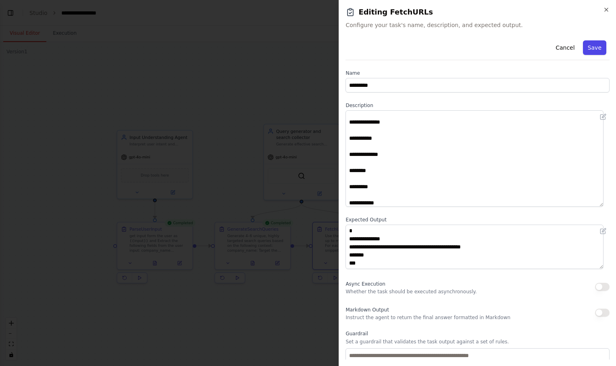
click at [593, 44] on button "Save" at bounding box center [594, 47] width 23 height 15
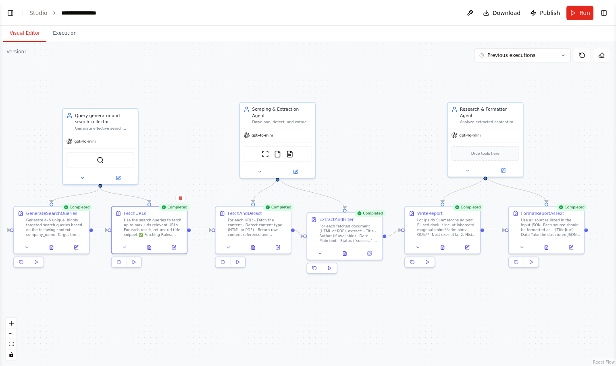
drag, startPoint x: 485, startPoint y: 303, endPoint x: 282, endPoint y: 287, distance: 202.7
click at [282, 287] on div ".deletable-edge-delete-btn { width: 20px; height: 20px; border: 0px solid #ffff…" at bounding box center [308, 204] width 616 height 324
click at [546, 246] on icon at bounding box center [545, 246] width 3 height 4
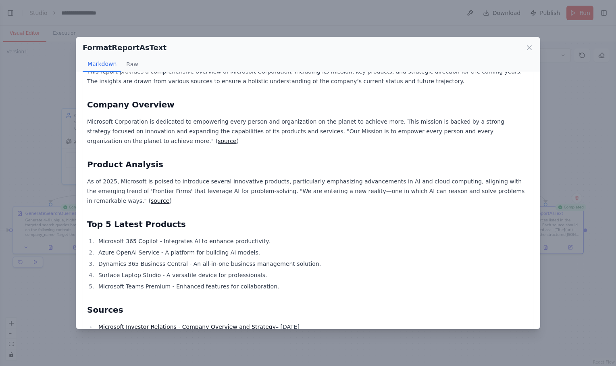
scroll to position [0, 0]
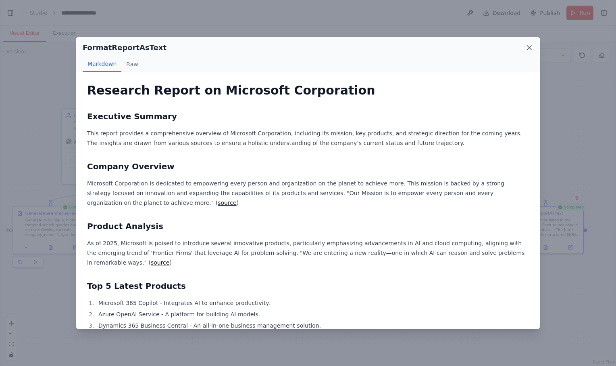
click at [529, 46] on icon at bounding box center [530, 48] width 8 height 8
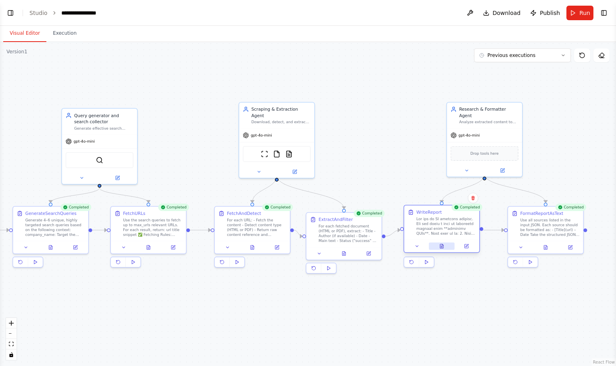
click at [439, 245] on button at bounding box center [442, 245] width 26 height 7
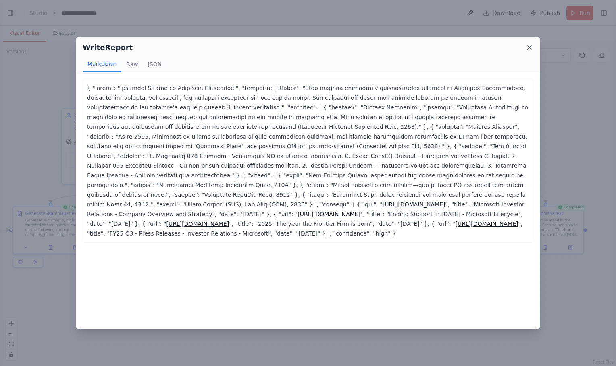
click at [527, 50] on icon at bounding box center [530, 48] width 8 height 8
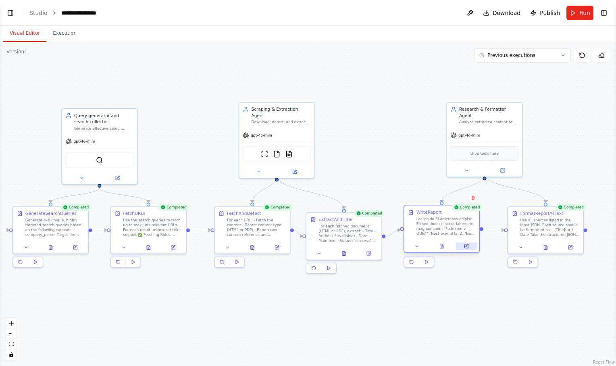
click at [467, 246] on icon at bounding box center [467, 245] width 3 height 3
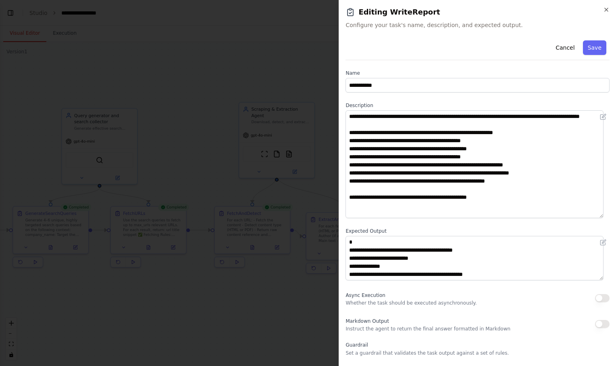
drag, startPoint x: 608, startPoint y: 150, endPoint x: 612, endPoint y: 214, distance: 63.4
click at [612, 214] on div "**********" at bounding box center [478, 183] width 278 height 366
click at [592, 45] on button "Save" at bounding box center [594, 47] width 23 height 15
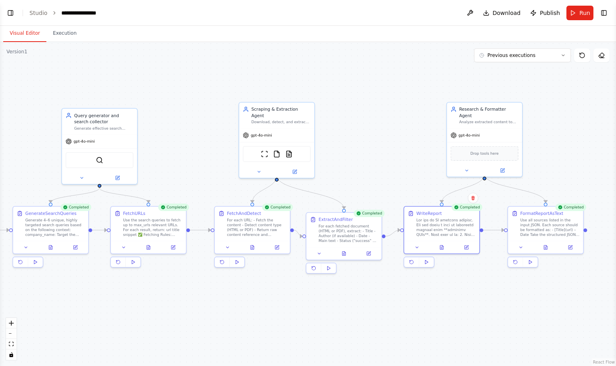
click at [157, 178] on div ".deletable-edge-delete-btn { width: 20px; height: 20px; border: 0px solid #ffff…" at bounding box center [308, 204] width 616 height 324
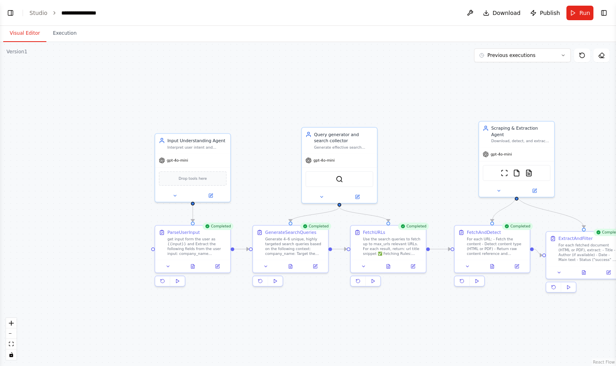
drag, startPoint x: 214, startPoint y: 122, endPoint x: 453, endPoint y: 152, distance: 241.5
click at [453, 152] on div ".deletable-edge-delete-btn { width: 20px; height: 20px; border: 0px solid #ffff…" at bounding box center [308, 204] width 616 height 324
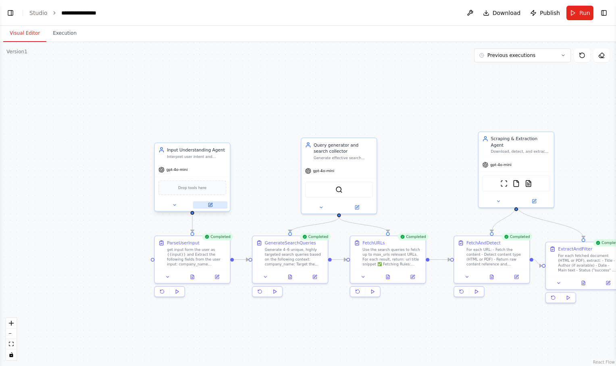
click at [212, 204] on icon at bounding box center [210, 204] width 5 height 5
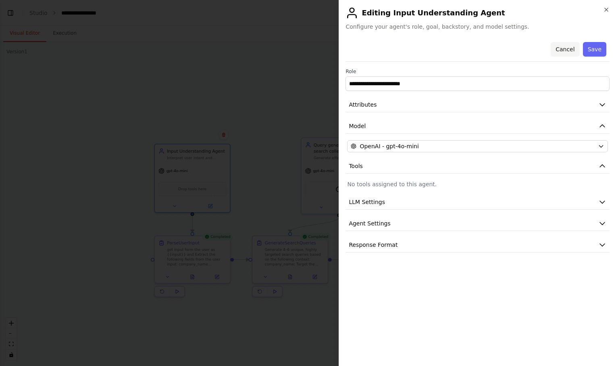
click at [568, 46] on button "Cancel" at bounding box center [565, 49] width 29 height 15
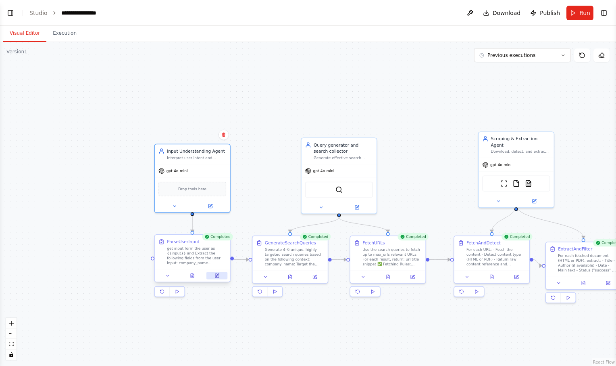
click at [218, 278] on icon at bounding box center [217, 275] width 5 height 5
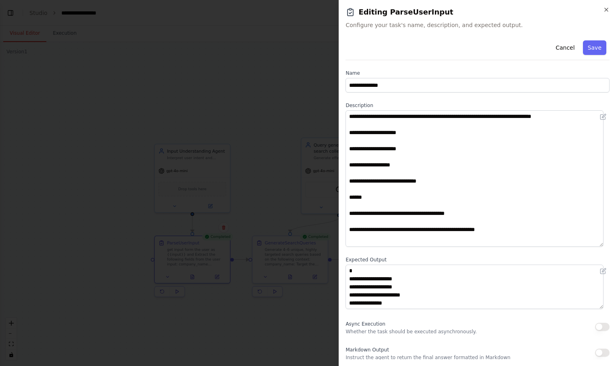
drag, startPoint x: 606, startPoint y: 153, endPoint x: 613, endPoint y: 249, distance: 95.9
click at [613, 249] on div "**********" at bounding box center [478, 183] width 278 height 366
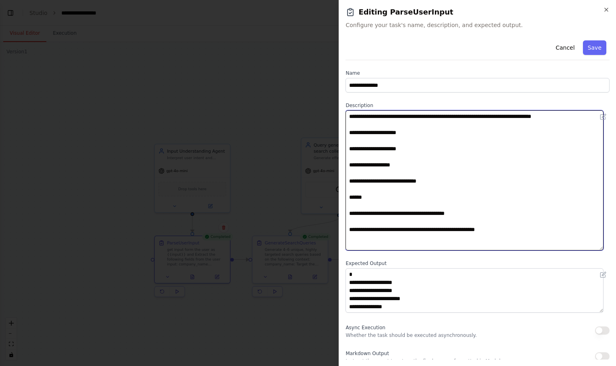
click at [438, 181] on textarea "**********" at bounding box center [475, 180] width 258 height 140
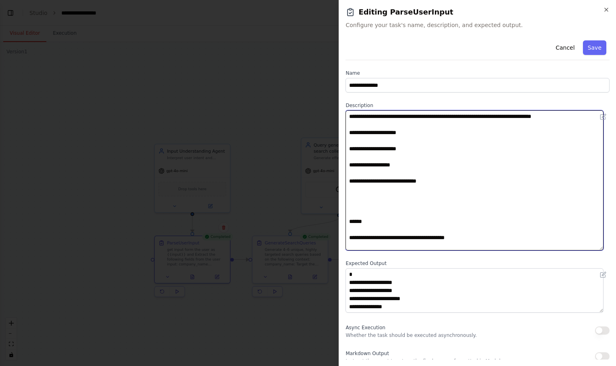
paste textarea "**********"
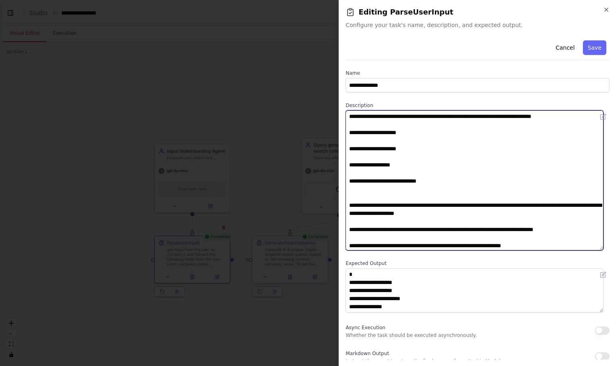
scroll to position [31, 0]
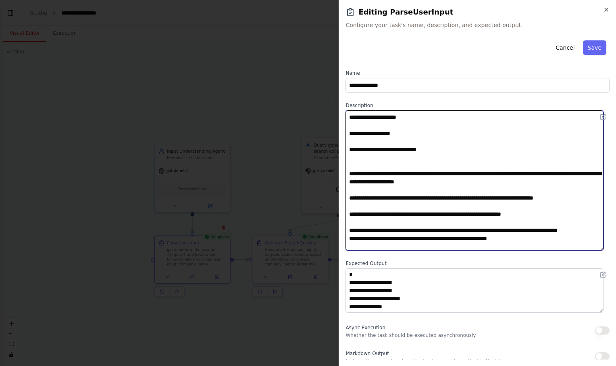
click at [404, 167] on textarea "**********" at bounding box center [475, 180] width 258 height 140
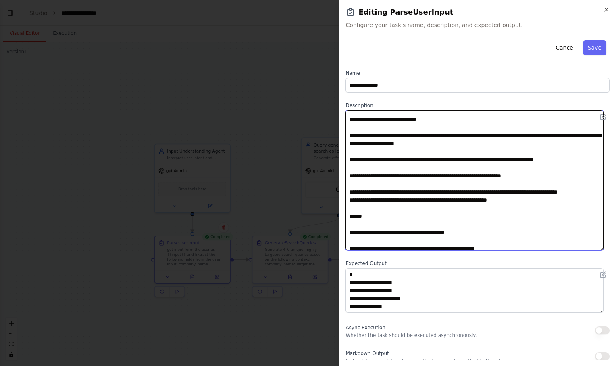
scroll to position [74, 0]
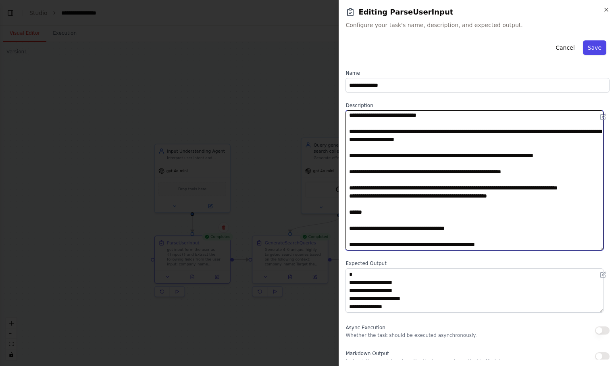
type textarea "**********"
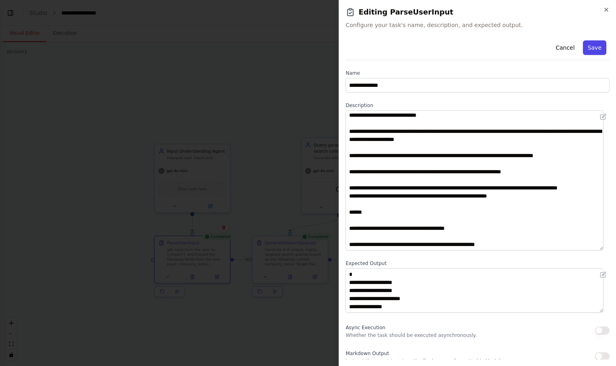
click at [593, 48] on button "Save" at bounding box center [594, 47] width 23 height 15
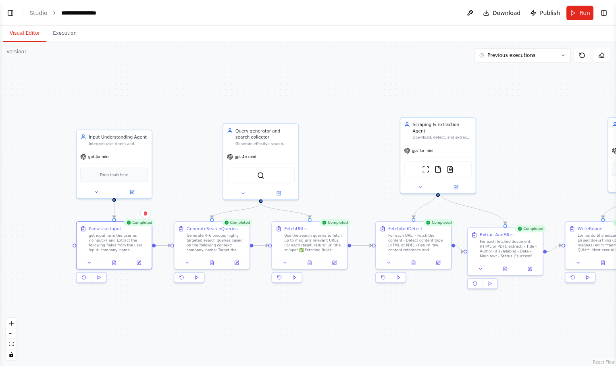
drag, startPoint x: 435, startPoint y: 202, endPoint x: 364, endPoint y: 190, distance: 71.6
click at [364, 190] on div ".deletable-edge-delete-btn { width: 20px; height: 20px; border: 0px solid #ffff…" at bounding box center [308, 204] width 616 height 324
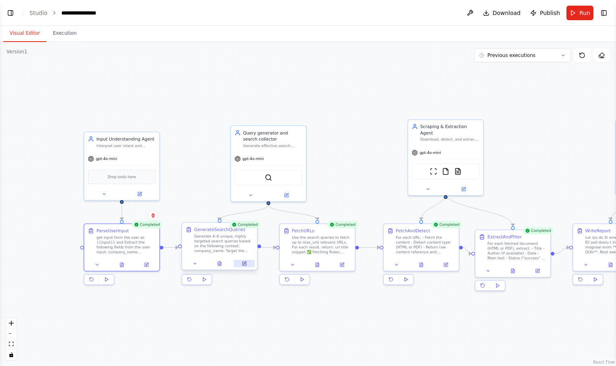
click at [242, 265] on icon at bounding box center [244, 263] width 5 height 5
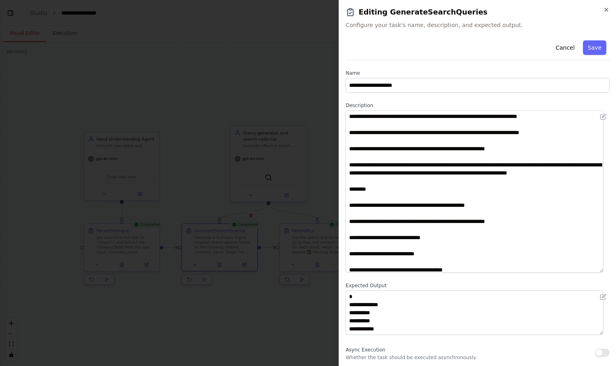
drag, startPoint x: 608, startPoint y: 152, endPoint x: 608, endPoint y: 270, distance: 117.8
click at [608, 270] on div "**********" at bounding box center [478, 198] width 264 height 322
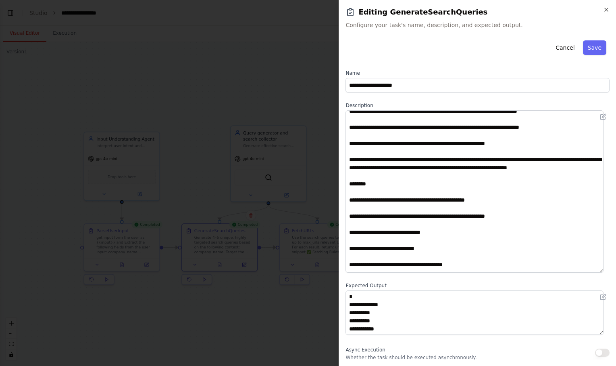
scroll to position [0, 0]
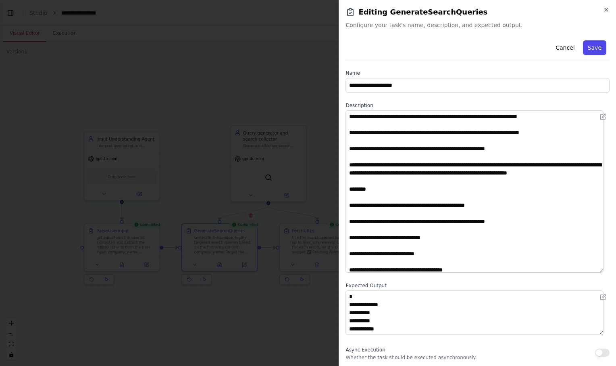
click at [595, 49] on button "Save" at bounding box center [594, 47] width 23 height 15
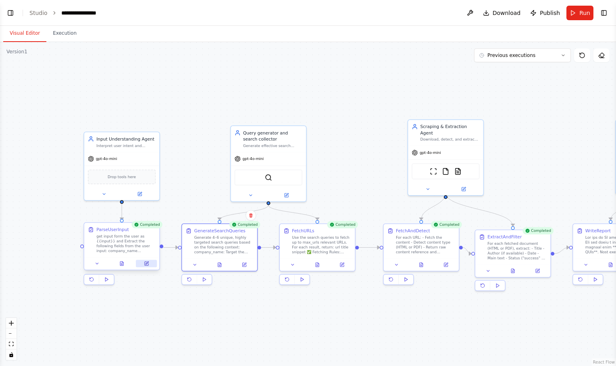
click at [147, 263] on icon at bounding box center [147, 262] width 3 height 3
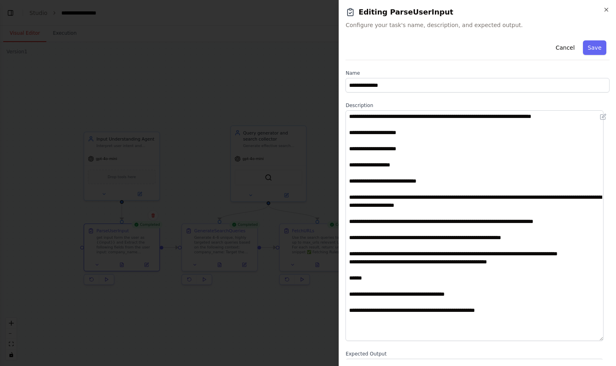
drag, startPoint x: 608, startPoint y: 153, endPoint x: 618, endPoint y: 339, distance: 186.2
click at [616, 339] on html "**********" at bounding box center [308, 183] width 616 height 366
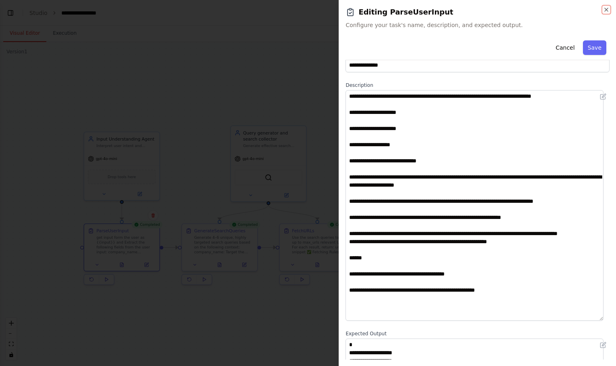
scroll to position [17, 0]
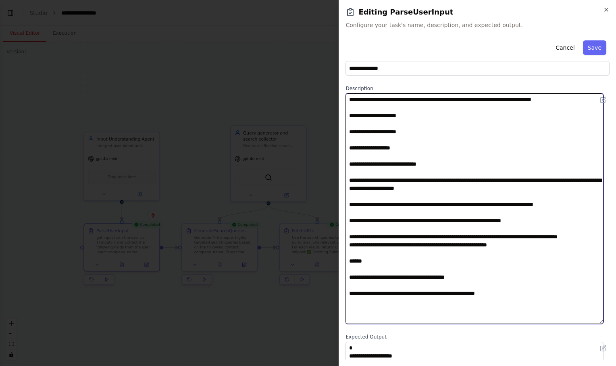
click at [537, 247] on textarea "**********" at bounding box center [475, 208] width 258 height 230
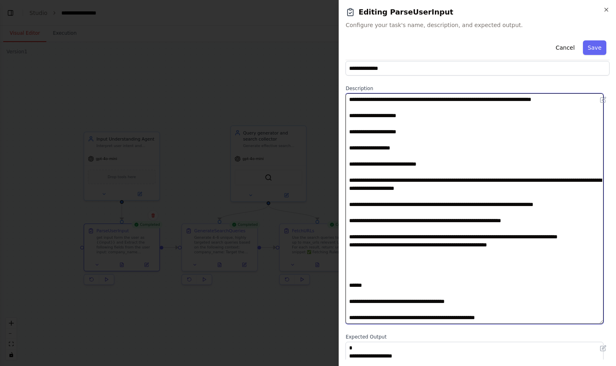
paste textarea "**********"
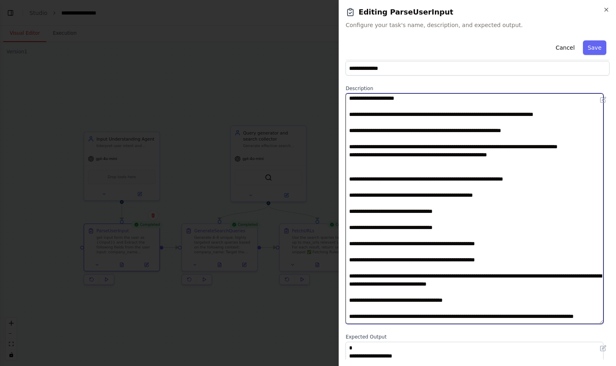
scroll to position [92, 0]
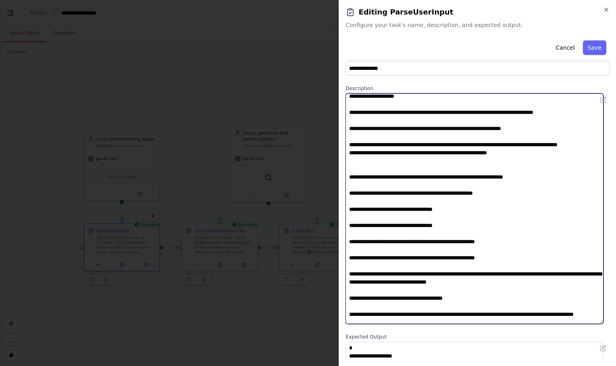
click at [350, 179] on textarea at bounding box center [475, 208] width 258 height 230
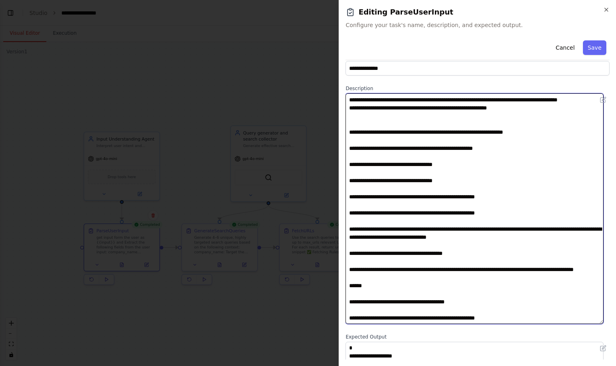
scroll to position [151, 0]
drag, startPoint x: 385, startPoint y: 287, endPoint x: 345, endPoint y: 283, distance: 40.1
click at [345, 283] on div "**********" at bounding box center [478, 183] width 278 height 366
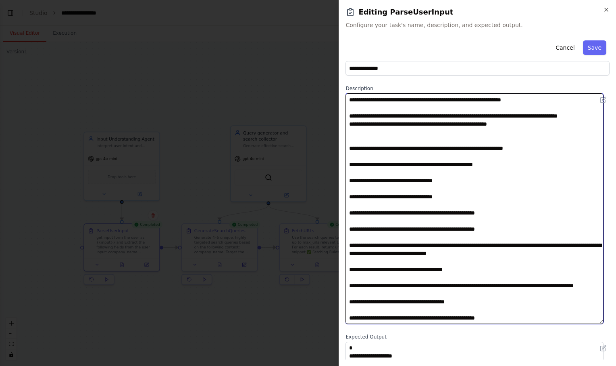
scroll to position [137, 0]
click at [354, 132] on textarea at bounding box center [475, 208] width 258 height 230
paste textarea "******"
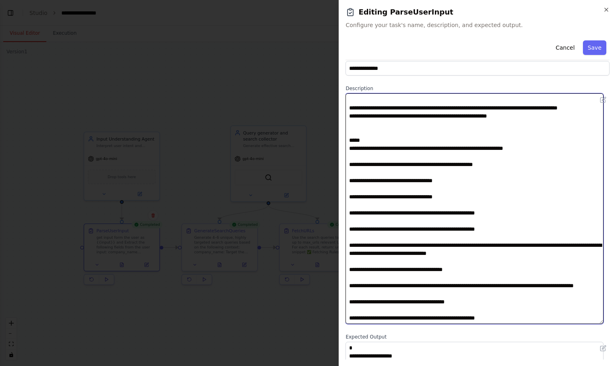
scroll to position [185, 0]
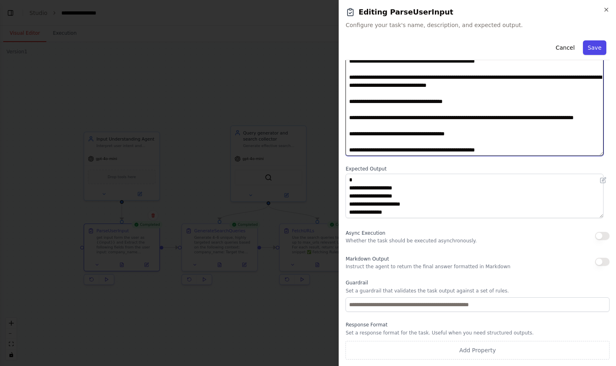
type textarea "**********"
click at [587, 47] on button "Save" at bounding box center [594, 47] width 23 height 15
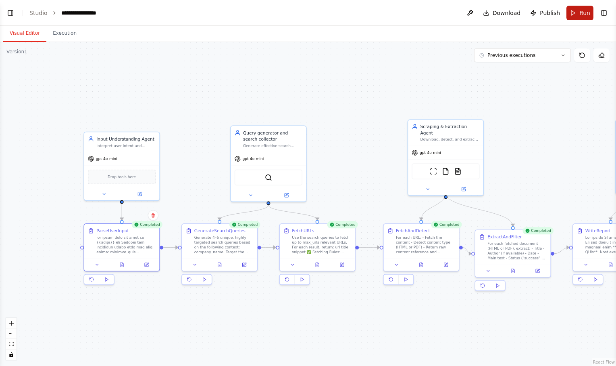
click at [580, 12] on span "Run" at bounding box center [585, 13] width 11 height 8
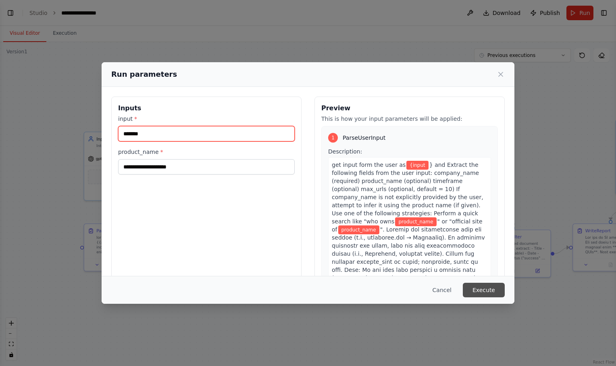
type input "*******"
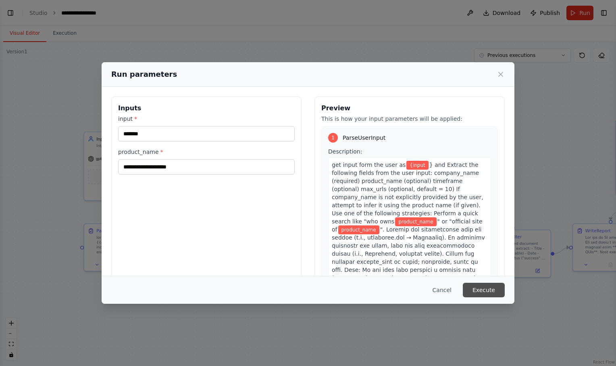
click at [493, 290] on button "Execute" at bounding box center [484, 289] width 42 height 15
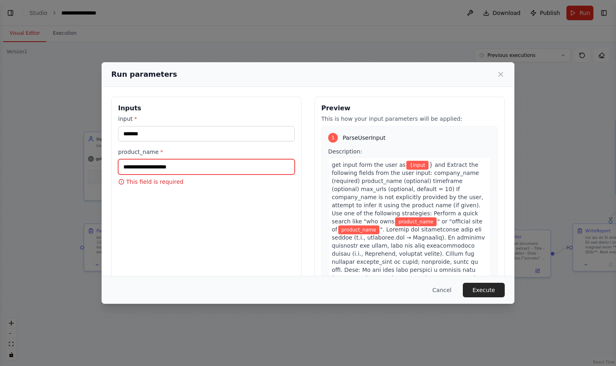
click at [207, 161] on input "product_name *" at bounding box center [206, 166] width 177 height 15
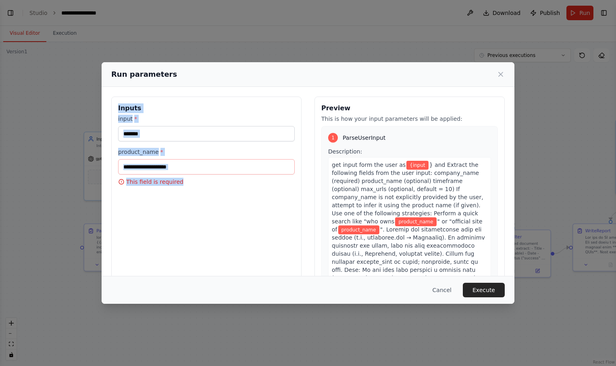
drag, startPoint x: 118, startPoint y: 101, endPoint x: 207, endPoint y: 197, distance: 130.8
click at [207, 197] on div "Inputs input * ******* product_name * This field is required" at bounding box center [206, 191] width 190 height 191
click at [448, 286] on button "Cancel" at bounding box center [442, 289] width 32 height 15
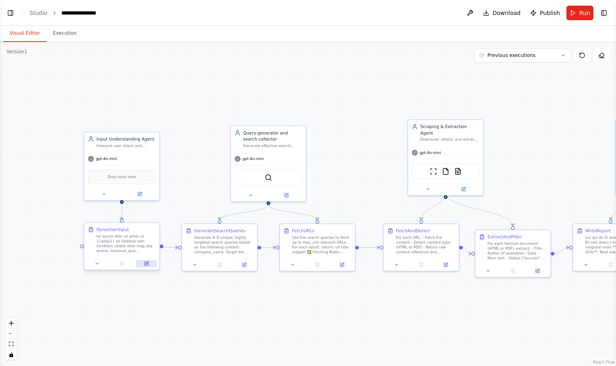
click at [149, 263] on icon at bounding box center [146, 263] width 5 height 5
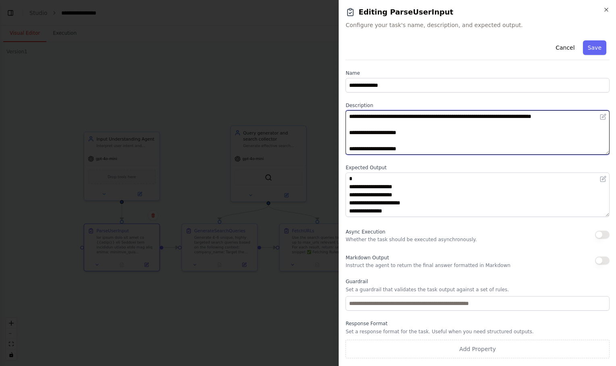
click at [401, 126] on textarea at bounding box center [478, 132] width 264 height 44
paste textarea "**********"
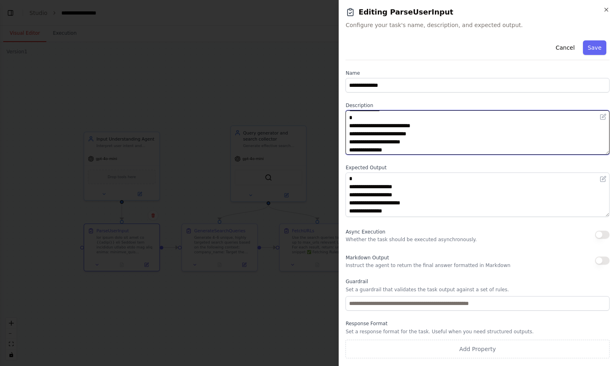
scroll to position [240, 0]
drag, startPoint x: 350, startPoint y: 127, endPoint x: 366, endPoint y: 199, distance: 73.8
click at [366, 199] on div "**********" at bounding box center [478, 197] width 264 height 321
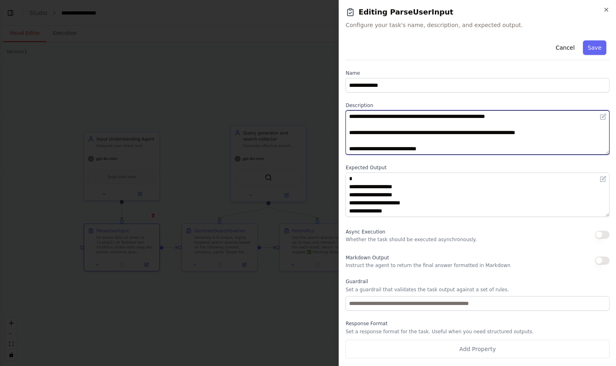
scroll to position [218, 0]
paste textarea "**********"
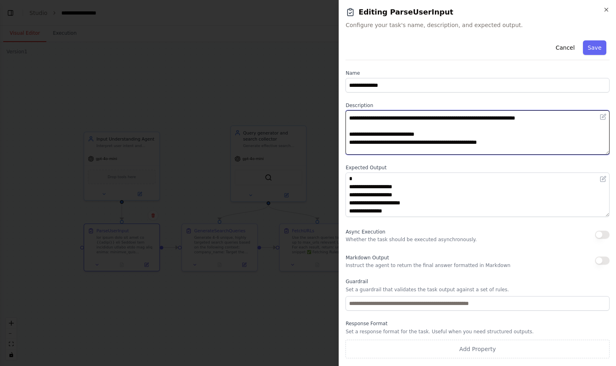
scroll to position [0, 0]
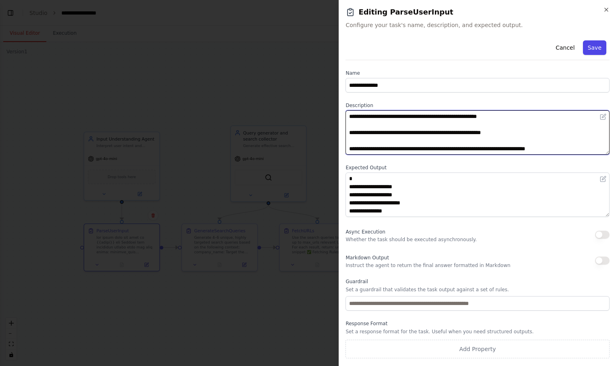
type textarea "**********"
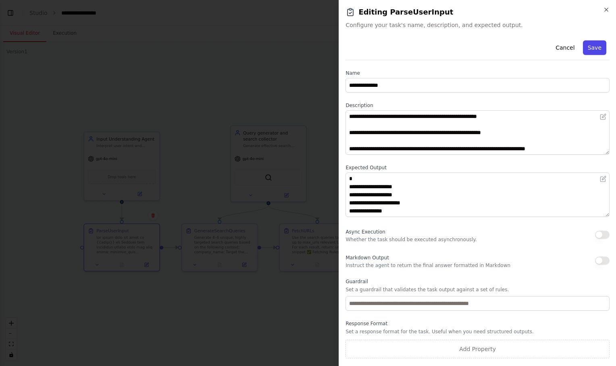
click at [595, 49] on button "Save" at bounding box center [594, 47] width 23 height 15
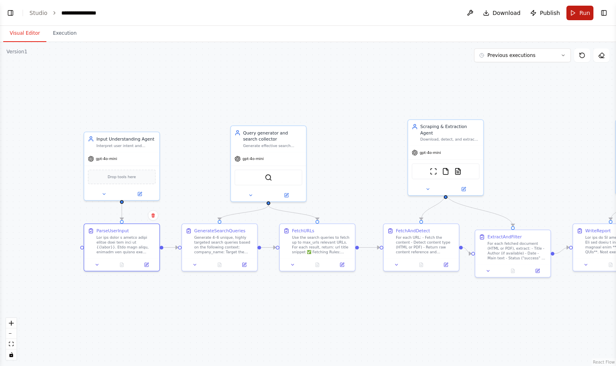
click at [577, 15] on button "Run" at bounding box center [580, 13] width 27 height 15
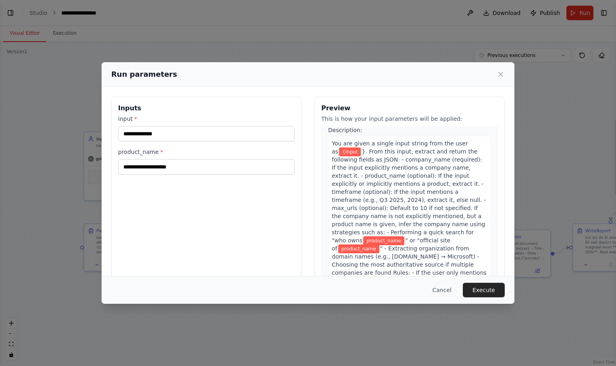
scroll to position [21, 0]
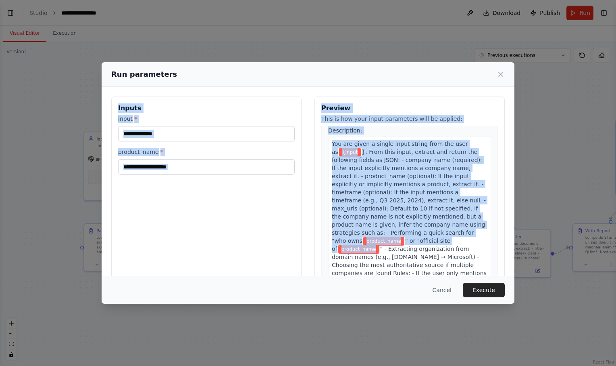
drag, startPoint x: 119, startPoint y: 101, endPoint x: 369, endPoint y: 243, distance: 287.1
click at [369, 243] on div "**********" at bounding box center [308, 191] width 394 height 191
click at [504, 73] on icon at bounding box center [501, 74] width 8 height 8
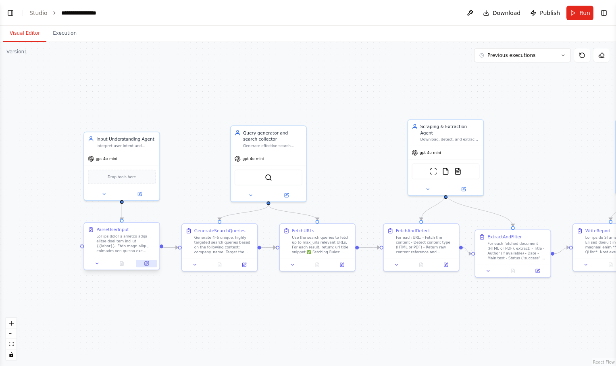
click at [146, 265] on icon at bounding box center [146, 263] width 5 height 5
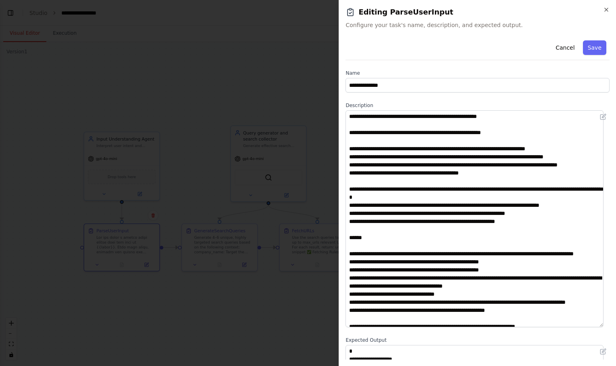
drag, startPoint x: 608, startPoint y: 153, endPoint x: 614, endPoint y: 325, distance: 172.4
click at [614, 325] on div "**********" at bounding box center [478, 183] width 278 height 366
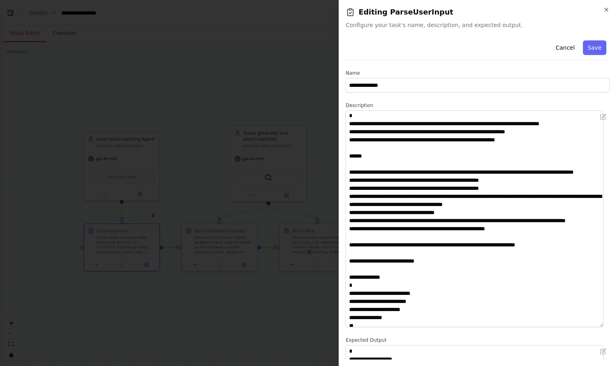
scroll to position [319, 0]
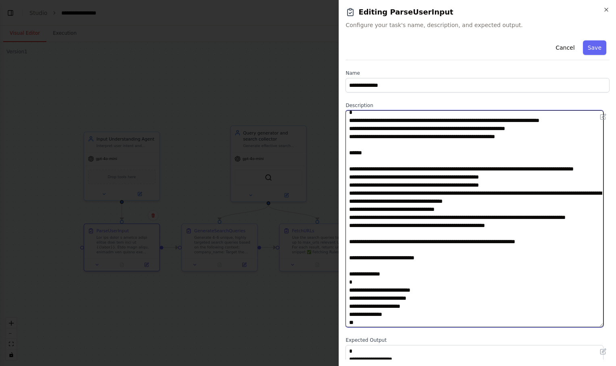
click at [436, 260] on textarea at bounding box center [475, 218] width 258 height 217
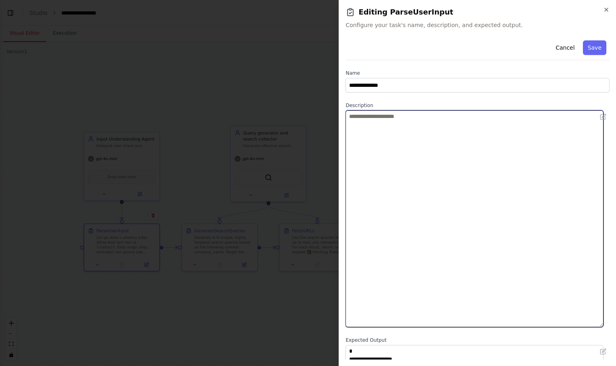
scroll to position [0, 0]
paste textarea "**********"
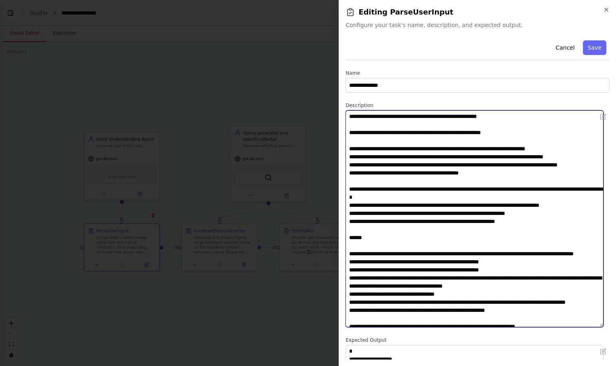
scroll to position [108, 0]
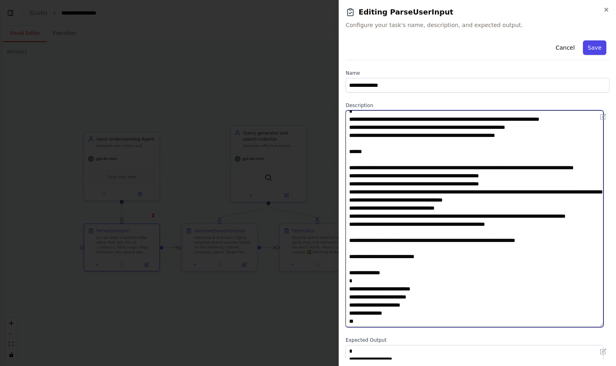
type textarea "**********"
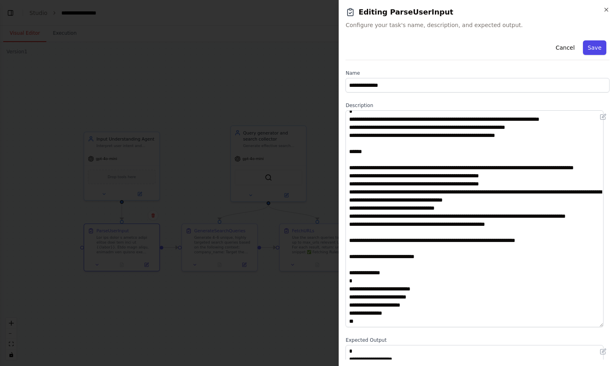
click at [590, 44] on button "Save" at bounding box center [594, 47] width 23 height 15
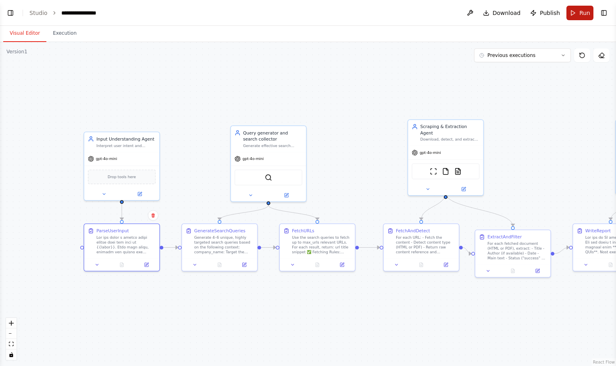
click at [579, 10] on button "Run" at bounding box center [580, 13] width 27 height 15
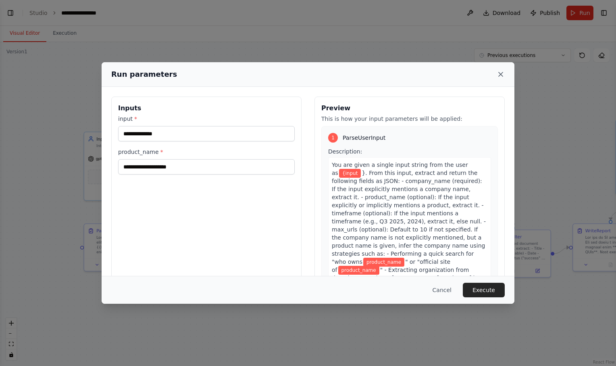
click at [499, 72] on icon at bounding box center [501, 74] width 4 height 4
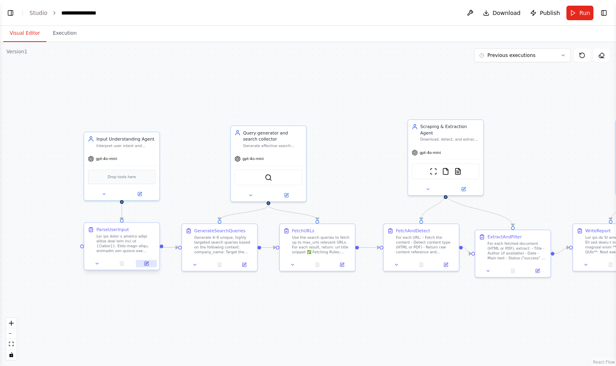
click at [148, 266] on button at bounding box center [146, 262] width 21 height 7
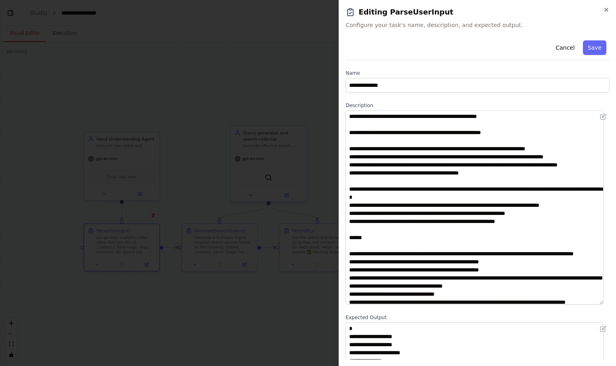
drag, startPoint x: 608, startPoint y: 152, endPoint x: 612, endPoint y: 305, distance: 153.0
click at [612, 305] on div "**********" at bounding box center [478, 183] width 278 height 366
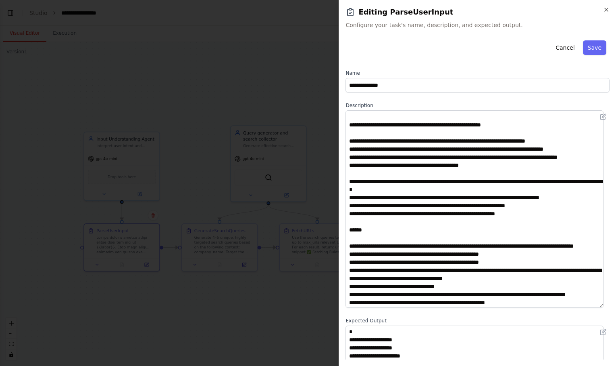
scroll to position [0, 0]
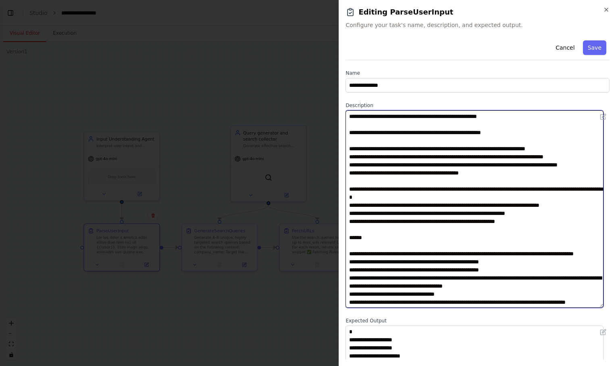
click at [496, 205] on textarea at bounding box center [475, 208] width 258 height 197
click at [563, 205] on textarea at bounding box center [475, 208] width 258 height 197
type textarea "**********"
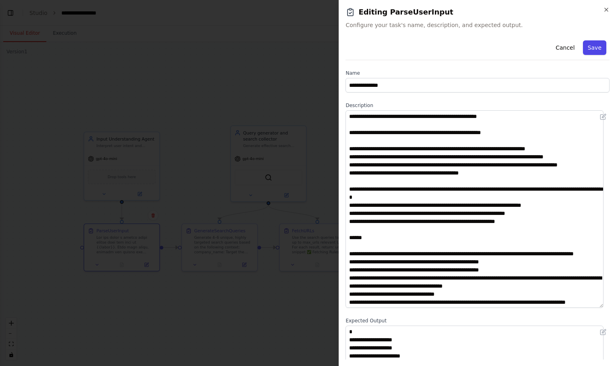
click at [587, 44] on button "Save" at bounding box center [594, 47] width 23 height 15
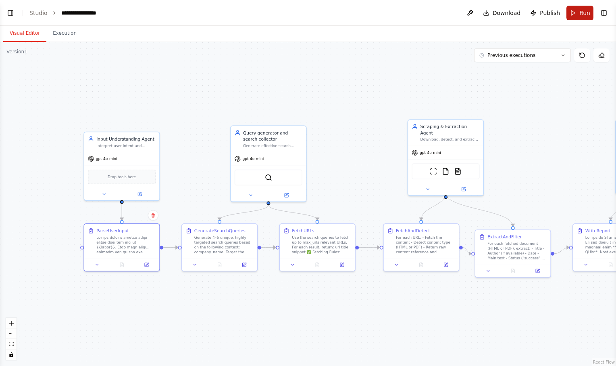
click at [584, 11] on span "Run" at bounding box center [585, 13] width 11 height 8
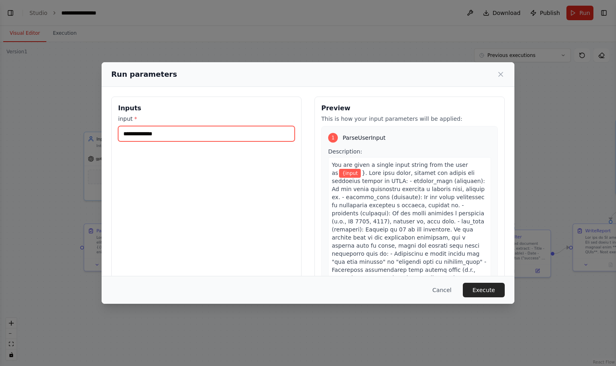
click at [171, 133] on input "**********" at bounding box center [206, 133] width 177 height 15
type input "*"
type input "******"
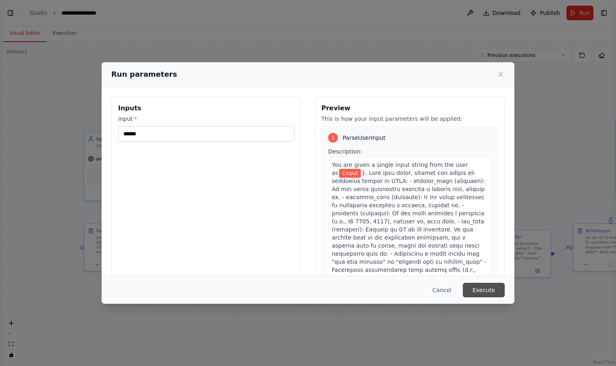
click at [491, 293] on button "Execute" at bounding box center [484, 289] width 42 height 15
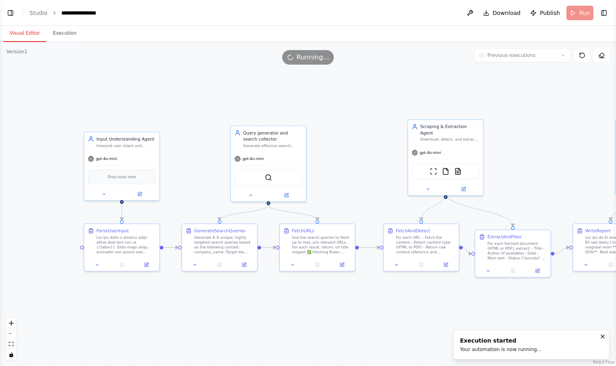
click at [29, 30] on button "Visual Editor" at bounding box center [24, 33] width 43 height 17
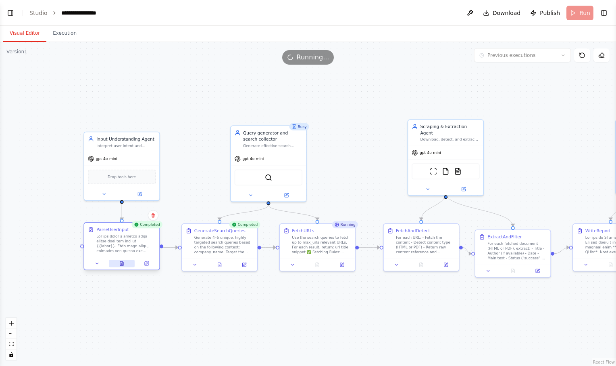
click at [121, 263] on icon at bounding box center [121, 263] width 3 height 4
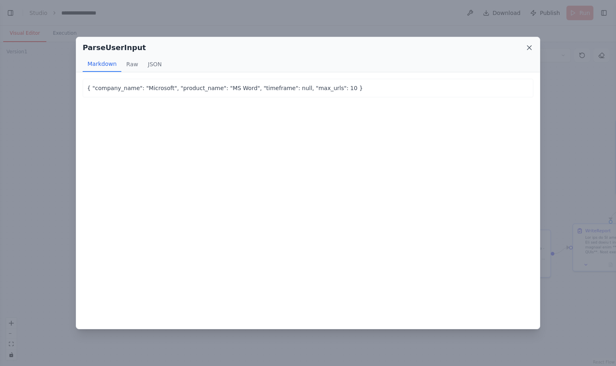
click at [530, 45] on icon at bounding box center [530, 48] width 8 height 8
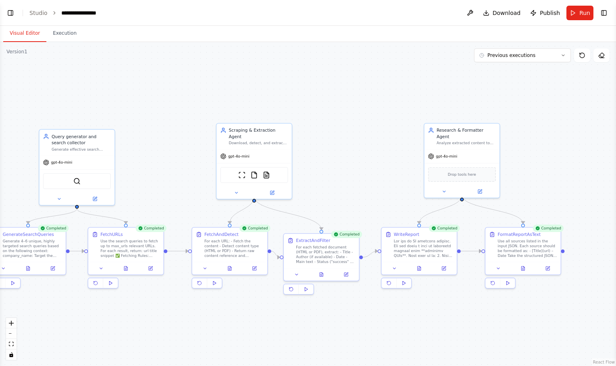
drag, startPoint x: 557, startPoint y: 146, endPoint x: 329, endPoint y: 146, distance: 228.0
click at [329, 146] on div ".deletable-edge-delete-btn { width: 20px; height: 20px; border: 0px solid #ffff…" at bounding box center [308, 204] width 616 height 324
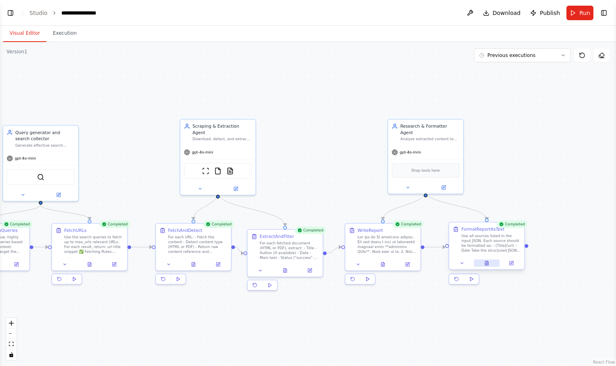
click at [485, 260] on icon at bounding box center [487, 262] width 5 height 5
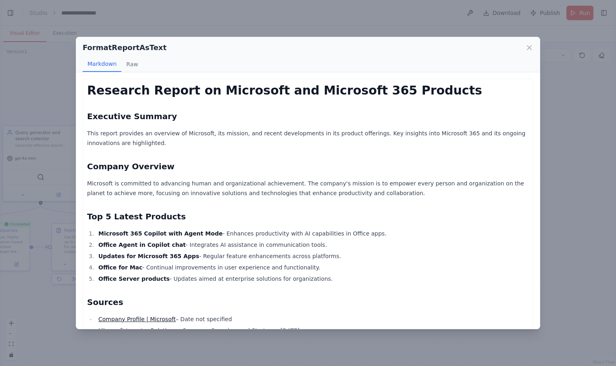
click at [525, 47] on div "FormatReportAsText" at bounding box center [308, 47] width 451 height 11
click at [532, 46] on icon at bounding box center [530, 48] width 8 height 8
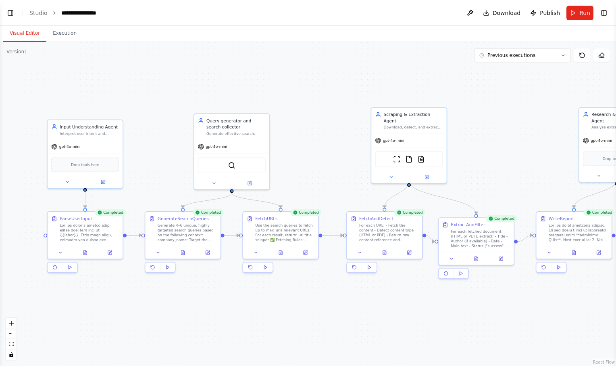
drag, startPoint x: 301, startPoint y: 136, endPoint x: 496, endPoint y: 123, distance: 194.9
click at [496, 123] on div ".deletable-edge-delete-btn { width: 20px; height: 20px; border: 0px solid #ffff…" at bounding box center [308, 204] width 616 height 324
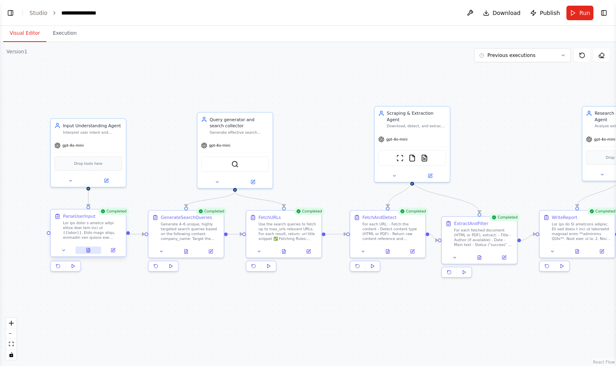
click at [87, 249] on icon at bounding box center [88, 250] width 3 height 4
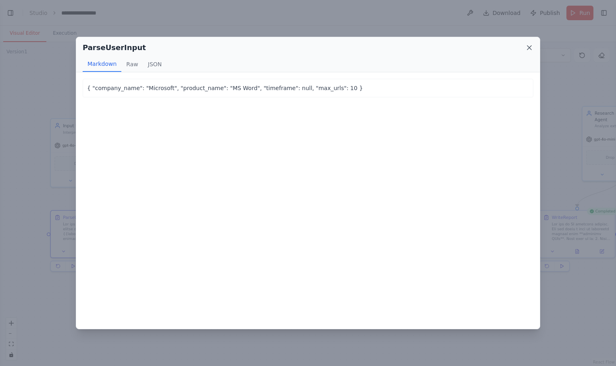
click at [530, 46] on icon at bounding box center [530, 48] width 8 height 8
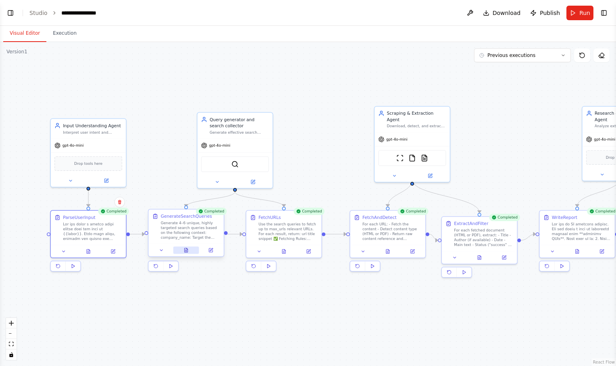
click at [193, 247] on button at bounding box center [186, 249] width 26 height 7
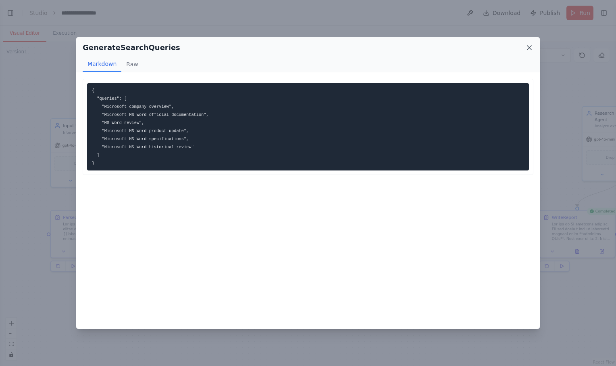
click at [531, 45] on icon at bounding box center [530, 48] width 8 height 8
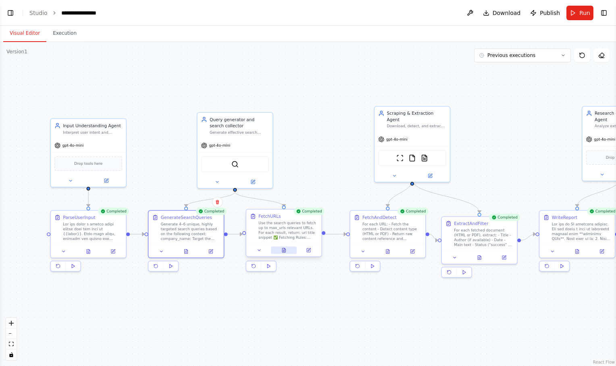
click at [284, 249] on icon at bounding box center [284, 248] width 1 height 1
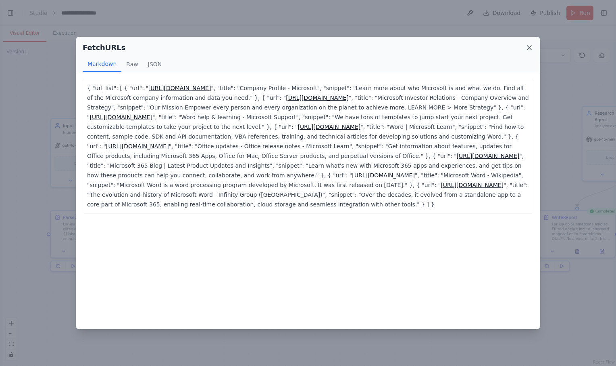
click at [529, 48] on icon at bounding box center [530, 48] width 4 height 4
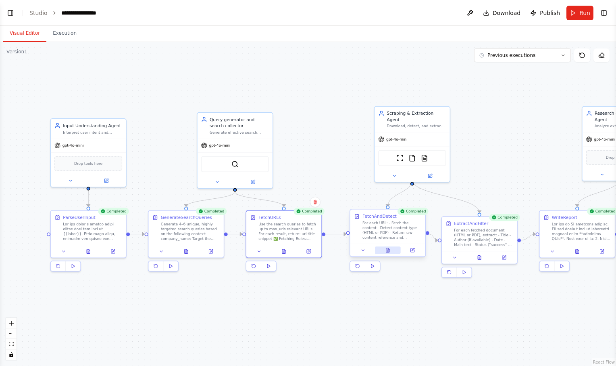
click at [390, 250] on icon at bounding box center [388, 249] width 5 height 5
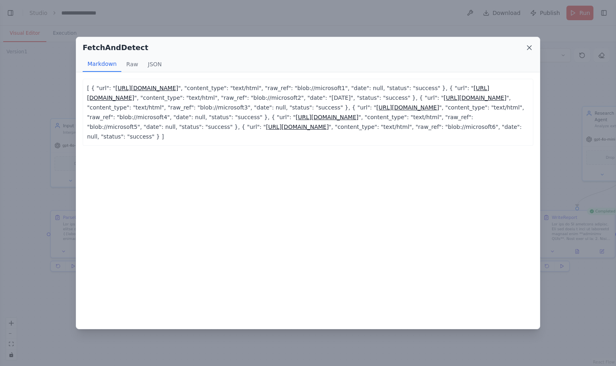
click at [531, 49] on icon at bounding box center [530, 48] width 8 height 8
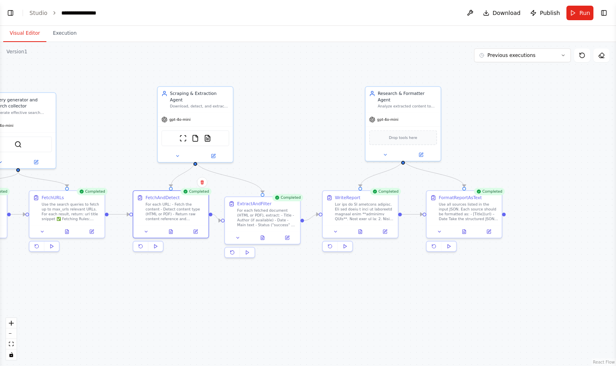
drag, startPoint x: 369, startPoint y: 318, endPoint x: 140, endPoint y: 300, distance: 229.1
click at [140, 300] on div ".deletable-edge-delete-btn { width: 20px; height: 20px; border: 0px solid #ffff…" at bounding box center [308, 204] width 616 height 324
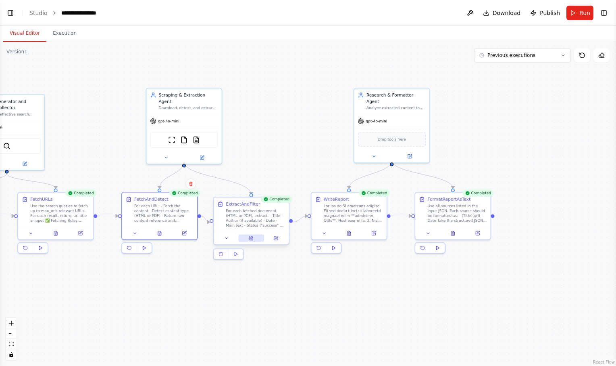
click at [253, 239] on icon at bounding box center [251, 237] width 5 height 5
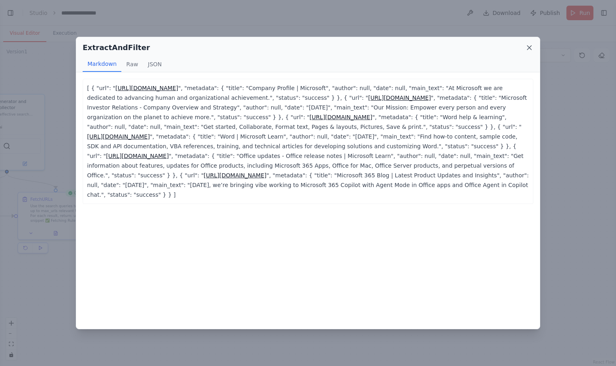
click at [529, 45] on icon at bounding box center [530, 48] width 8 height 8
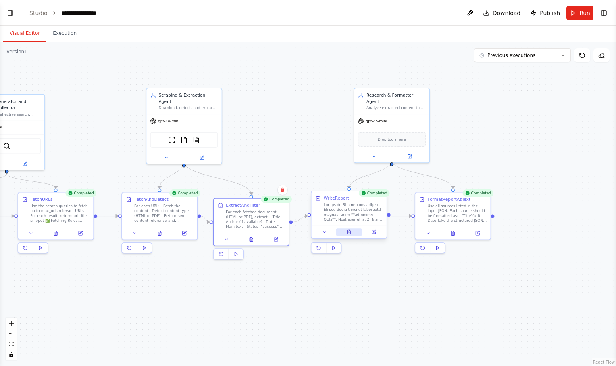
click at [349, 229] on icon at bounding box center [349, 231] width 5 height 5
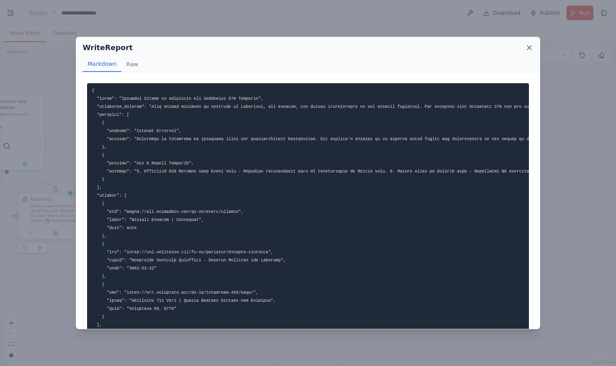
click at [529, 46] on icon at bounding box center [530, 48] width 8 height 8
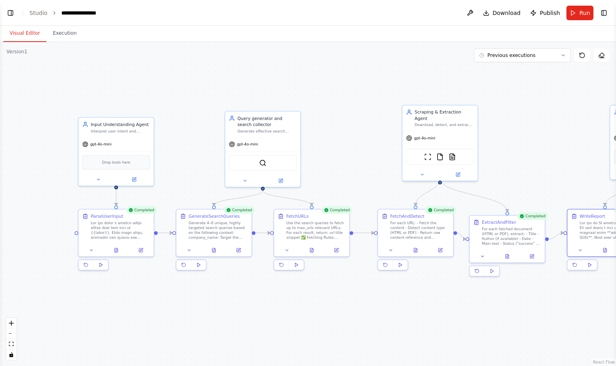
drag, startPoint x: 111, startPoint y: 269, endPoint x: 374, endPoint y: 284, distance: 263.1
click at [374, 284] on div ".deletable-edge-delete-btn { width: 20px; height: 20px; border: 0px solid #ffff…" at bounding box center [308, 204] width 616 height 324
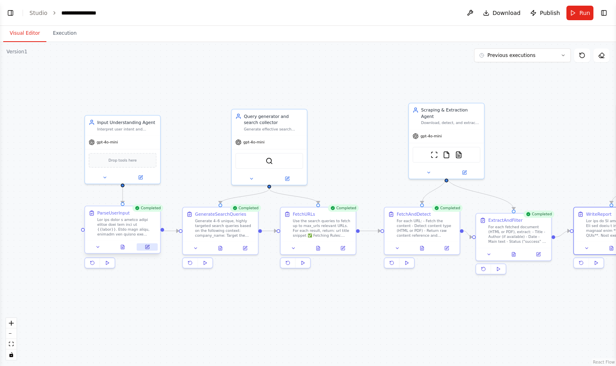
click at [148, 248] on icon at bounding box center [148, 247] width 4 height 4
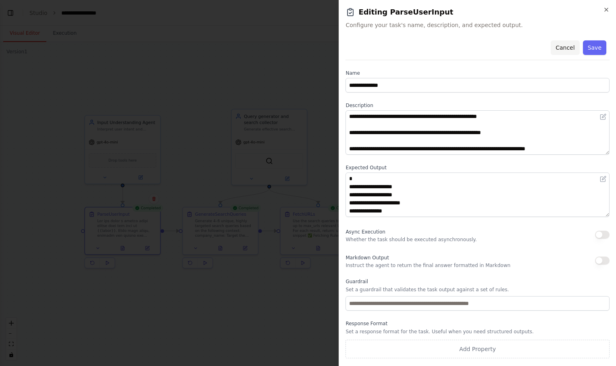
click at [575, 46] on button "Cancel" at bounding box center [565, 47] width 29 height 15
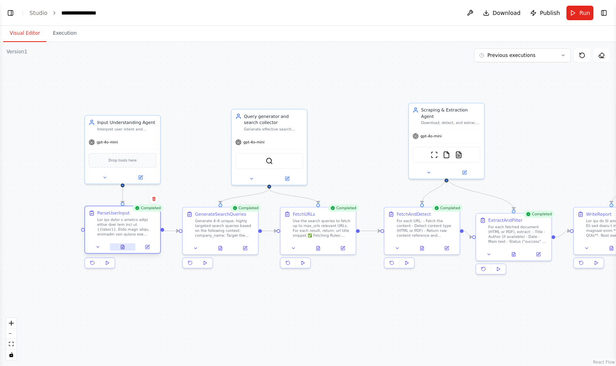
click at [123, 247] on icon at bounding box center [123, 247] width 2 height 0
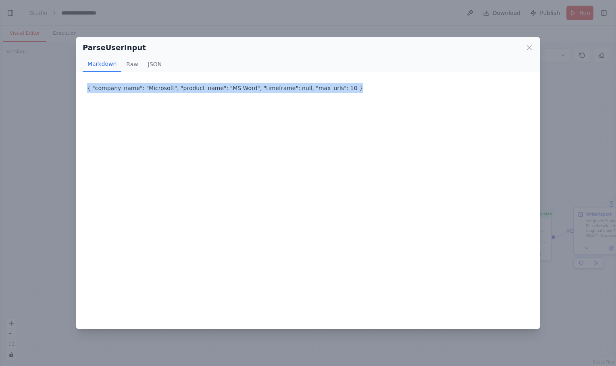
drag, startPoint x: 339, startPoint y: 90, endPoint x: 81, endPoint y: 88, distance: 258.2
click at [81, 88] on div "{ "company_name": "Microsoft", "product_name": "MS Word", "timeframe": null, "m…" at bounding box center [308, 200] width 464 height 257
click at [530, 48] on icon at bounding box center [530, 48] width 4 height 4
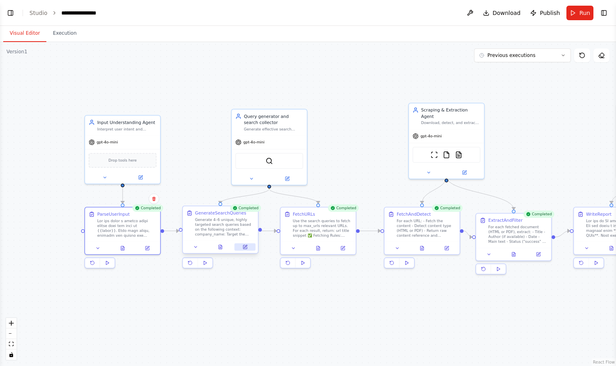
click at [247, 247] on icon at bounding box center [245, 246] width 5 height 5
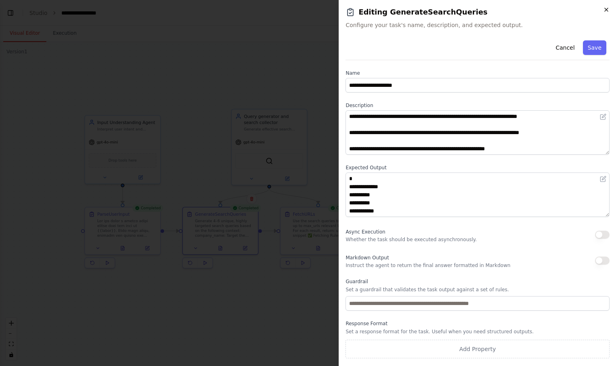
click at [608, 10] on icon "button" at bounding box center [607, 9] width 6 height 6
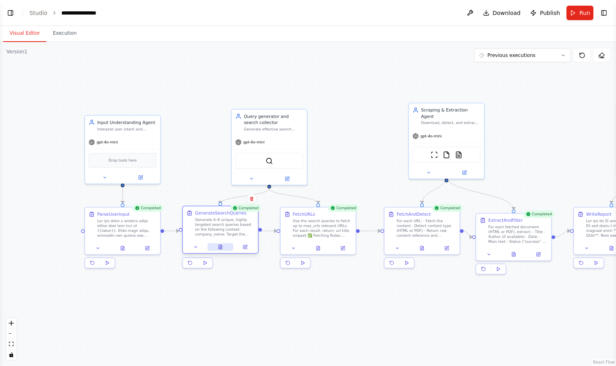
click at [223, 247] on button at bounding box center [221, 246] width 26 height 7
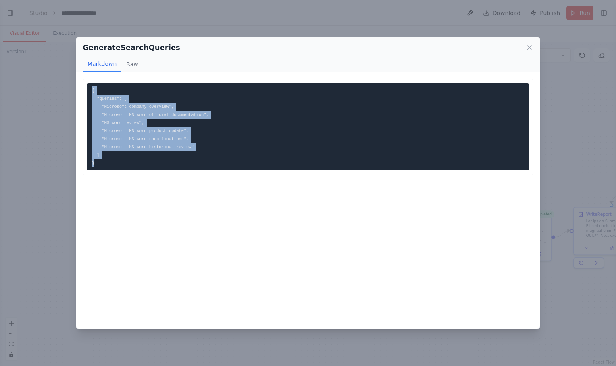
drag, startPoint x: 92, startPoint y: 84, endPoint x: 98, endPoint y: 170, distance: 86.6
click at [98, 170] on pre "{ "queries": [ "Microsoft company overview", "Microsoft MS Word official docume…" at bounding box center [308, 126] width 442 height 87
click at [531, 45] on icon at bounding box center [530, 48] width 8 height 8
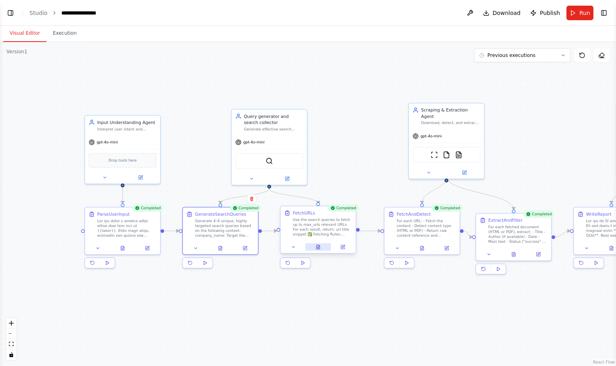
click at [321, 245] on button at bounding box center [318, 246] width 26 height 7
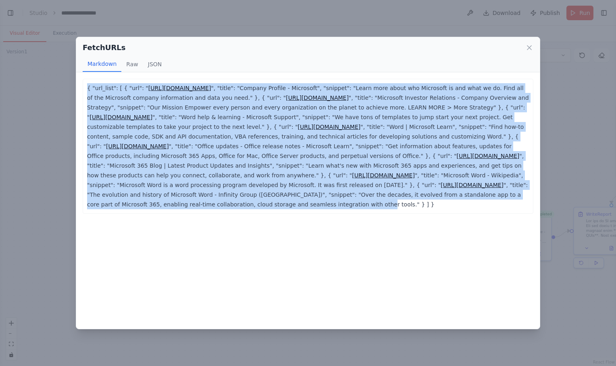
drag, startPoint x: 86, startPoint y: 82, endPoint x: 190, endPoint y: 214, distance: 167.7
click at [190, 213] on div "{ "url_list": [ { "url": " https://www.microsoft.com/en-lb/about/company ", "ti…" at bounding box center [308, 146] width 451 height 135
click at [528, 44] on icon at bounding box center [530, 48] width 8 height 8
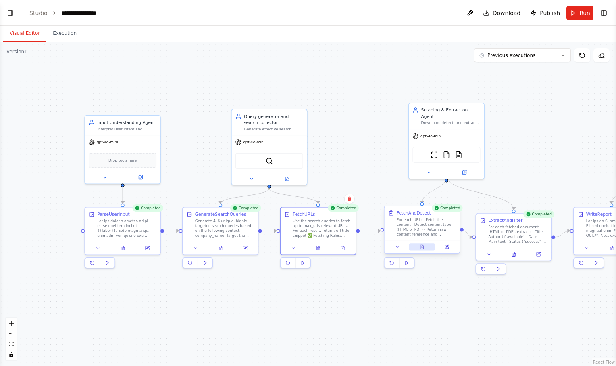
click at [426, 247] on button at bounding box center [423, 246] width 26 height 7
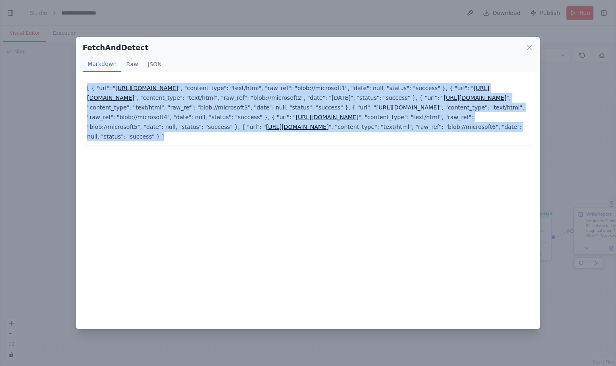
drag, startPoint x: 87, startPoint y: 85, endPoint x: 508, endPoint y: 142, distance: 424.8
click at [508, 142] on div "[ { "url": " https://www.microsoft.com/en-lb/about/company ", "content_type": "…" at bounding box center [308, 112] width 451 height 67
click at [532, 46] on icon at bounding box center [530, 48] width 4 height 4
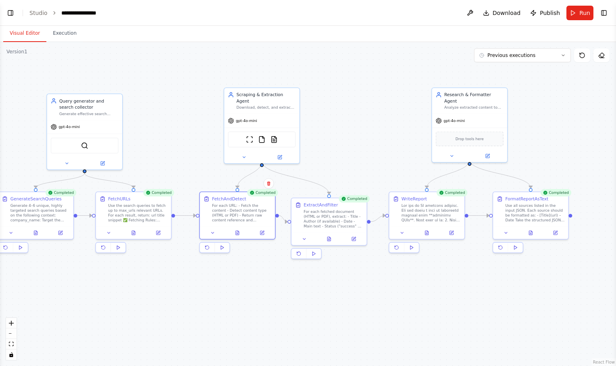
drag, startPoint x: 349, startPoint y: 314, endPoint x: 148, endPoint y: 300, distance: 201.8
click at [148, 300] on div ".deletable-edge-delete-btn { width: 20px; height: 20px; border: 0px solid #ffff…" at bounding box center [308, 204] width 616 height 324
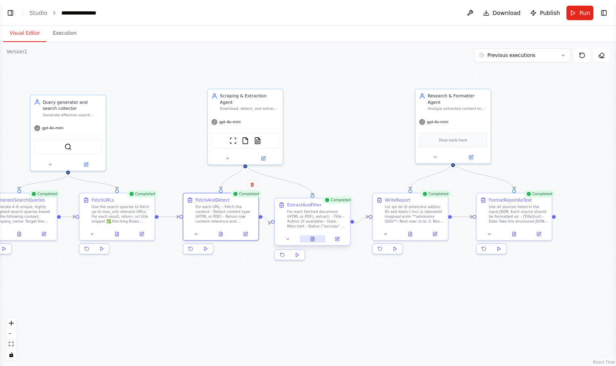
click at [311, 240] on icon at bounding box center [312, 238] width 3 height 4
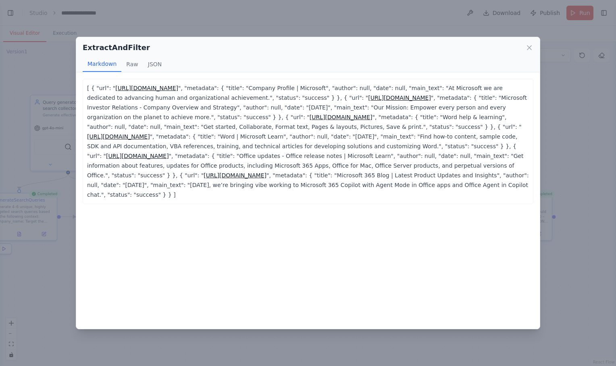
drag, startPoint x: 85, startPoint y: 84, endPoint x: 146, endPoint y: 192, distance: 123.6
click at [146, 192] on div "[ { "url": " https://www.microsoft.com/en-lb/about/company ", "metadata": { "ti…" at bounding box center [308, 141] width 451 height 125
click at [529, 47] on icon at bounding box center [530, 48] width 8 height 8
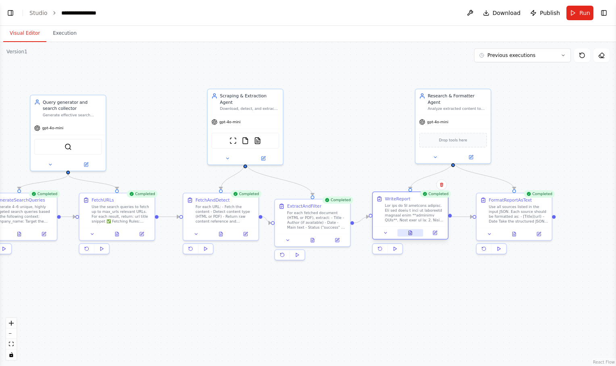
click at [414, 235] on button at bounding box center [411, 232] width 26 height 7
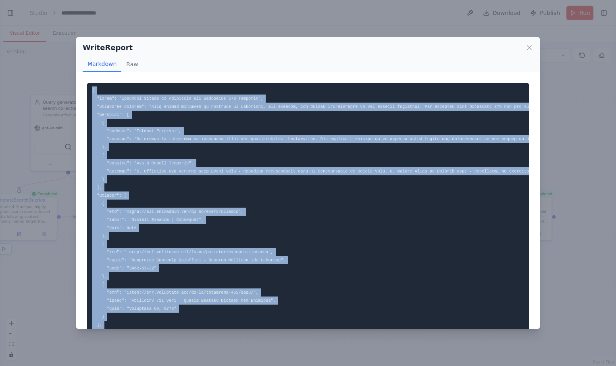
scroll to position [38, 0]
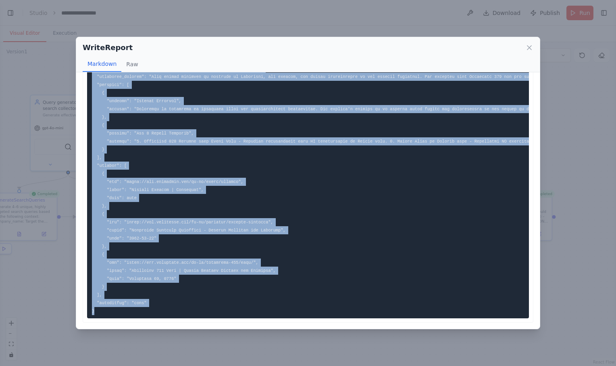
drag, startPoint x: 92, startPoint y: 85, endPoint x: 155, endPoint y: 308, distance: 231.8
click at [155, 308] on pre at bounding box center [308, 185] width 442 height 265
click at [529, 46] on icon at bounding box center [530, 48] width 8 height 8
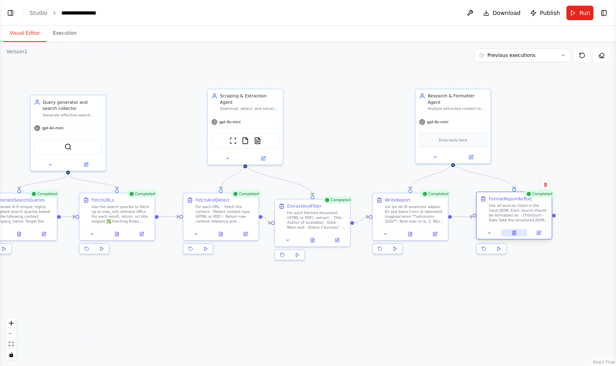
click at [514, 231] on icon at bounding box center [514, 232] width 3 height 4
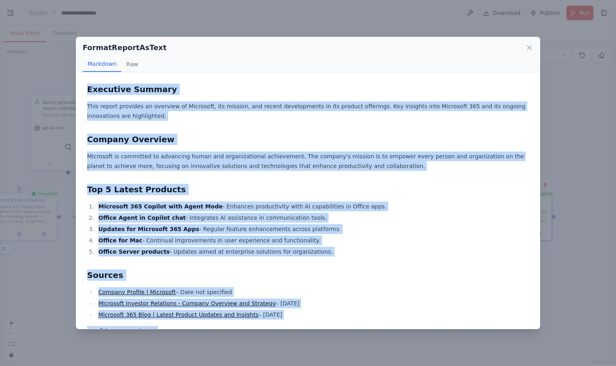
scroll to position [44, 0]
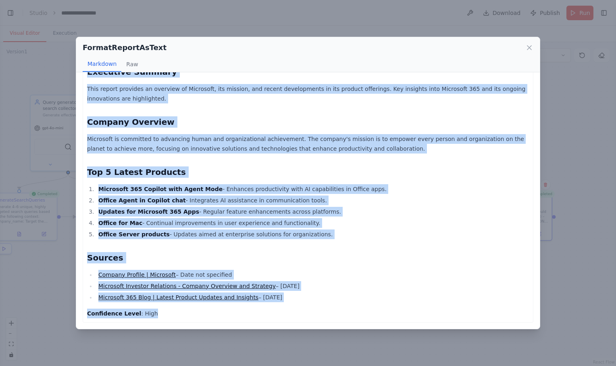
drag, startPoint x: 86, startPoint y: 82, endPoint x: 248, endPoint y: 308, distance: 279.0
click at [248, 308] on div "Research Report on Microsoft and Microsoft 365 Products Executive Summary This …" at bounding box center [308, 178] width 451 height 288
click at [530, 47] on icon at bounding box center [530, 48] width 4 height 4
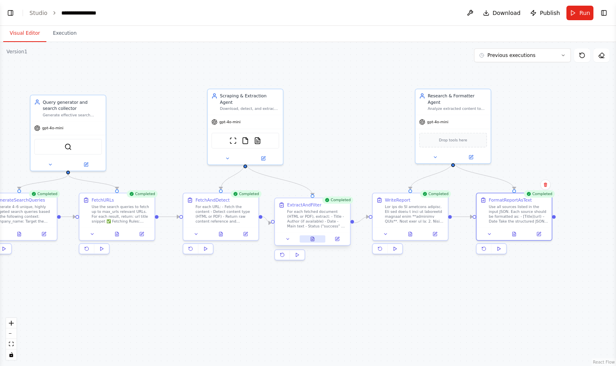
click at [315, 235] on button at bounding box center [313, 238] width 26 height 7
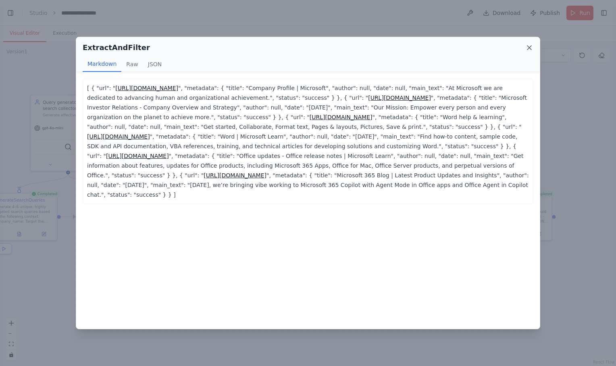
click at [529, 47] on icon at bounding box center [530, 48] width 4 height 4
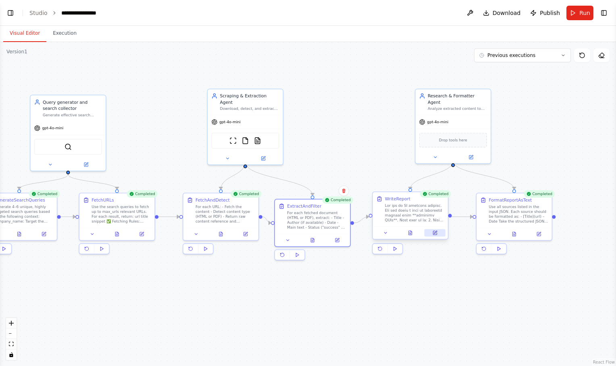
click at [437, 234] on icon at bounding box center [435, 233] width 4 height 4
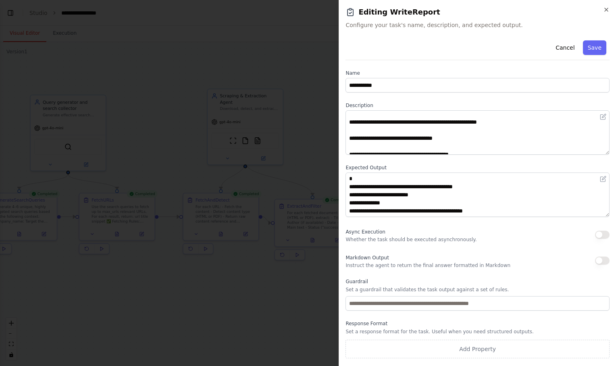
scroll to position [266, 0]
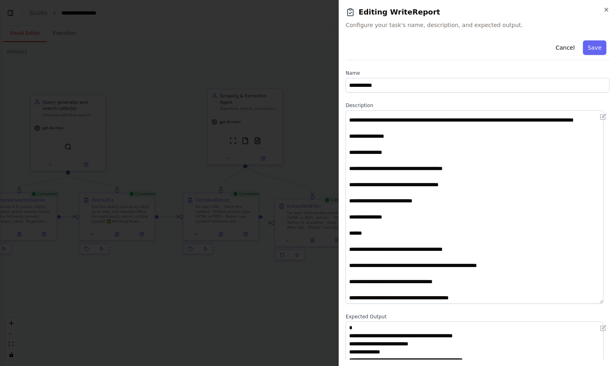
drag, startPoint x: 606, startPoint y: 153, endPoint x: 613, endPoint y: 343, distance: 190.6
click at [613, 343] on div "**********" at bounding box center [478, 183] width 278 height 366
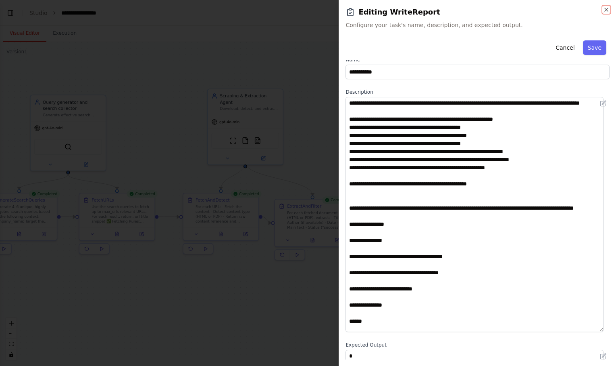
scroll to position [0, 0]
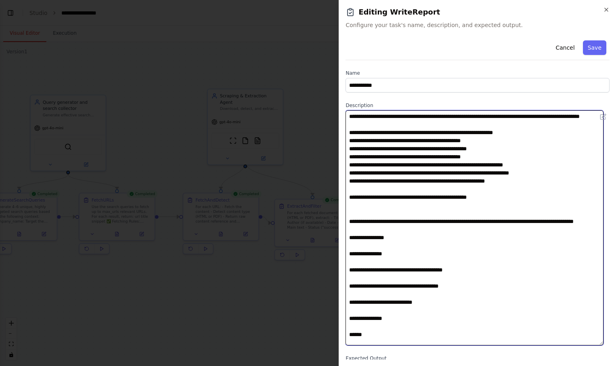
click at [350, 114] on textarea at bounding box center [475, 227] width 258 height 235
paste textarea "**********"
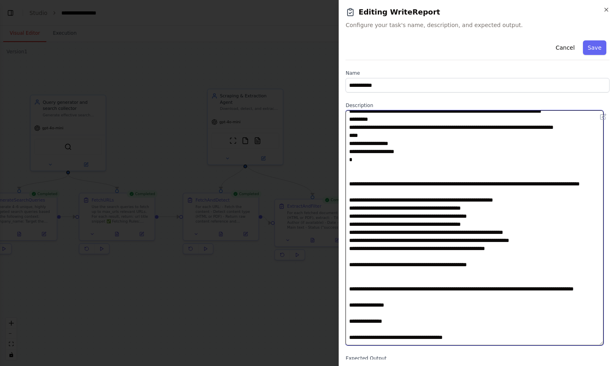
scroll to position [174, 0]
drag, startPoint x: 520, startPoint y: 273, endPoint x: 337, endPoint y: 222, distance: 189.8
click at [337, 222] on body "**********" at bounding box center [308, 183] width 616 height 366
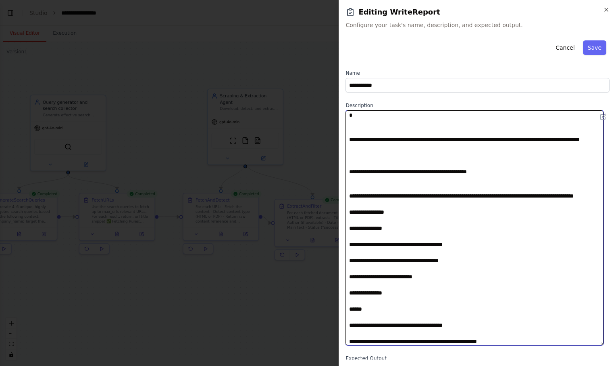
scroll to position [222, 0]
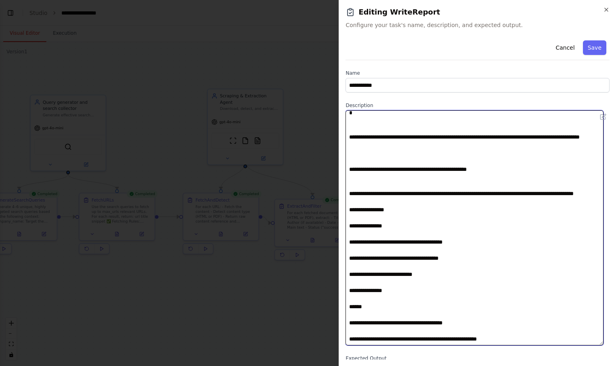
paste textarea "**********"
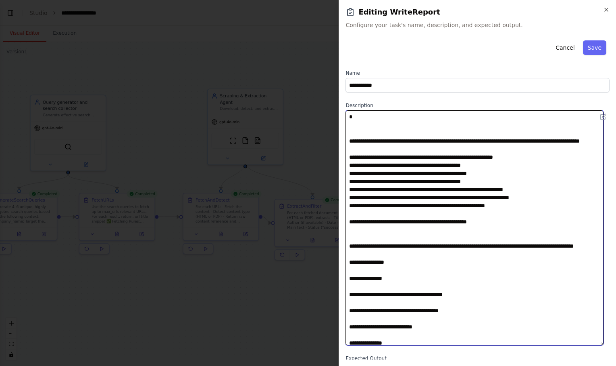
scroll to position [217, 0]
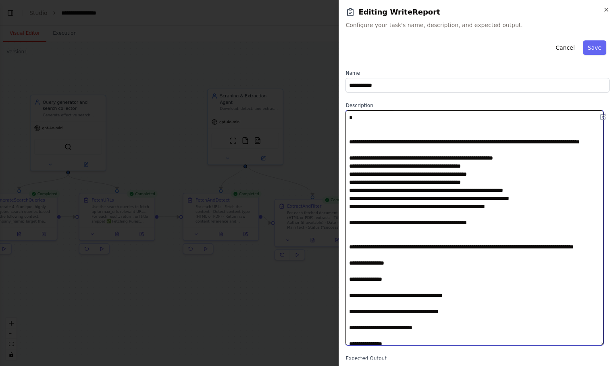
drag, startPoint x: 362, startPoint y: 257, endPoint x: 347, endPoint y: 174, distance: 83.9
click at [347, 174] on textarea at bounding box center [475, 227] width 258 height 235
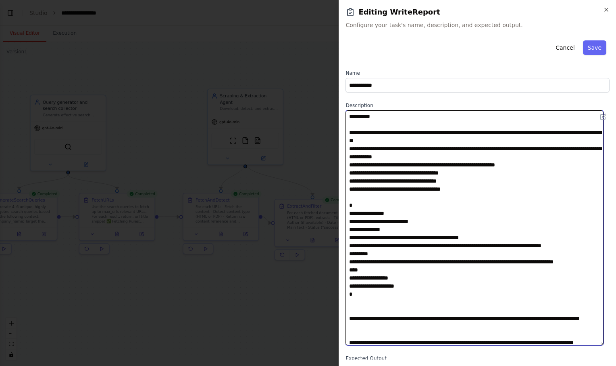
scroll to position [39, 0]
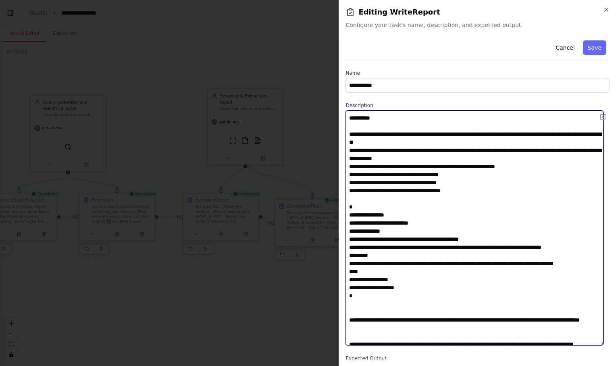
click at [463, 207] on textarea at bounding box center [475, 227] width 258 height 235
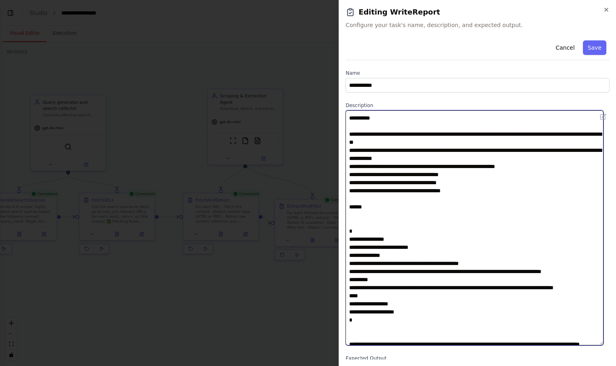
paste textarea "**********"
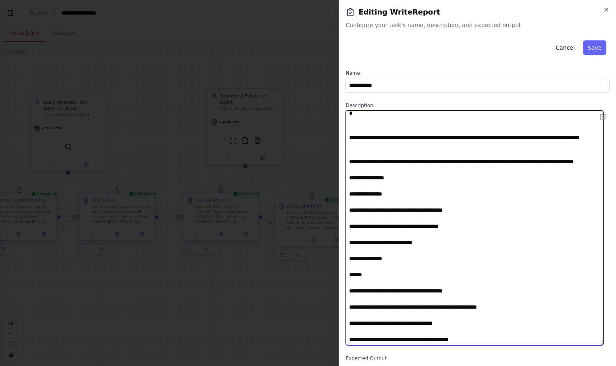
scroll to position [358, 0]
drag, startPoint x: 405, startPoint y: 260, endPoint x: 335, endPoint y: 148, distance: 132.3
click at [335, 148] on body "**********" at bounding box center [308, 183] width 616 height 366
click at [388, 257] on textarea at bounding box center [475, 227] width 258 height 235
drag, startPoint x: 388, startPoint y: 257, endPoint x: 342, endPoint y: 171, distance: 97.1
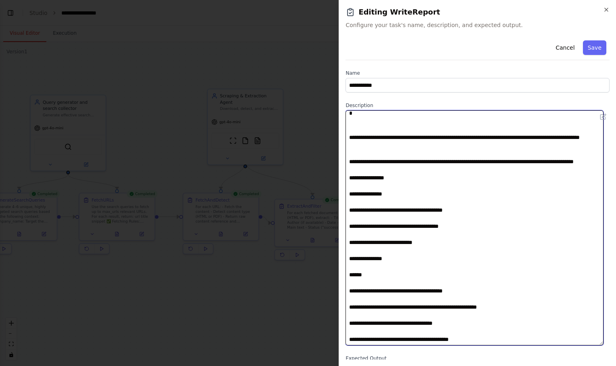
click at [342, 171] on div "**********" at bounding box center [478, 183] width 278 height 366
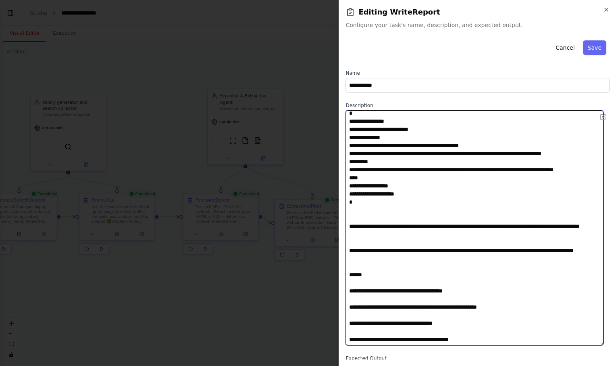
scroll to position [270, 0]
drag, startPoint x: 394, startPoint y: 223, endPoint x: 346, endPoint y: 203, distance: 52.5
click at [346, 203] on textarea at bounding box center [475, 227] width 258 height 235
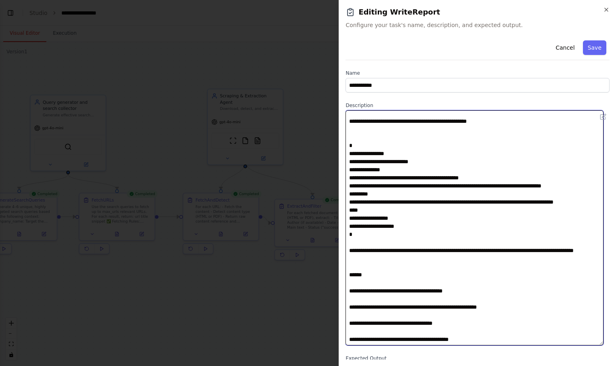
scroll to position [229, 0]
type textarea "**********"
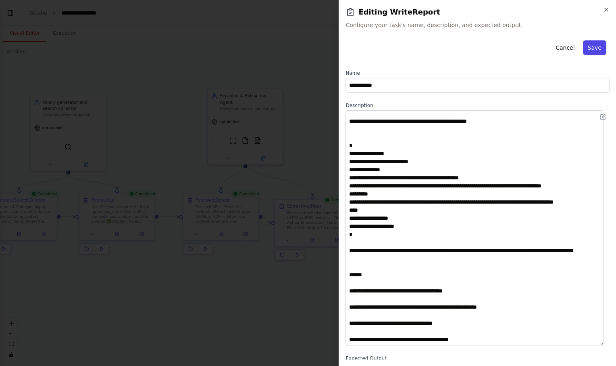
click at [585, 44] on button "Save" at bounding box center [594, 47] width 23 height 15
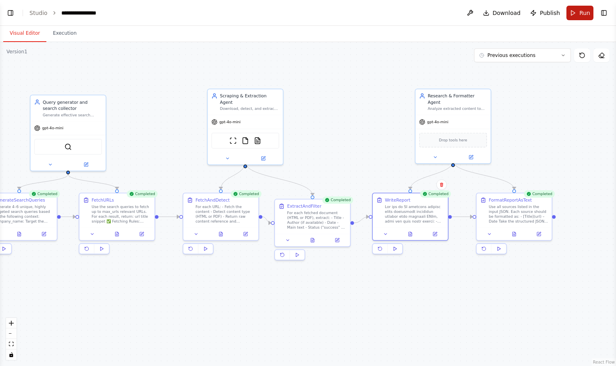
click at [582, 11] on span "Run" at bounding box center [585, 13] width 11 height 8
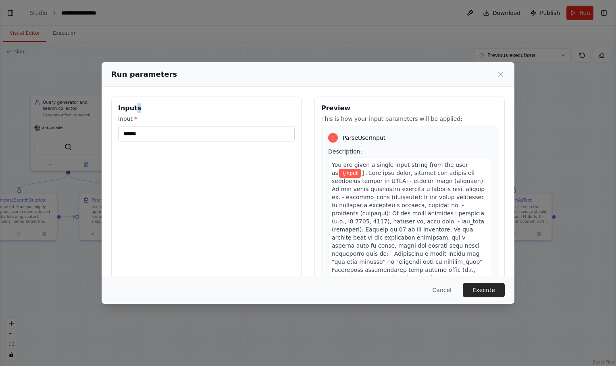
click at [171, 108] on div "Inputs input * ******" at bounding box center [206, 191] width 190 height 191
click at [483, 291] on button "Execute" at bounding box center [484, 289] width 42 height 15
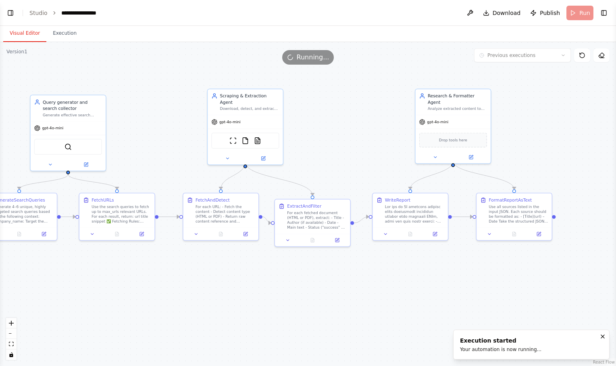
click at [25, 31] on button "Visual Editor" at bounding box center [24, 33] width 43 height 17
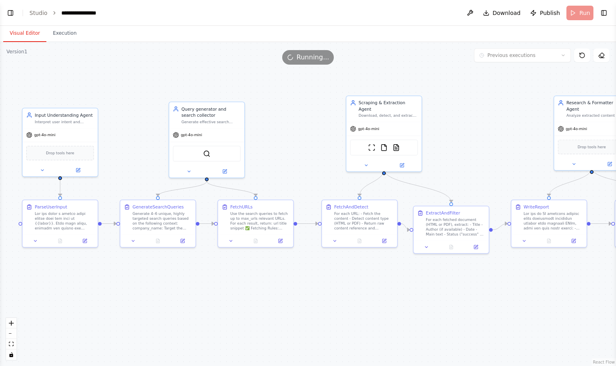
drag, startPoint x: 157, startPoint y: 105, endPoint x: 310, endPoint y: 105, distance: 152.5
click at [310, 105] on div ".deletable-edge-delete-btn { width: 20px; height: 20px; border: 0px solid #ffff…" at bounding box center [308, 204] width 616 height 324
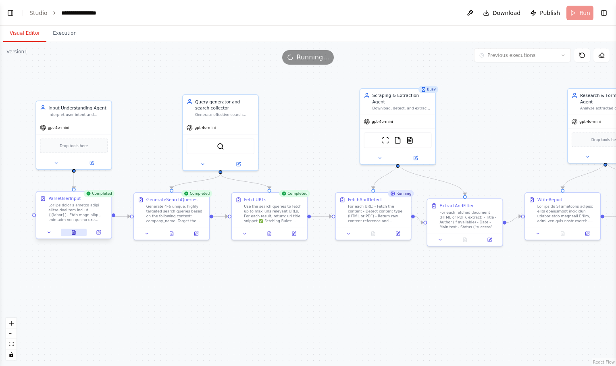
click at [76, 234] on icon at bounding box center [73, 232] width 5 height 5
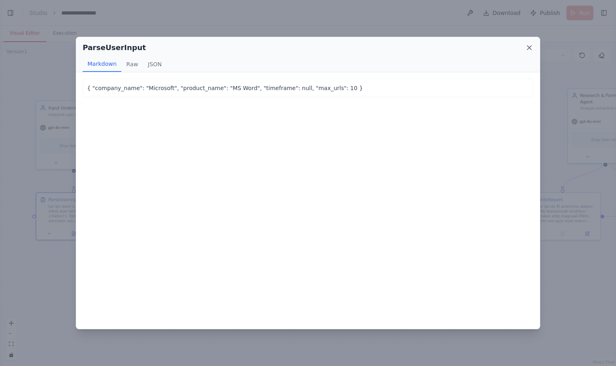
click at [529, 46] on icon at bounding box center [530, 48] width 8 height 8
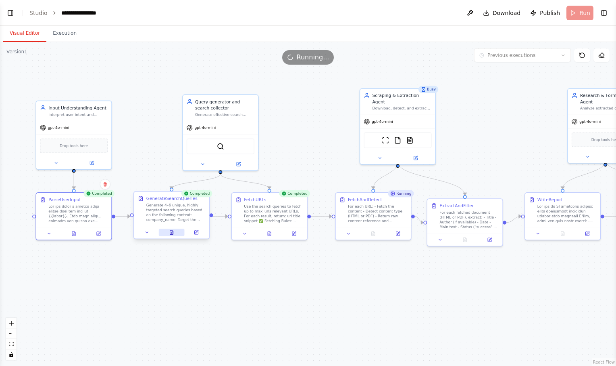
click at [172, 234] on icon at bounding box center [171, 232] width 3 height 4
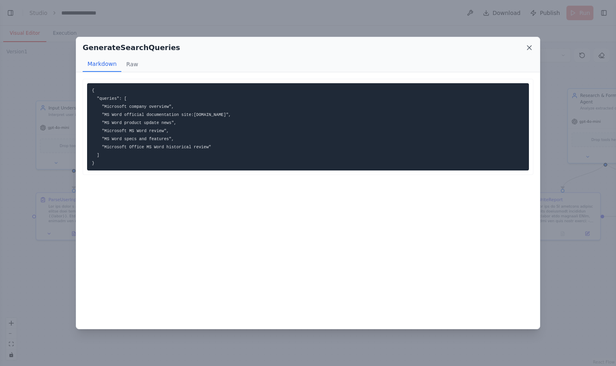
click at [529, 48] on icon at bounding box center [530, 48] width 4 height 4
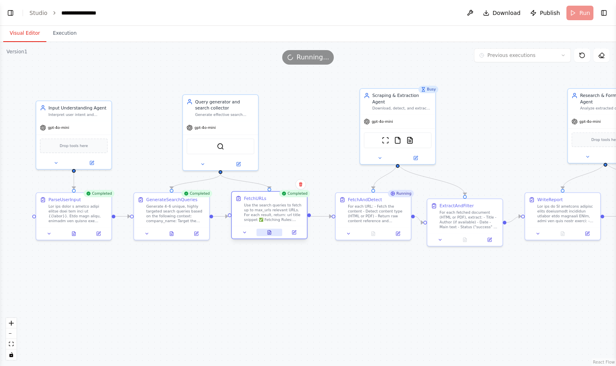
click at [270, 235] on button at bounding box center [270, 231] width 26 height 7
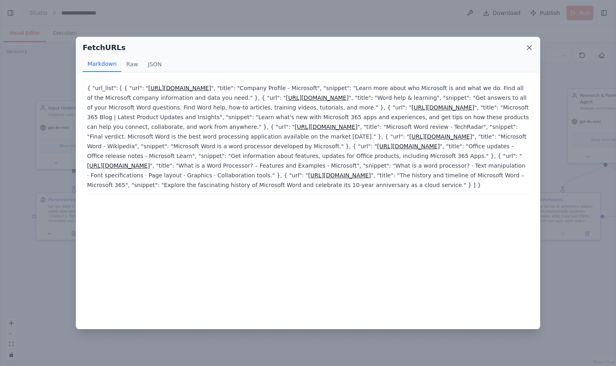
click at [530, 48] on icon at bounding box center [530, 48] width 4 height 4
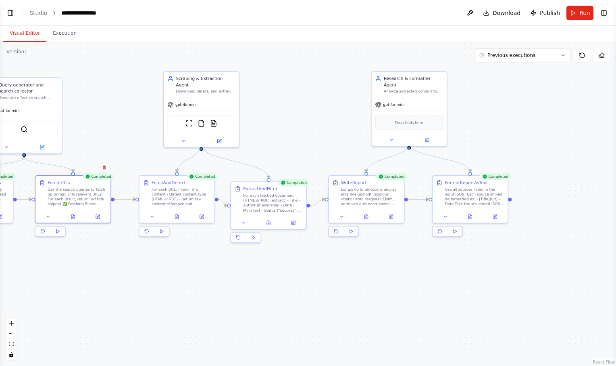
drag, startPoint x: 376, startPoint y: 311, endPoint x: 162, endPoint y: 296, distance: 214.8
click at [162, 296] on div ".deletable-edge-delete-btn { width: 20px; height: 20px; border: 0px solid #ffff…" at bounding box center [308, 204] width 616 height 324
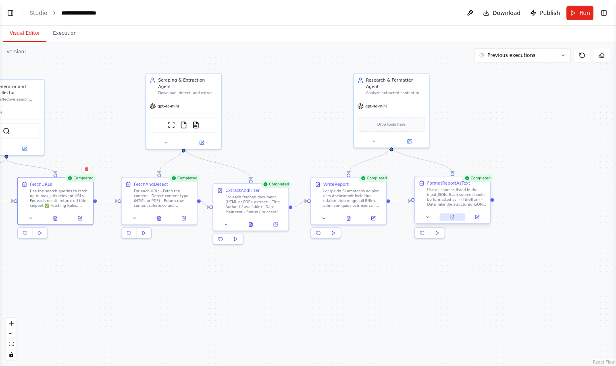
click at [449, 216] on button at bounding box center [453, 216] width 26 height 7
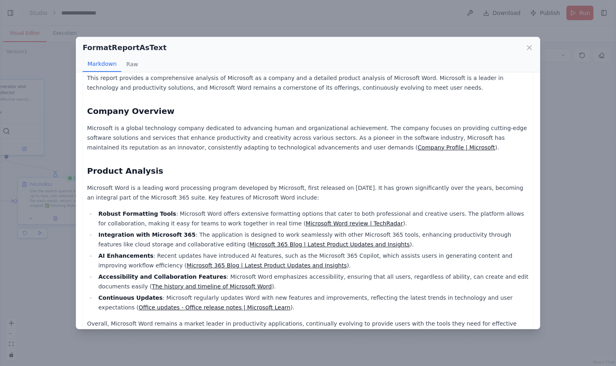
scroll to position [54, 0]
click at [531, 48] on icon at bounding box center [530, 48] width 4 height 4
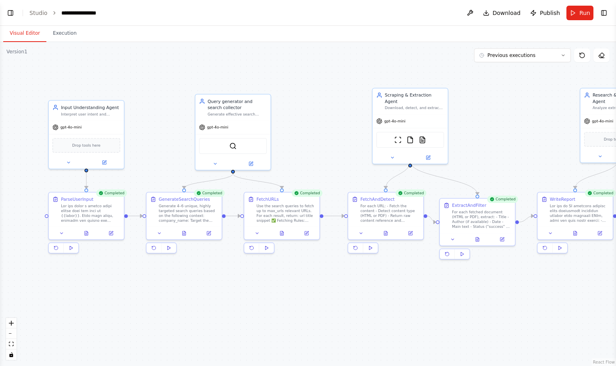
drag, startPoint x: 187, startPoint y: 304, endPoint x: 427, endPoint y: 319, distance: 240.9
click at [427, 319] on div ".deletable-edge-delete-btn { width: 20px; height: 20px; border: 0px solid #ffff…" at bounding box center [308, 204] width 616 height 324
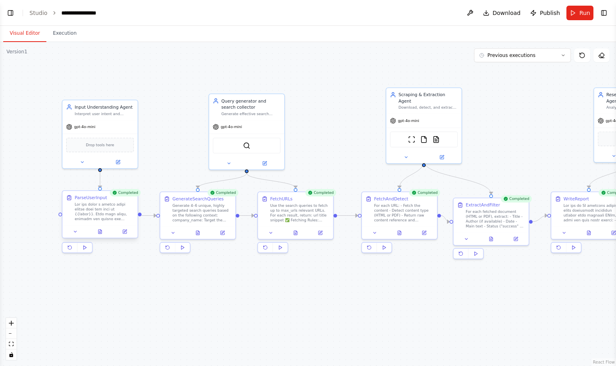
click at [100, 235] on div at bounding box center [100, 231] width 75 height 13
click at [100, 231] on icon at bounding box center [99, 231] width 3 height 4
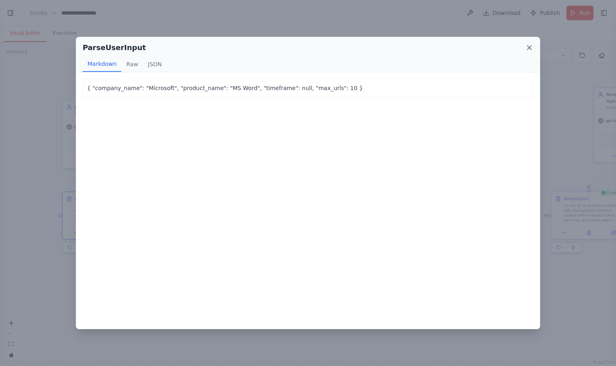
click at [531, 47] on icon at bounding box center [530, 48] width 8 height 8
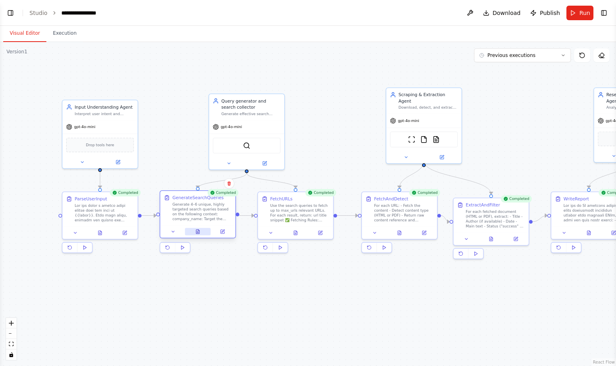
click at [202, 234] on button at bounding box center [198, 231] width 26 height 7
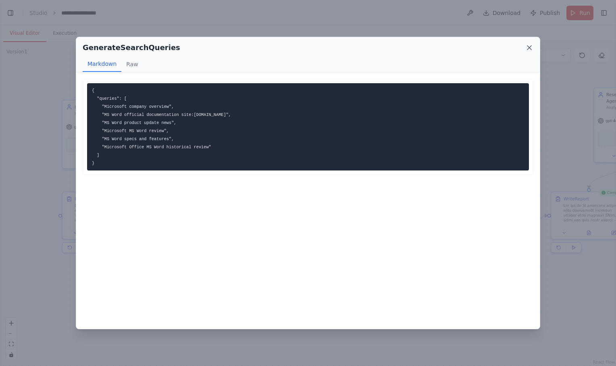
click at [527, 46] on icon at bounding box center [530, 48] width 8 height 8
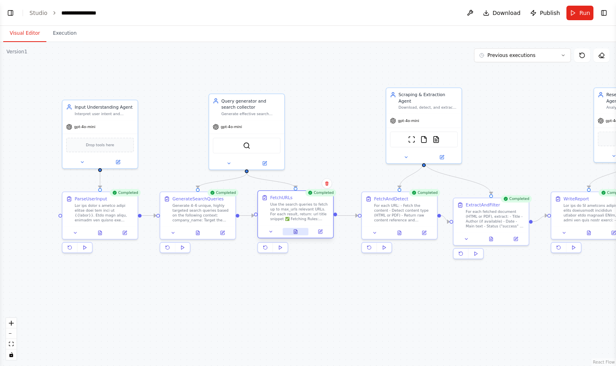
click at [299, 234] on button at bounding box center [296, 231] width 26 height 7
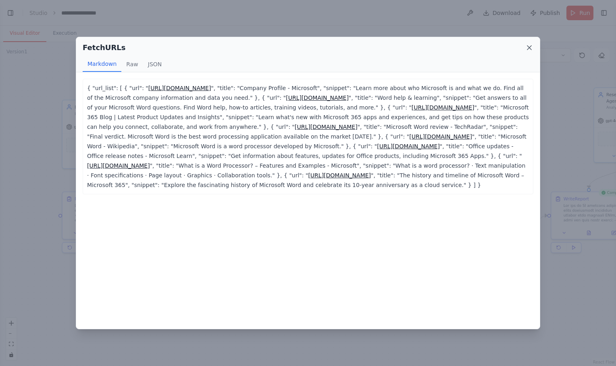
click at [528, 48] on icon at bounding box center [530, 48] width 8 height 8
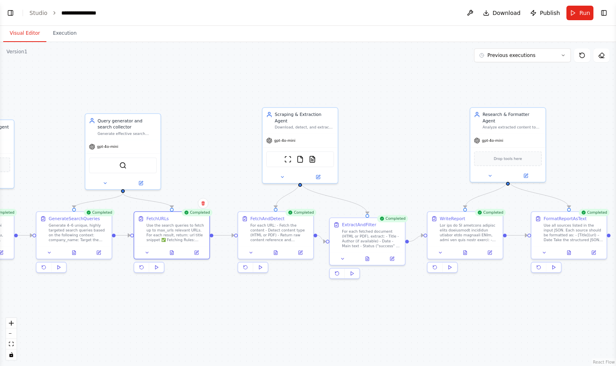
drag, startPoint x: 353, startPoint y: 267, endPoint x: 229, endPoint y: 287, distance: 125.5
click at [229, 287] on div ".deletable-edge-delete-btn { width: 20px; height: 20px; border: 0px solid #ffff…" at bounding box center [308, 204] width 616 height 324
click at [275, 253] on icon at bounding box center [275, 251] width 3 height 4
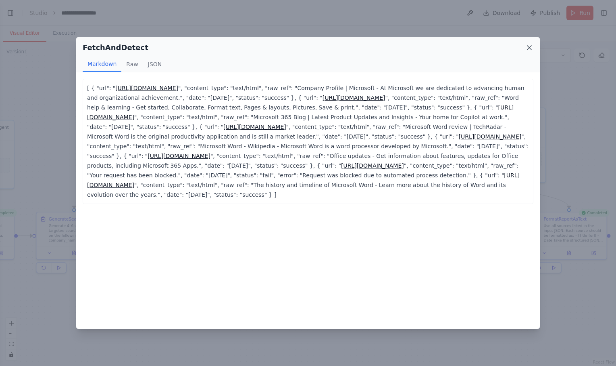
click at [528, 47] on icon at bounding box center [530, 48] width 8 height 8
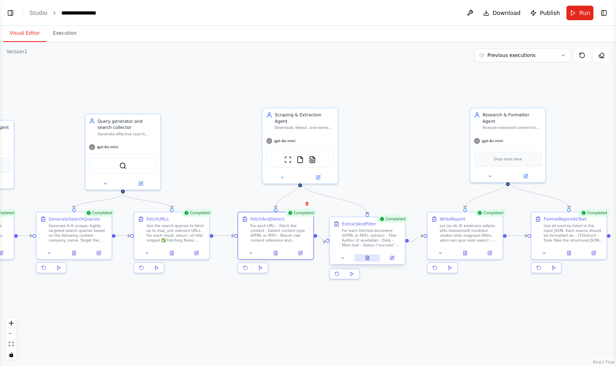
click at [369, 261] on button at bounding box center [368, 257] width 26 height 7
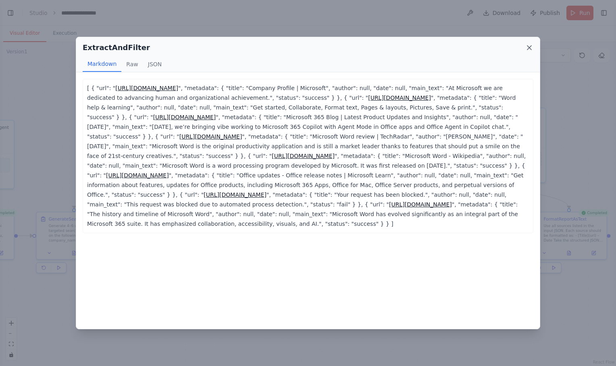
click at [530, 47] on icon at bounding box center [530, 48] width 4 height 4
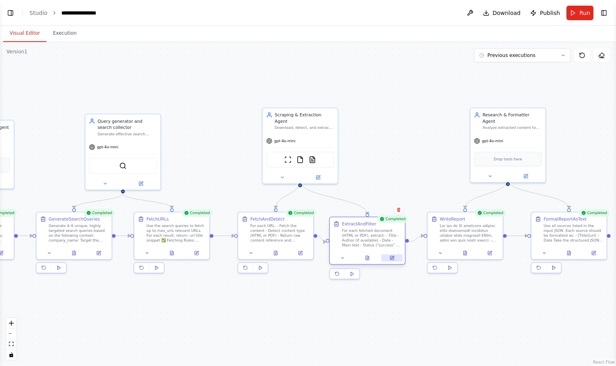
click at [394, 256] on icon at bounding box center [392, 256] width 3 height 3
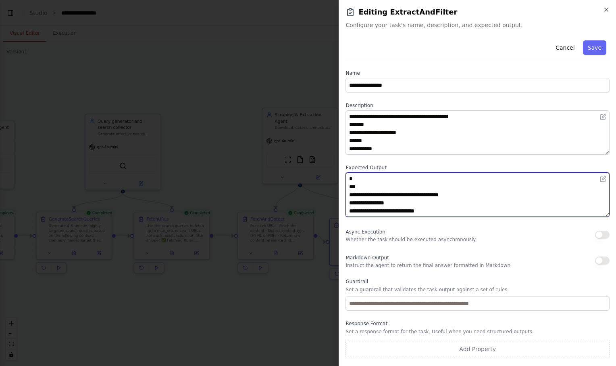
drag, startPoint x: 441, startPoint y: 205, endPoint x: 438, endPoint y: 189, distance: 16.5
click at [438, 189] on textarea "**********" at bounding box center [478, 194] width 264 height 44
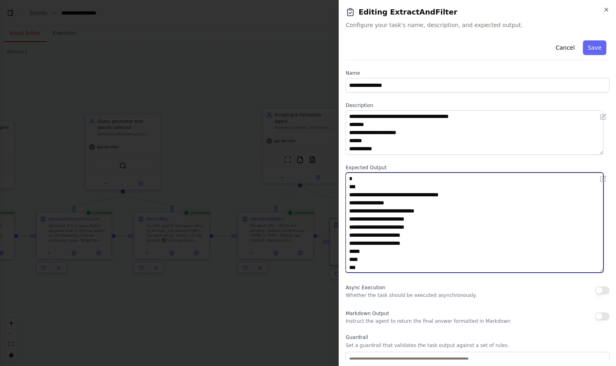
drag, startPoint x: 608, startPoint y: 212, endPoint x: 605, endPoint y: 267, distance: 55.7
click at [605, 267] on div "**********" at bounding box center [478, 198] width 264 height 322
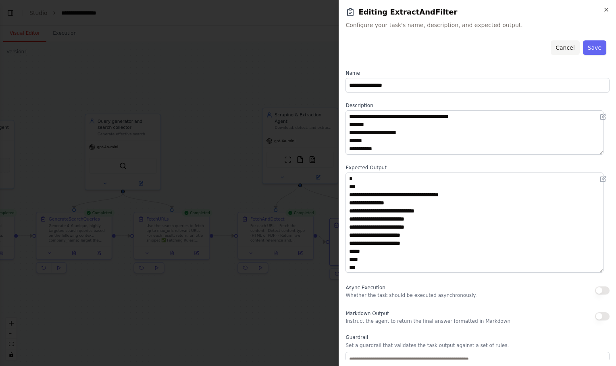
click at [561, 46] on button "Cancel" at bounding box center [565, 47] width 29 height 15
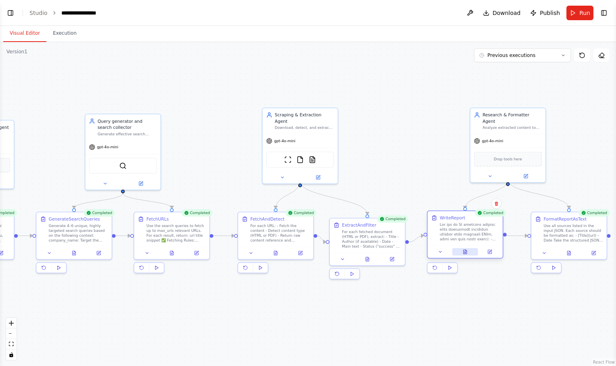
click at [467, 255] on button at bounding box center [466, 251] width 26 height 7
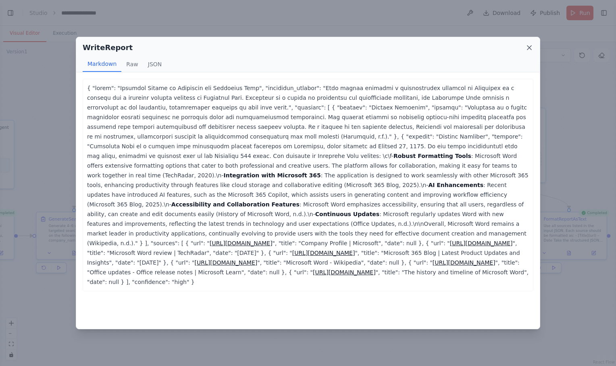
click at [530, 49] on icon at bounding box center [530, 48] width 8 height 8
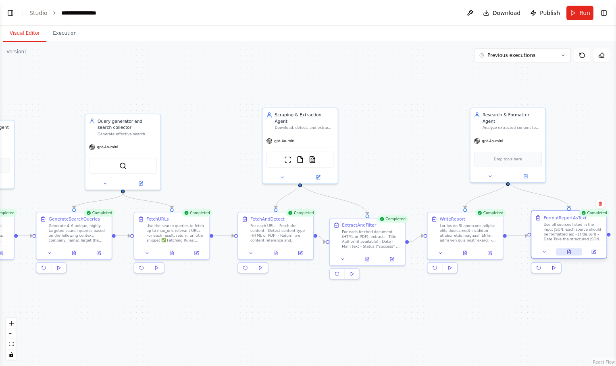
click at [570, 255] on button at bounding box center [569, 251] width 26 height 7
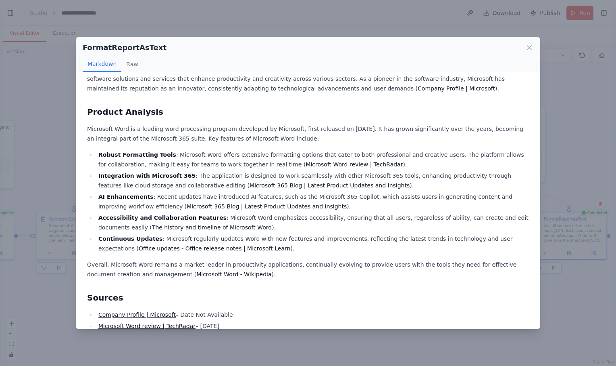
scroll to position [188, 0]
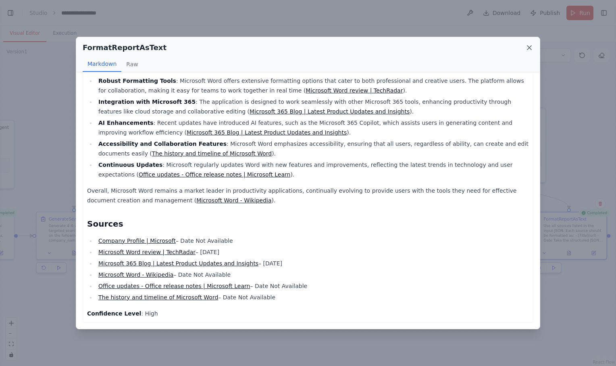
click at [530, 46] on icon at bounding box center [530, 48] width 8 height 8
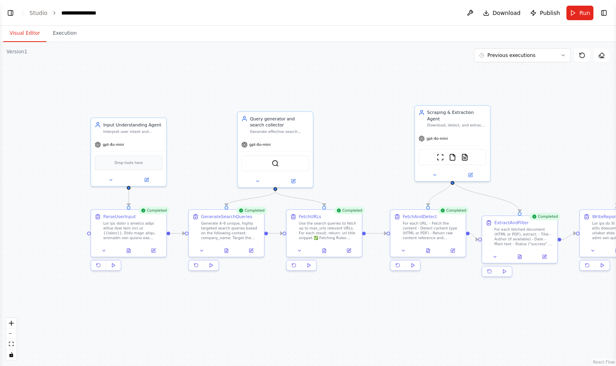
drag, startPoint x: 365, startPoint y: 139, endPoint x: 524, endPoint y: 136, distance: 158.6
click at [524, 136] on div ".deletable-edge-delete-btn { width: 20px; height: 20px; border: 0px solid #ffff…" at bounding box center [308, 204] width 616 height 324
